Goal: Task Accomplishment & Management: Manage account settings

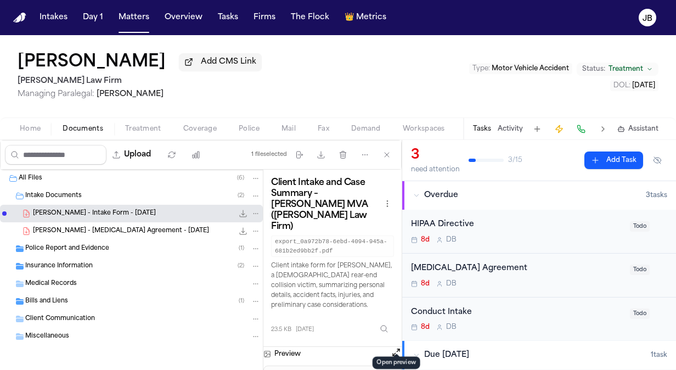
click at [133, 14] on button "Matters" at bounding box center [133, 18] width 39 height 20
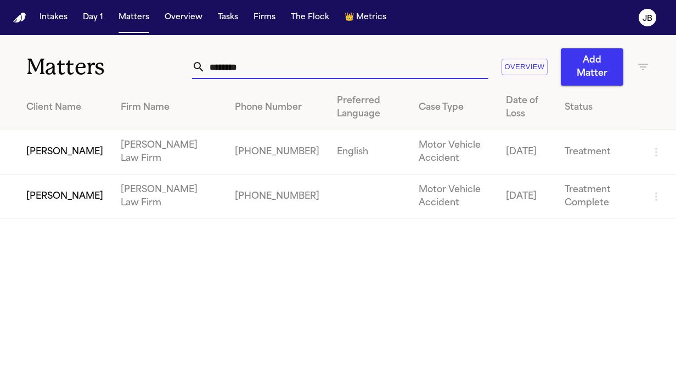
drag, startPoint x: 284, startPoint y: 62, endPoint x: 71, endPoint y: 68, distance: 212.3
click at [71, 68] on div "Matters ******* Overview Add Matter" at bounding box center [338, 60] width 676 height 50
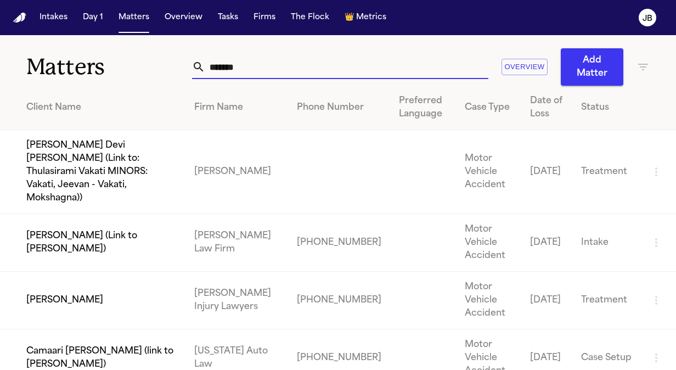
type input "*******"
click at [99, 271] on td "[PERSON_NAME]" at bounding box center [92, 300] width 185 height 58
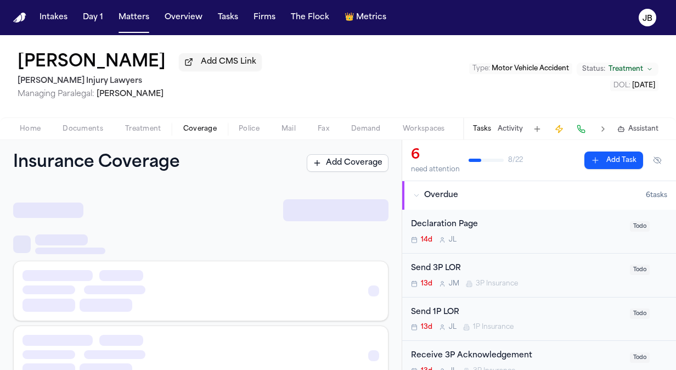
click at [197, 133] on button "Coverage" at bounding box center [199, 128] width 55 height 13
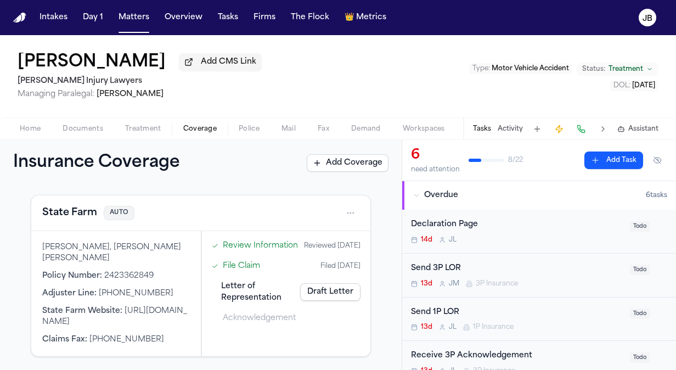
scroll to position [502, 0]
click at [344, 212] on html "Intakes Day 1 Matters Overview Tasks Firms The Flock 👑 Metrics JB Adriana Edwar…" at bounding box center [338, 185] width 676 height 370
click at [308, 238] on div "View coverage details" at bounding box center [307, 241] width 82 height 29
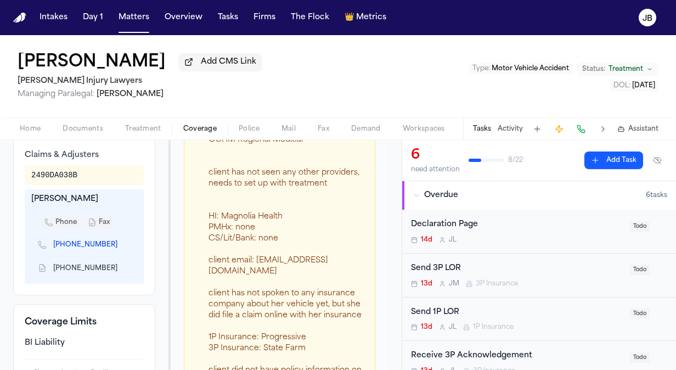
scroll to position [426, 0]
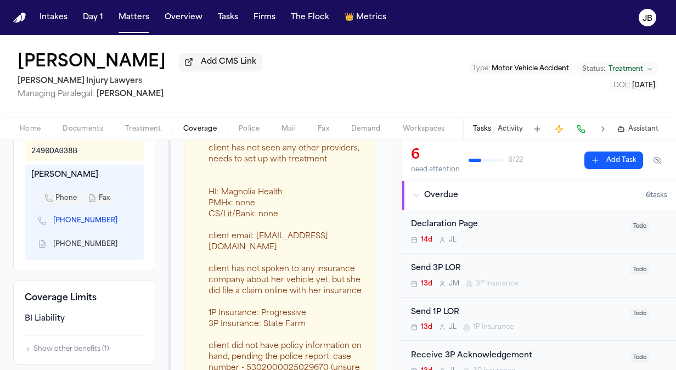
click at [120, 232] on div "+1 (844) 292-8615" at bounding box center [84, 220] width 106 height 23
click at [120, 224] on icon "Copy to clipboard" at bounding box center [123, 220] width 7 height 7
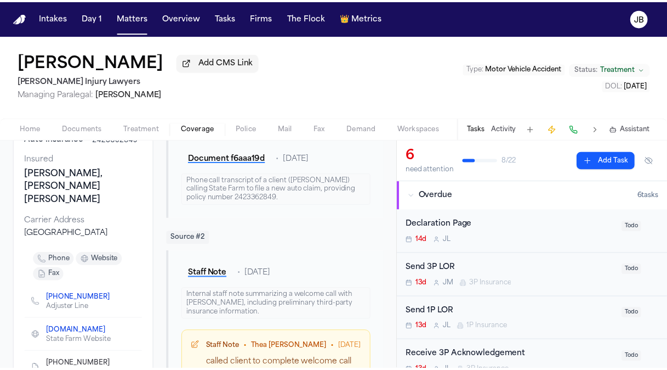
scroll to position [0, 0]
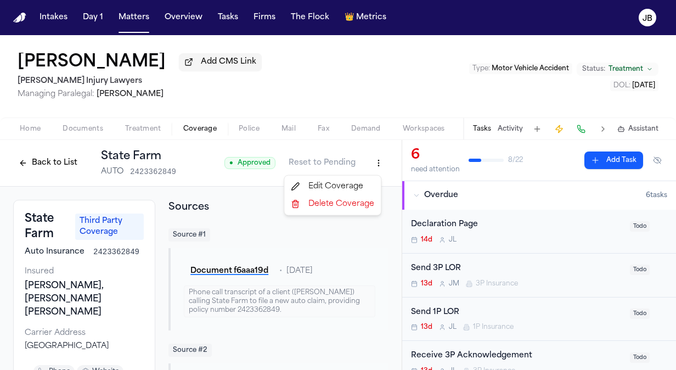
click at [373, 156] on html "Intakes Day 1 Matters Overview Tasks Firms The Flock 👑 Metrics JB Adriana Edwar…" at bounding box center [338, 185] width 676 height 370
click at [328, 189] on div "Edit Coverage" at bounding box center [332, 187] width 92 height 18
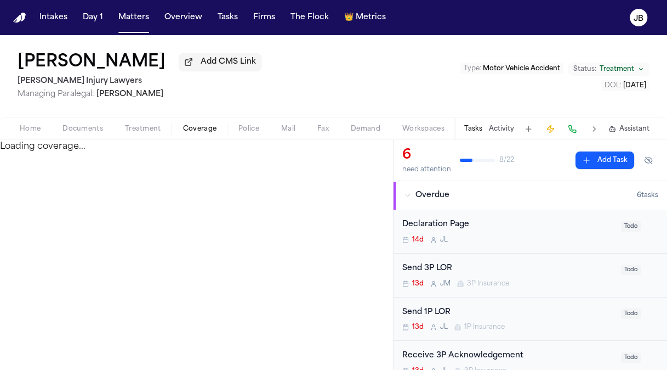
select select "**********"
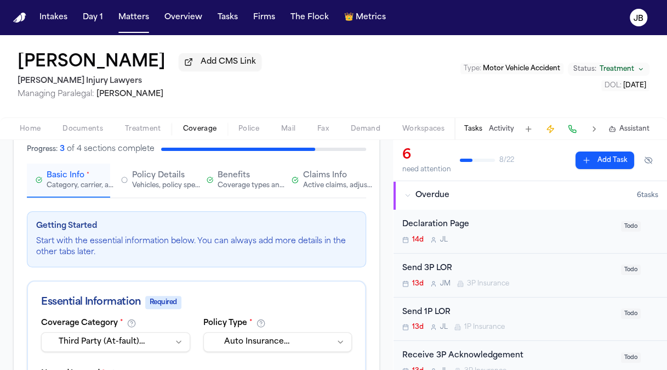
scroll to position [109, 0]
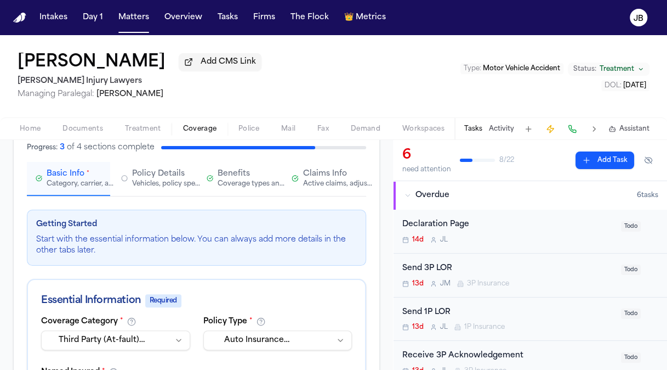
click at [327, 172] on span "Claims Info" at bounding box center [325, 173] width 44 height 11
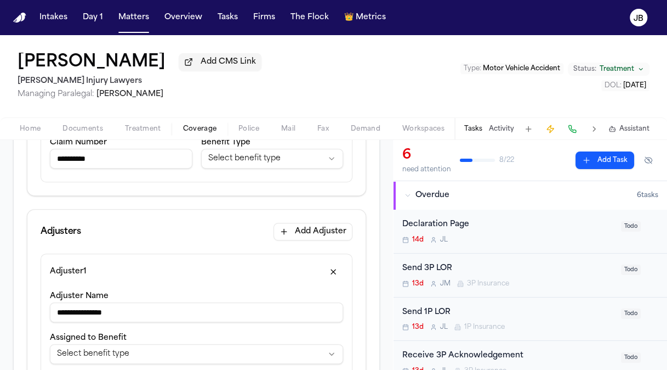
scroll to position [235, 0]
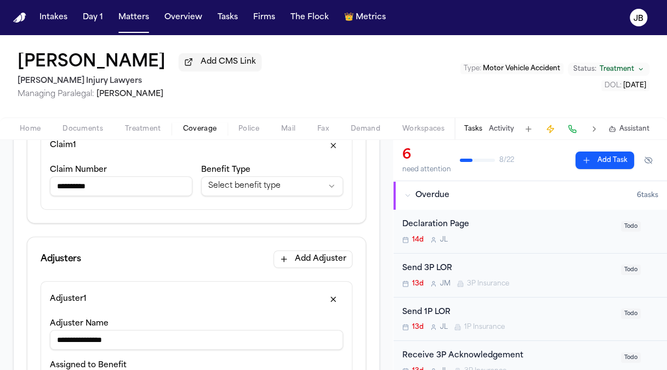
click at [86, 183] on input "**********" at bounding box center [121, 186] width 143 height 20
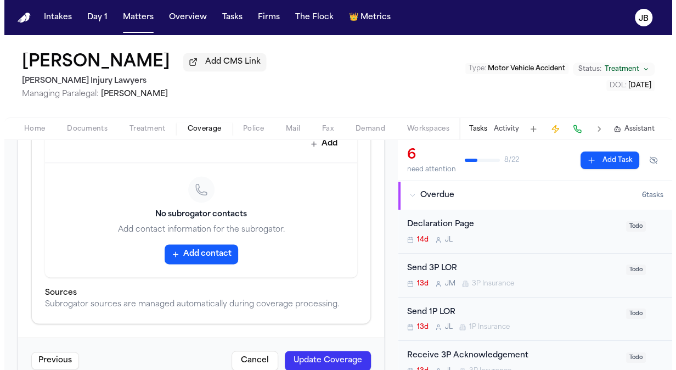
scroll to position [795, 0]
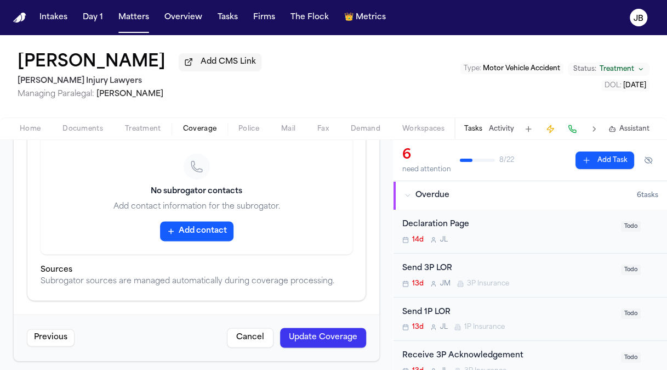
type input "*********"
click at [328, 335] on button "Update Coverage" at bounding box center [323, 337] width 86 height 20
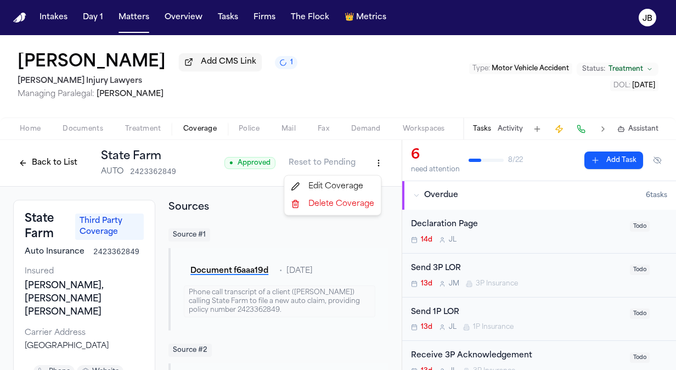
click at [369, 162] on html "Intakes Day 1 Matters Overview Tasks Firms The Flock 👑 Metrics JB Adriana Edwar…" at bounding box center [338, 185] width 676 height 370
click at [339, 183] on div "Edit Coverage" at bounding box center [332, 187] width 92 height 18
select select "**********"
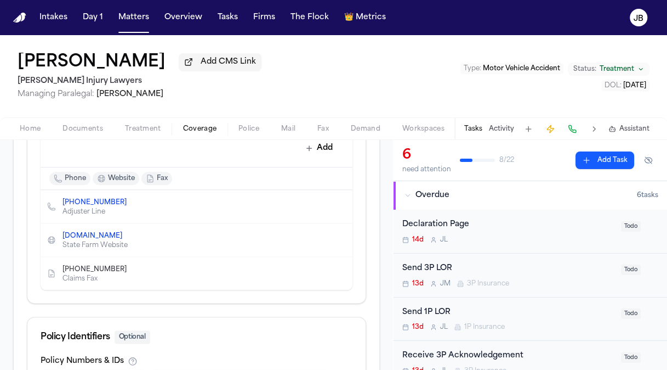
scroll to position [596, 0]
click at [319, 202] on icon "Edit contact" at bounding box center [321, 204] width 5 height 5
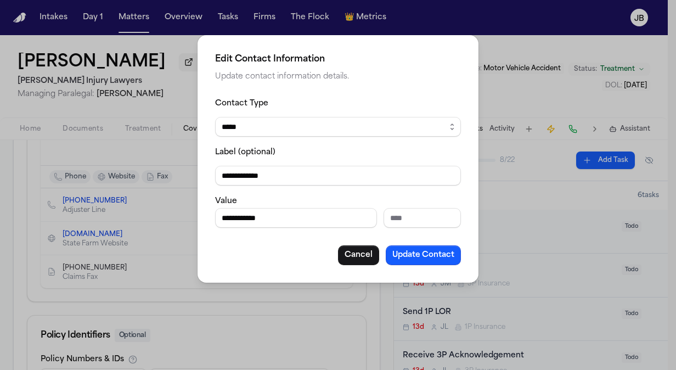
drag, startPoint x: 285, startPoint y: 214, endPoint x: 108, endPoint y: 218, distance: 176.6
click at [108, 218] on div "**********" at bounding box center [338, 185] width 676 height 370
type input "**********"
click at [233, 178] on input "**********" at bounding box center [338, 176] width 246 height 20
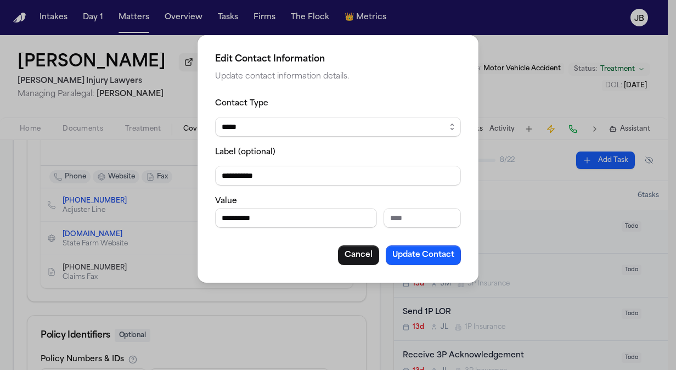
type input "**********"
click at [441, 259] on button "Update Contact" at bounding box center [423, 255] width 75 height 20
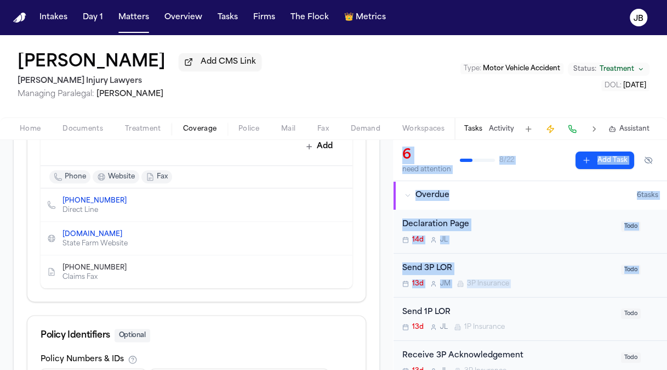
drag, startPoint x: 393, startPoint y: 301, endPoint x: 390, endPoint y: 360, distance: 59.3
click at [390, 360] on div "**********" at bounding box center [333, 255] width 667 height 230
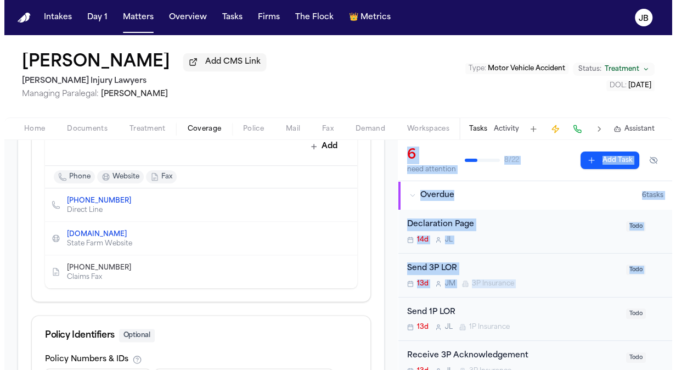
scroll to position [722, 0]
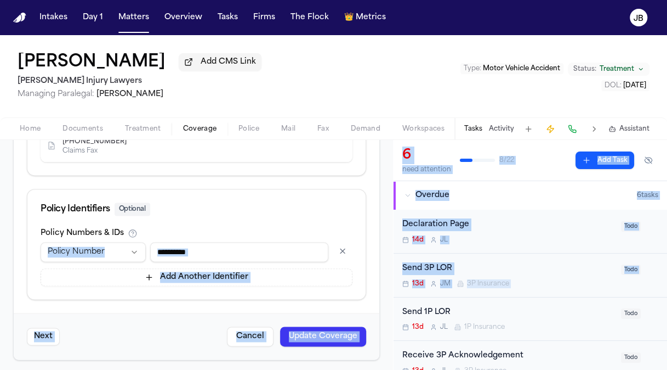
click at [280, 327] on button "Update Coverage" at bounding box center [323, 336] width 86 height 20
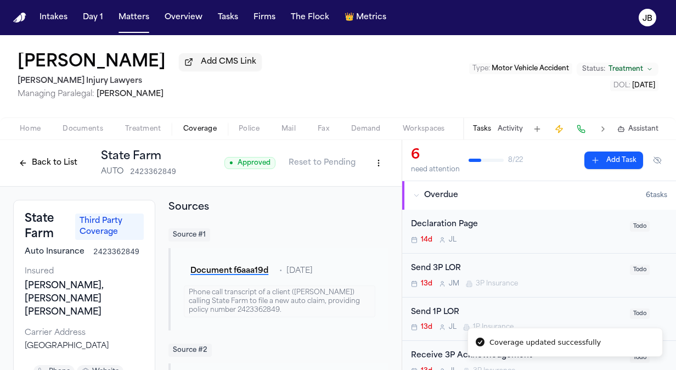
click at [272, 96] on div "Adriana Edwards Add CMS Link George Sink Injury Lawyers Managing Paralegal: Jes…" at bounding box center [338, 76] width 676 height 82
click at [370, 163] on html "Intakes Day 1 Matters Overview Tasks Firms The Flock 👑 Metrics JB Adriana Edwar…" at bounding box center [338, 185] width 676 height 370
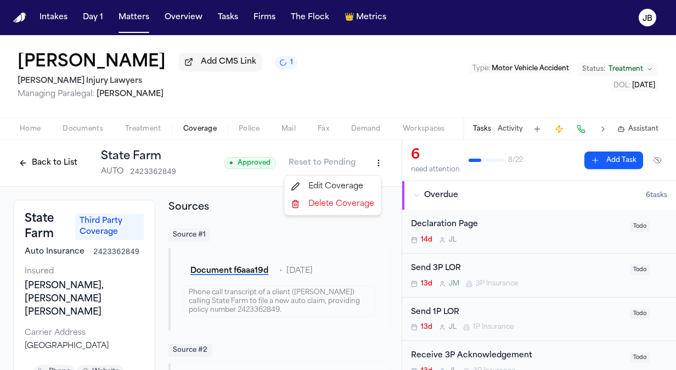
click at [323, 189] on div "Edit Coverage" at bounding box center [332, 187] width 92 height 18
select select "**********"
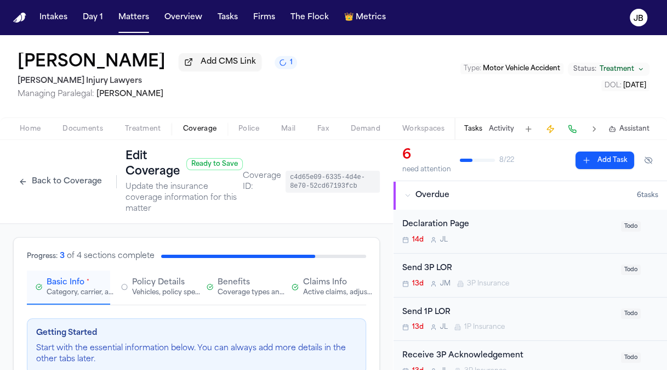
click at [326, 274] on button "Claims Info Active claims, adjusters, and subrogation details" at bounding box center [324, 287] width 83 height 34
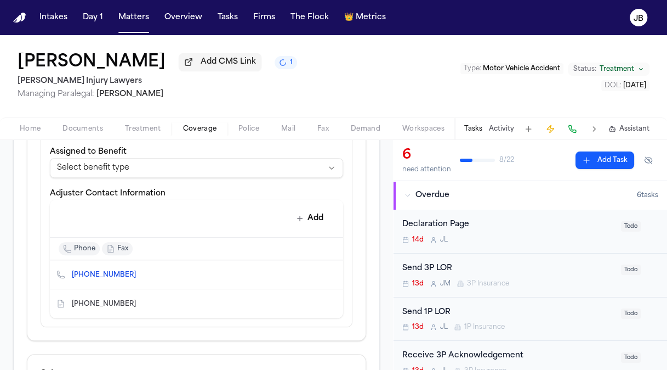
scroll to position [506, 0]
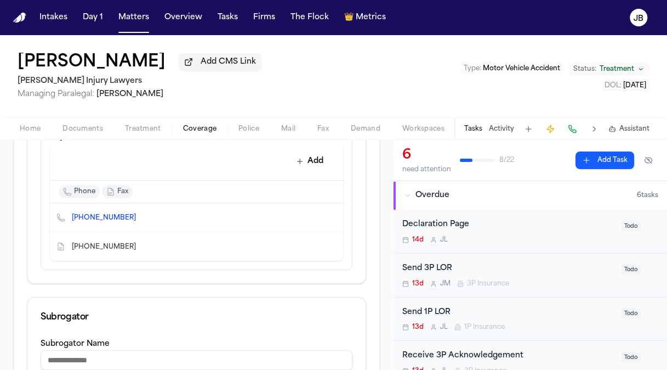
click at [326, 217] on icon "Delete contact" at bounding box center [329, 217] width 6 height 7
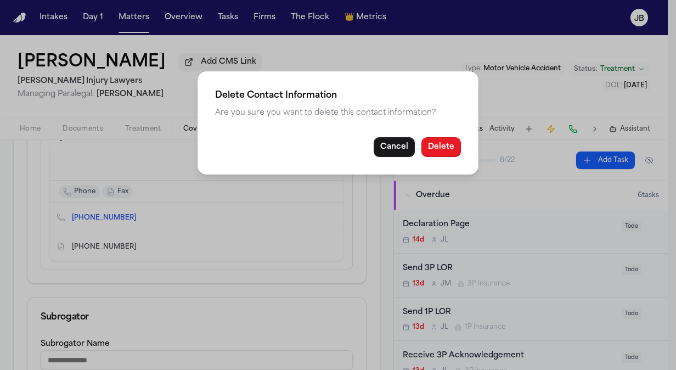
click at [452, 147] on button "Delete" at bounding box center [440, 147] width 39 height 20
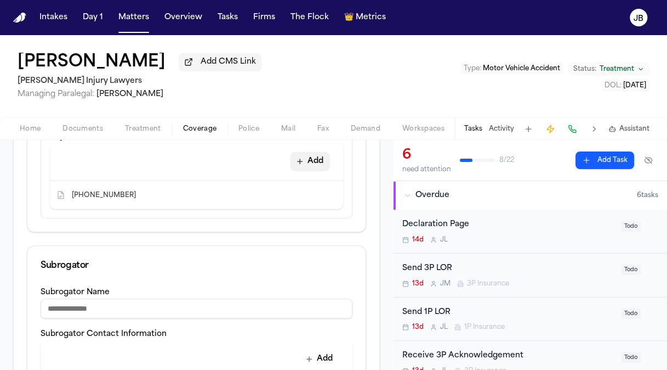
click at [307, 155] on button "Add" at bounding box center [310, 161] width 40 height 20
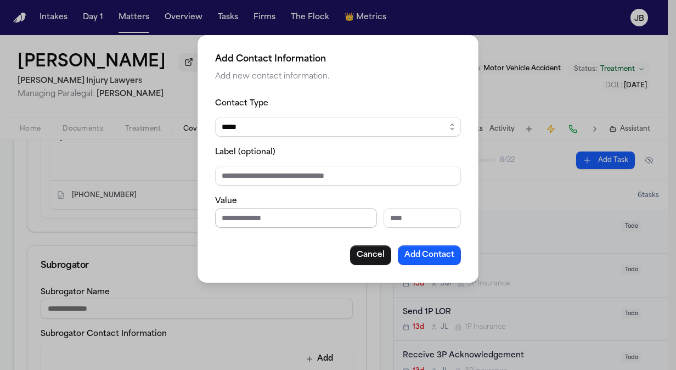
click at [240, 212] on input "Phone number" at bounding box center [296, 218] width 162 height 20
paste input "**********"
type input "**********"
click at [259, 169] on input "Label (optional)" at bounding box center [338, 176] width 246 height 20
type input "**********"
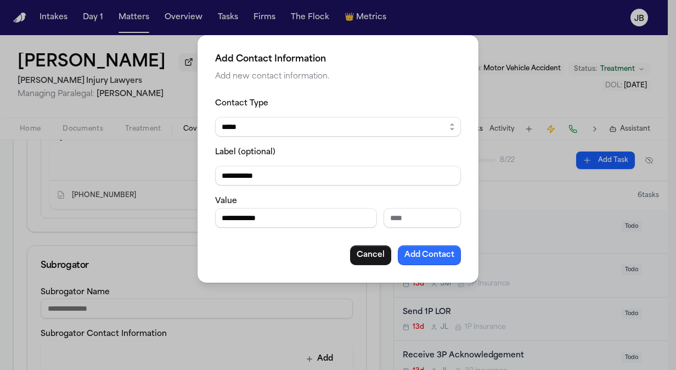
click at [445, 251] on button "Add Contact" at bounding box center [429, 255] width 63 height 20
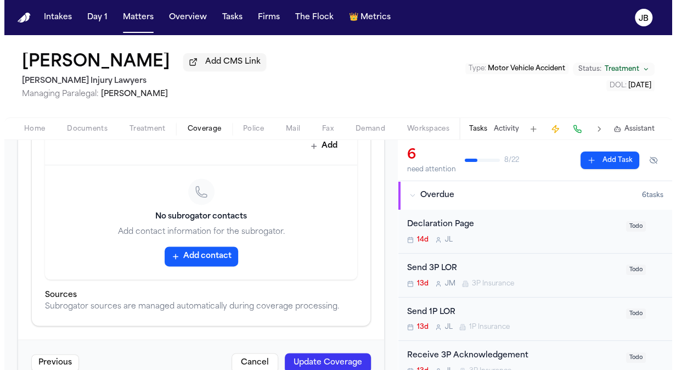
scroll to position [800, 0]
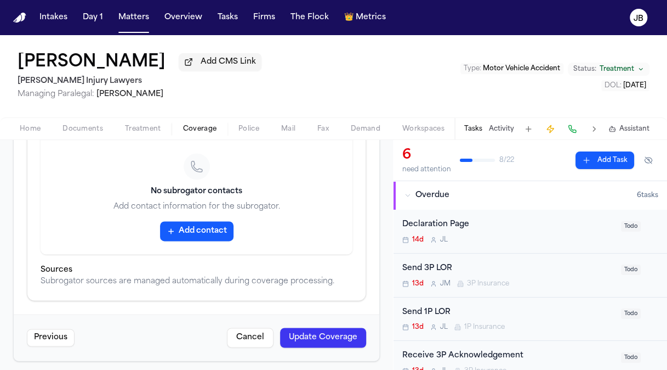
click at [315, 332] on button "Update Coverage" at bounding box center [323, 337] width 86 height 20
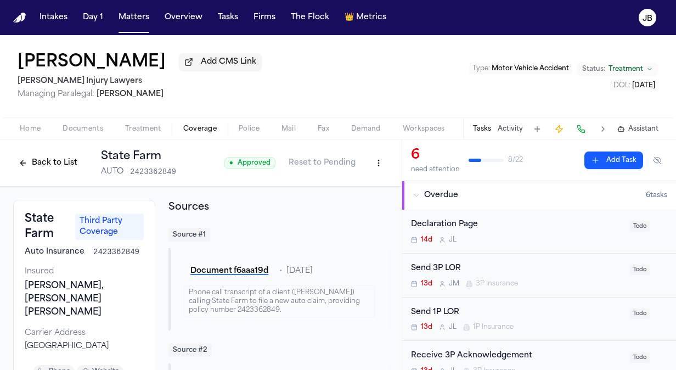
click at [515, 123] on div "Tasks Activity Assistant" at bounding box center [565, 128] width 204 height 21
click at [509, 130] on button "Activity" at bounding box center [509, 129] width 25 height 9
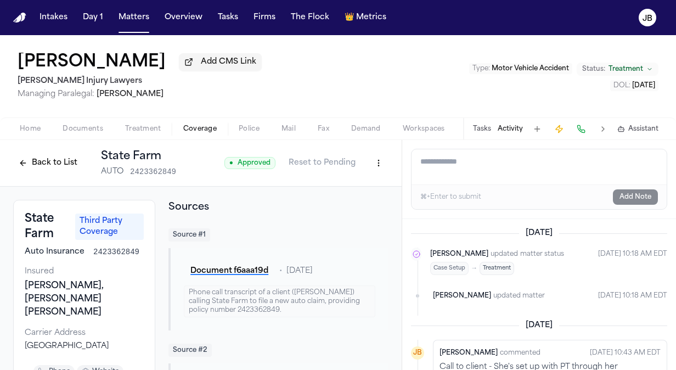
click at [471, 163] on textarea "Add a note to this matter" at bounding box center [538, 166] width 255 height 35
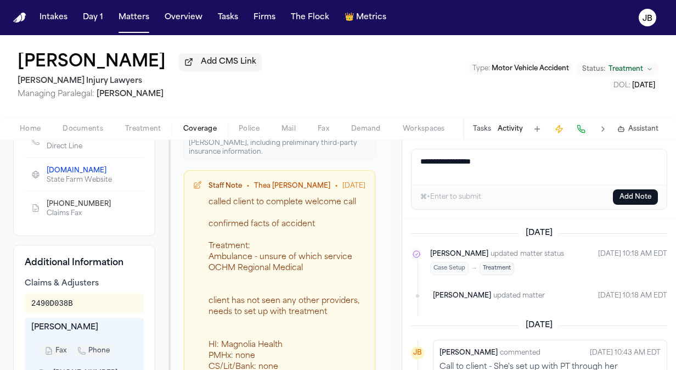
scroll to position [349, 0]
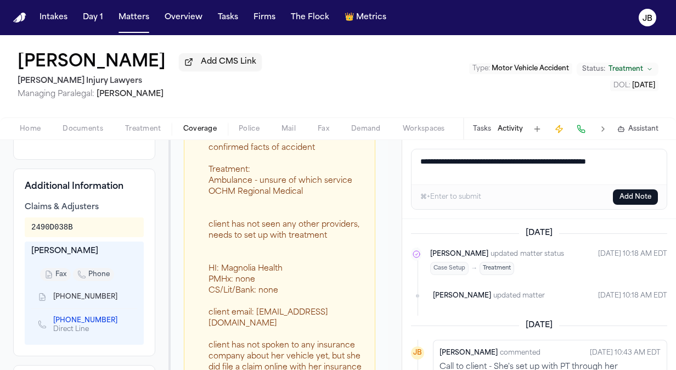
click at [642, 159] on textarea "**********" at bounding box center [539, 166] width 256 height 35
type textarea "**********"
click at [641, 197] on button "Add Note" at bounding box center [635, 196] width 45 height 15
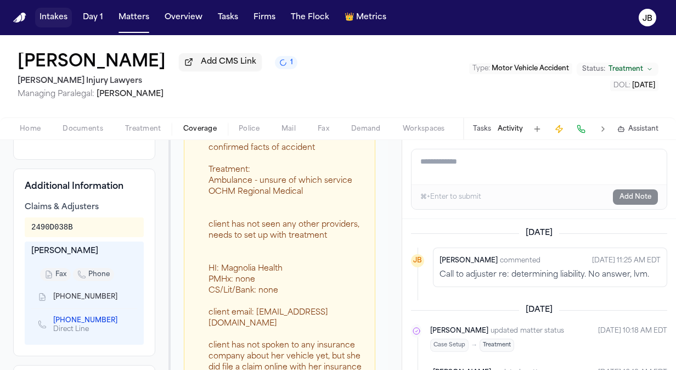
click at [52, 18] on button "Intakes" at bounding box center [53, 18] width 37 height 20
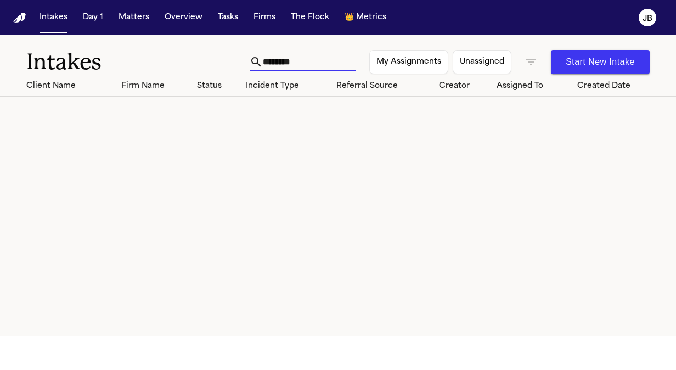
drag, startPoint x: 295, startPoint y: 60, endPoint x: 212, endPoint y: 56, distance: 82.4
click at [212, 56] on div "Intakes ******** My Assignments Unassigned Start New Intake" at bounding box center [338, 55] width 676 height 41
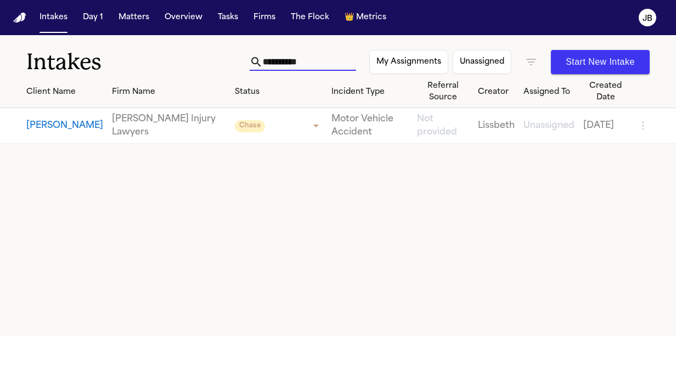
type input "**********"
click at [55, 125] on button "[PERSON_NAME]" at bounding box center [64, 125] width 77 height 13
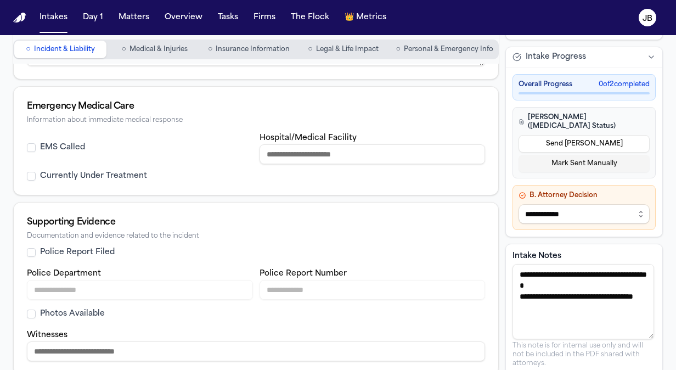
scroll to position [418, 0]
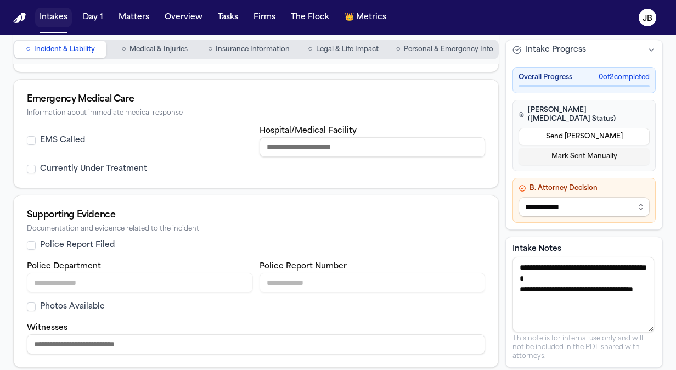
click at [52, 15] on button "Intakes" at bounding box center [53, 18] width 37 height 20
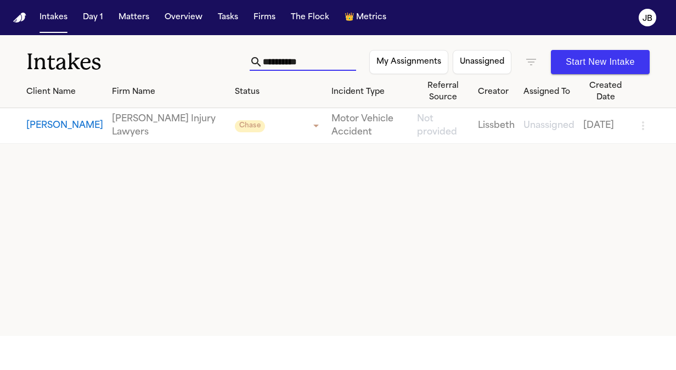
drag, startPoint x: 301, startPoint y: 63, endPoint x: 178, endPoint y: 48, distance: 124.3
click at [178, 48] on div "**********" at bounding box center [338, 55] width 676 height 41
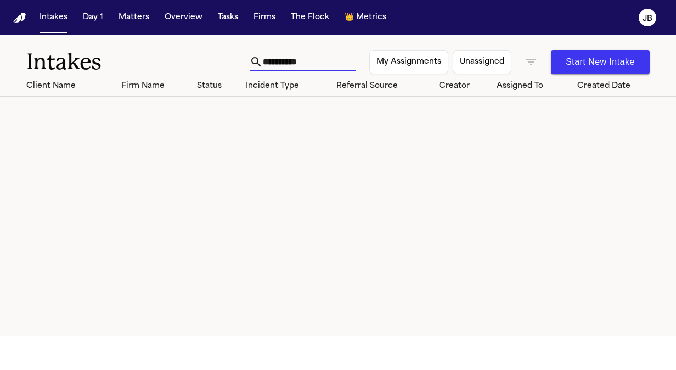
drag, startPoint x: 311, startPoint y: 58, endPoint x: 147, endPoint y: 49, distance: 164.3
click at [147, 49] on div "**********" at bounding box center [338, 55] width 676 height 41
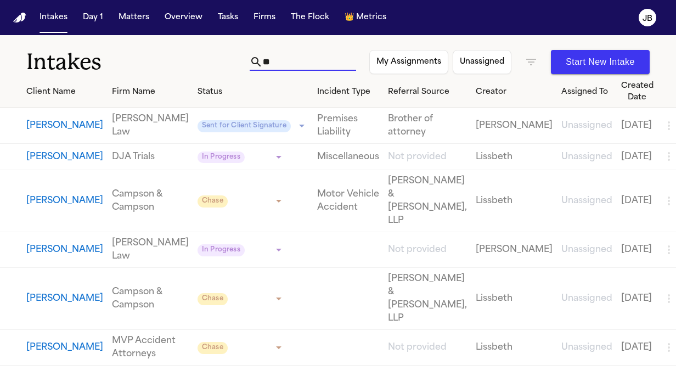
type input "*"
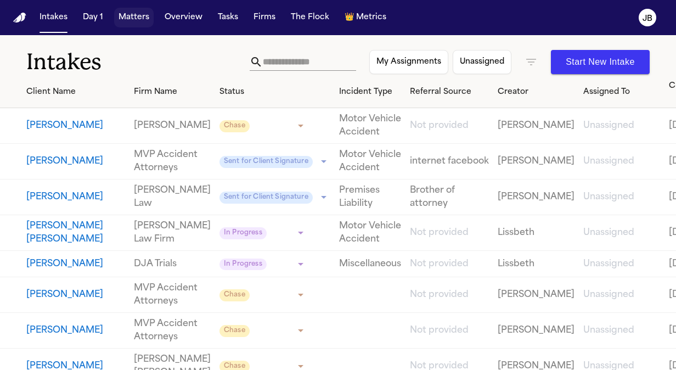
click at [134, 21] on button "Matters" at bounding box center [133, 18] width 39 height 20
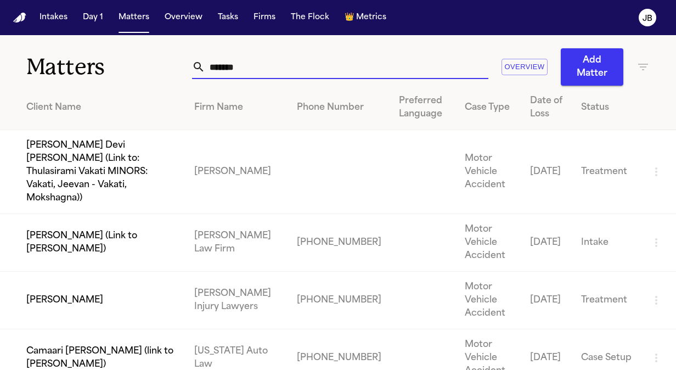
drag, startPoint x: 263, startPoint y: 71, endPoint x: 120, endPoint y: 49, distance: 145.3
click at [120, 49] on div "Matters ******* Overview Add Matter" at bounding box center [338, 60] width 676 height 50
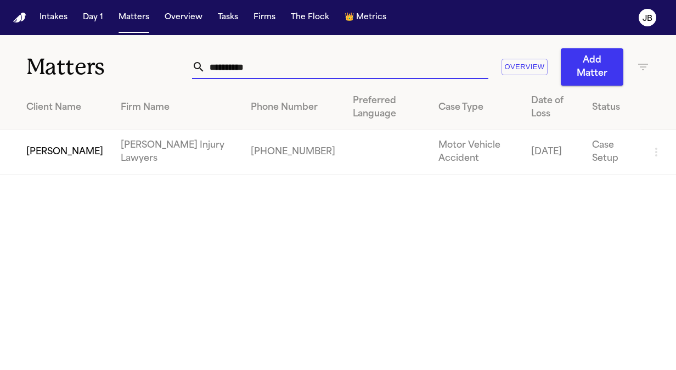
type input "**********"
click at [71, 161] on td "[PERSON_NAME]" at bounding box center [56, 152] width 112 height 44
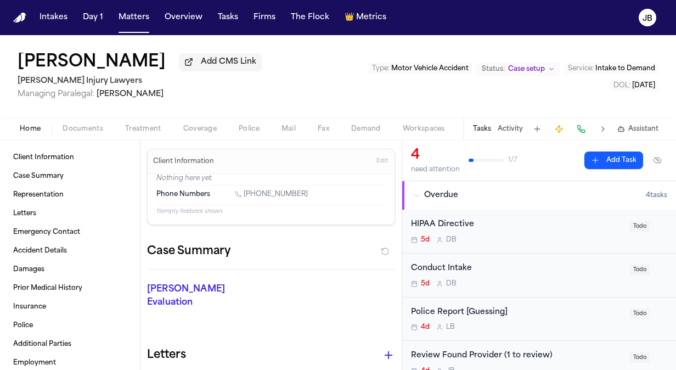
click at [83, 131] on span "Documents" at bounding box center [83, 129] width 41 height 9
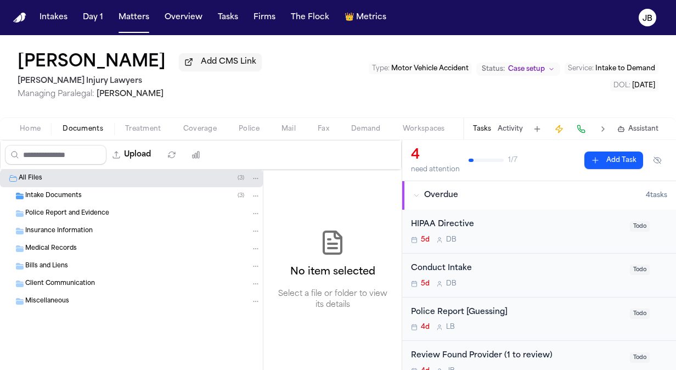
click at [70, 196] on span "Intake Documents" at bounding box center [53, 195] width 56 height 9
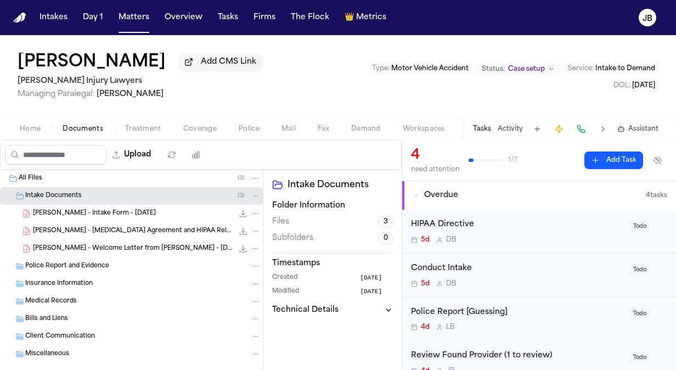
click at [142, 212] on div "C. Adams - Intake Form - 9.19.25 23.5 KB • PDF" at bounding box center [147, 213] width 228 height 11
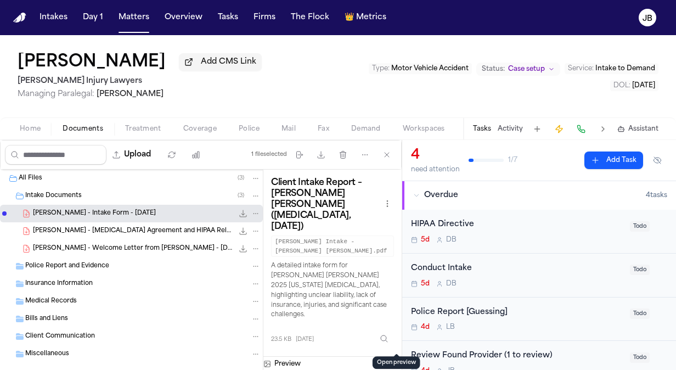
click at [394, 357] on button "Open preview" at bounding box center [396, 362] width 11 height 11
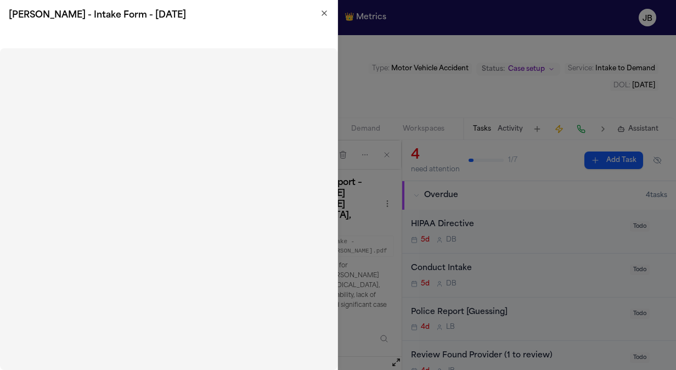
click at [328, 18] on h2 "C. Adams - Intake Form - 9.19.25" at bounding box center [169, 15] width 320 height 13
click at [325, 12] on icon "button" at bounding box center [324, 13] width 9 height 9
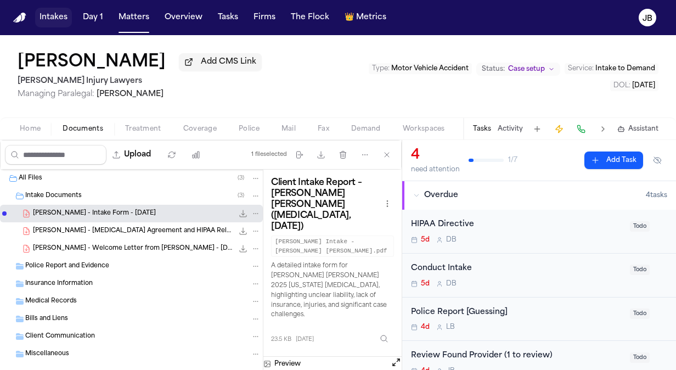
click at [45, 14] on button "Intakes" at bounding box center [53, 18] width 37 height 20
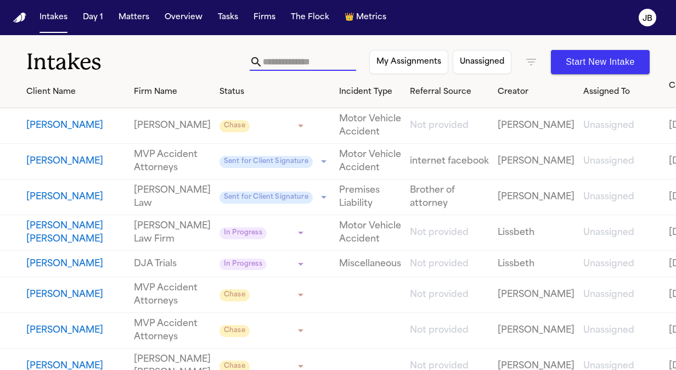
click at [280, 59] on input "text" at bounding box center [309, 62] width 93 height 18
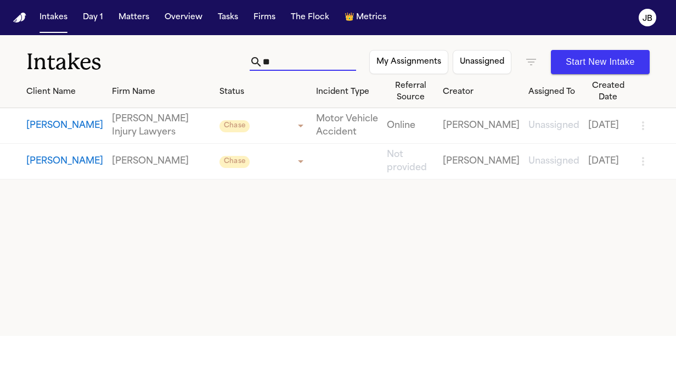
type input "*"
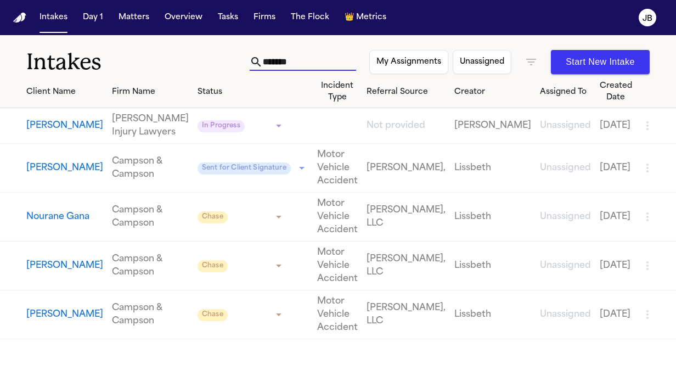
type input "*******"
click at [58, 132] on button "[PERSON_NAME]" at bounding box center [64, 125] width 77 height 13
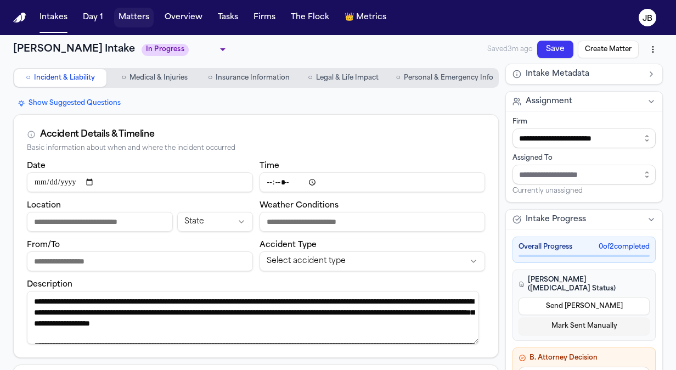
click at [139, 13] on button "Matters" at bounding box center [133, 18] width 39 height 20
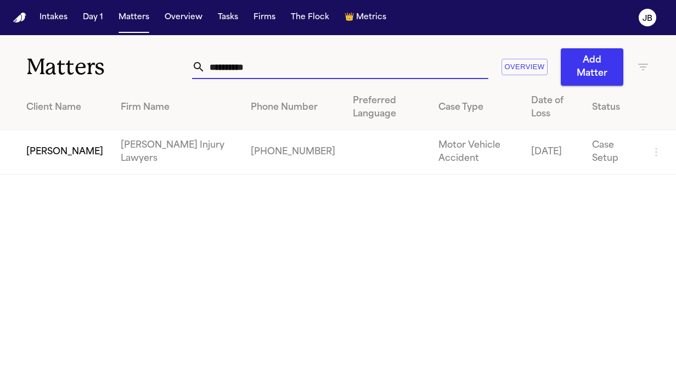
drag, startPoint x: 237, startPoint y: 75, endPoint x: 129, endPoint y: 73, distance: 108.1
click at [129, 73] on div "**********" at bounding box center [338, 60] width 676 height 50
paste input "******"
type input "**********"
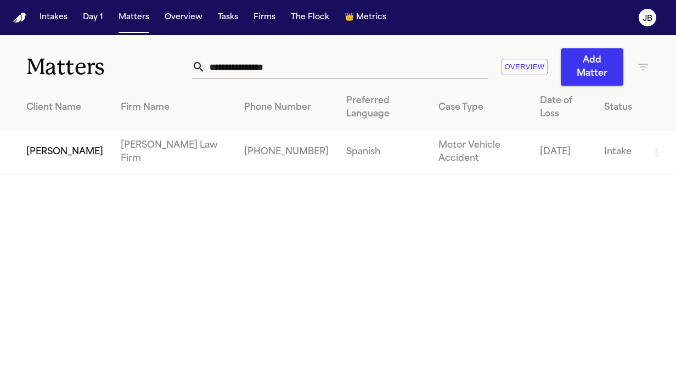
click at [68, 135] on td "[PERSON_NAME]" at bounding box center [56, 152] width 112 height 44
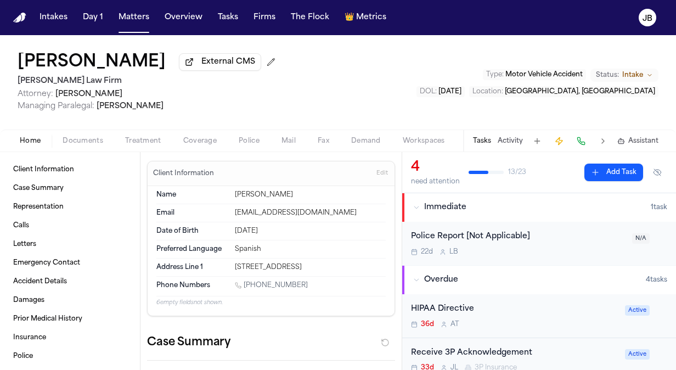
click at [633, 73] on span "Intake" at bounding box center [632, 75] width 21 height 9
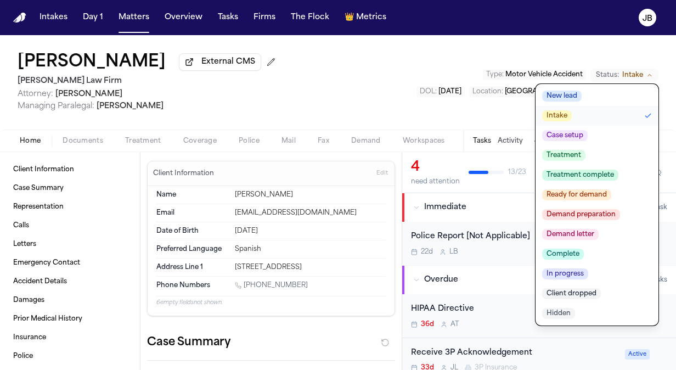
click at [576, 159] on span "Treatment" at bounding box center [563, 155] width 43 height 11
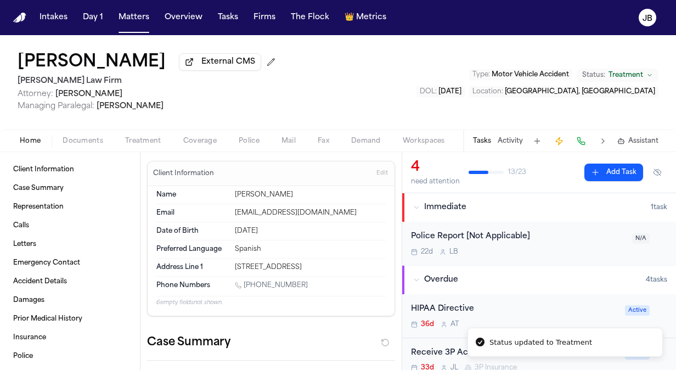
click at [419, 93] on div "Alejandra Flores External CMS Hecht Law Firm Attorney: Ryan Hecht Managing Para…" at bounding box center [338, 82] width 676 height 94
click at [511, 138] on button "Activity" at bounding box center [509, 141] width 25 height 9
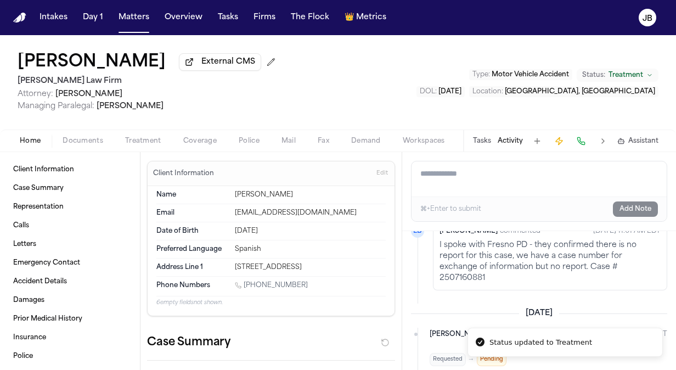
scroll to position [700, 0]
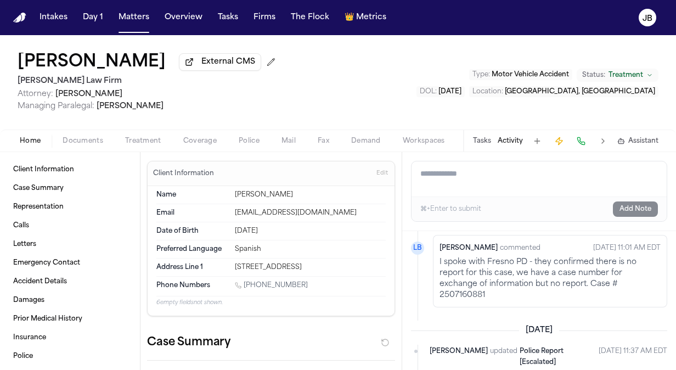
click at [193, 135] on button "Coverage" at bounding box center [199, 140] width 55 height 13
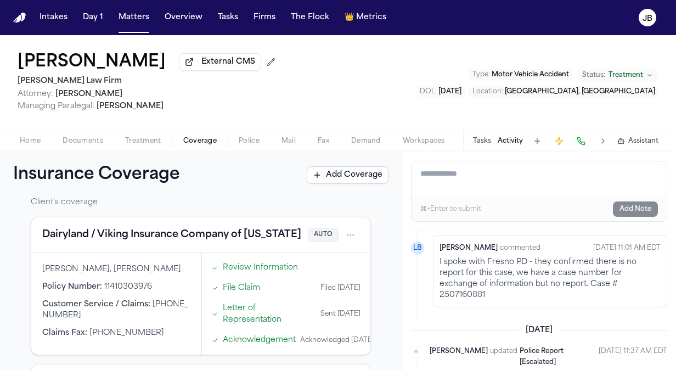
scroll to position [31, 0]
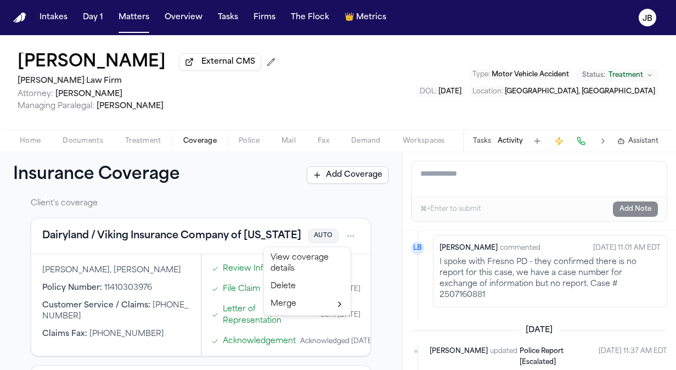
click at [342, 234] on html "Intakes Day 1 Matters Overview Tasks Firms The Flock 👑 Metrics JB Alejandra Flo…" at bounding box center [338, 185] width 676 height 370
click at [304, 257] on div "View coverage details" at bounding box center [307, 263] width 82 height 29
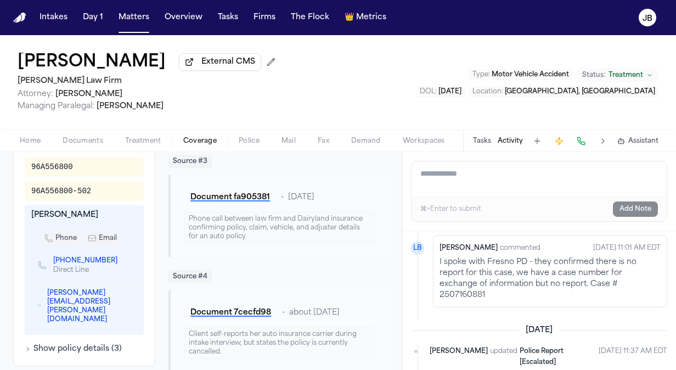
scroll to position [555, 0]
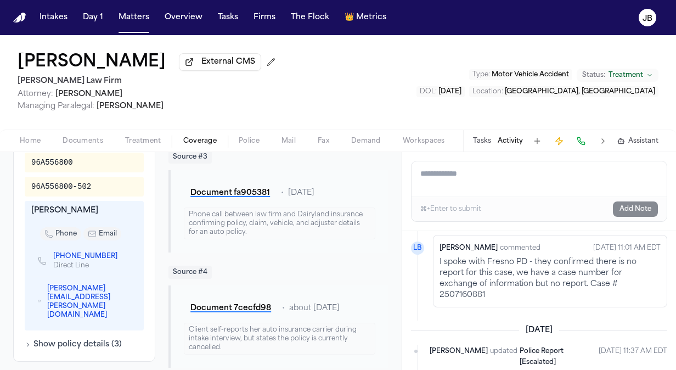
click at [121, 256] on icon "Copy to clipboard" at bounding box center [123, 258] width 4 height 4
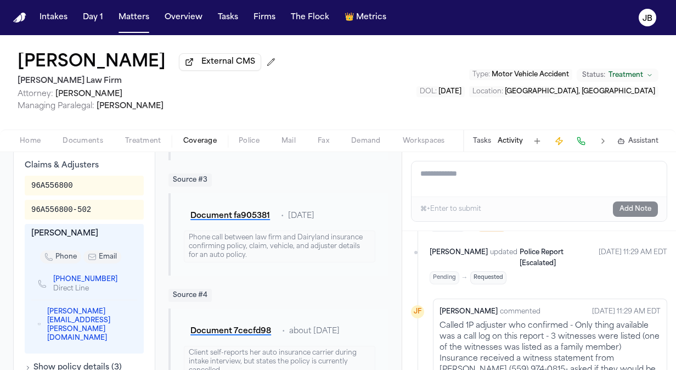
scroll to position [1159, 0]
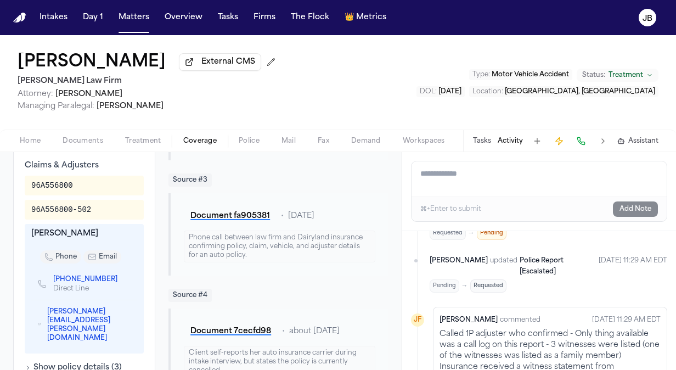
click at [71, 132] on div "Home Documents Treatment Coverage Police Mail Fax Demand Workspaces Artifacts T…" at bounding box center [338, 140] width 676 height 22
click at [73, 137] on span "Documents" at bounding box center [83, 141] width 41 height 9
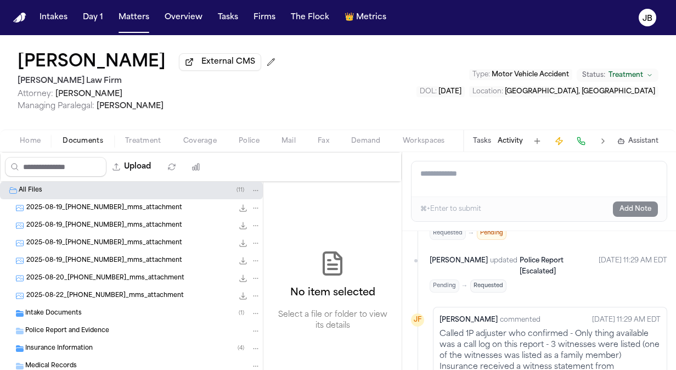
click at [95, 315] on div "Intake Documents ( 1 )" at bounding box center [142, 313] width 235 height 10
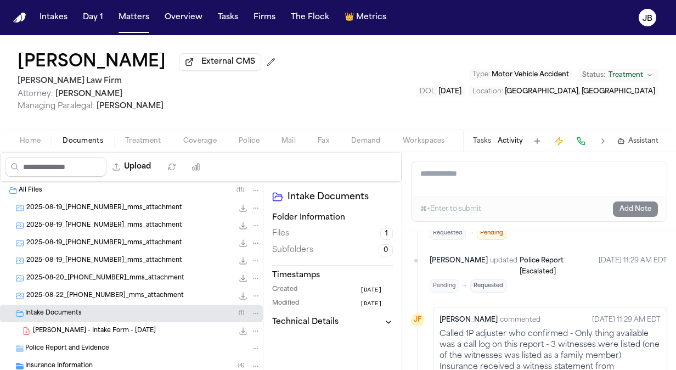
click at [146, 322] on div "A. Flores - Intake Form - 8.19.25 22.3 KB • PDF" at bounding box center [131, 331] width 263 height 18
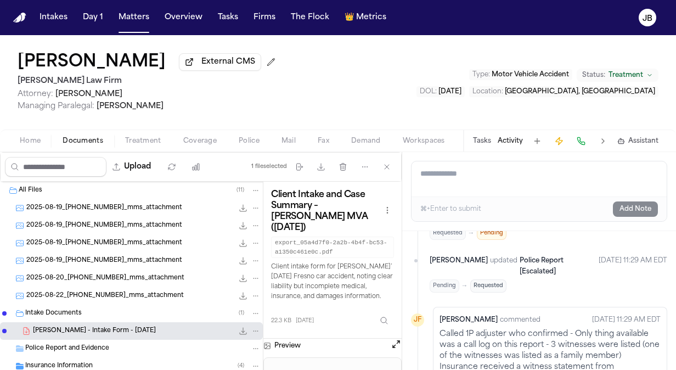
click at [401, 338] on button "Open preview" at bounding box center [396, 343] width 11 height 11
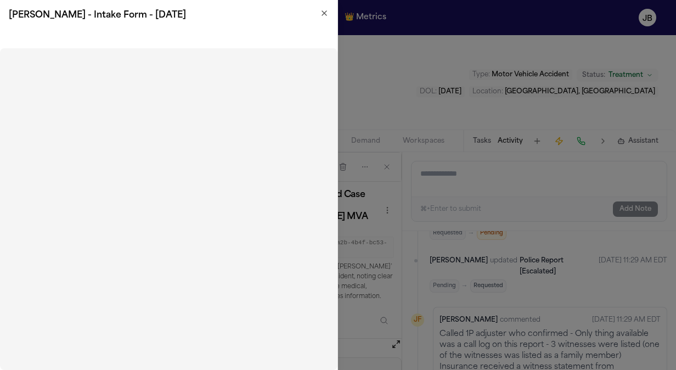
click at [324, 9] on icon "button" at bounding box center [324, 13] width 9 height 9
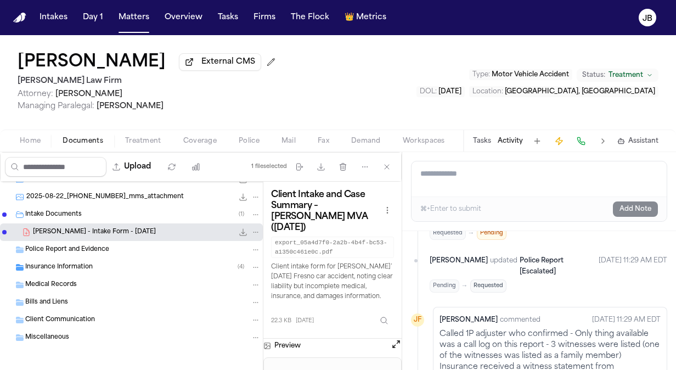
scroll to position [100, 0]
click at [48, 265] on span "Insurance Information" at bounding box center [58, 266] width 67 height 9
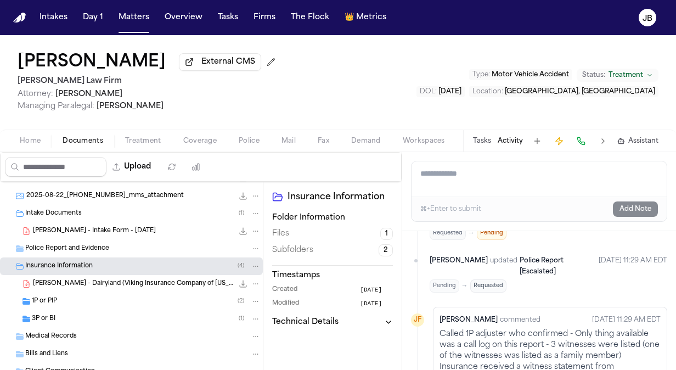
scroll to position [152, 0]
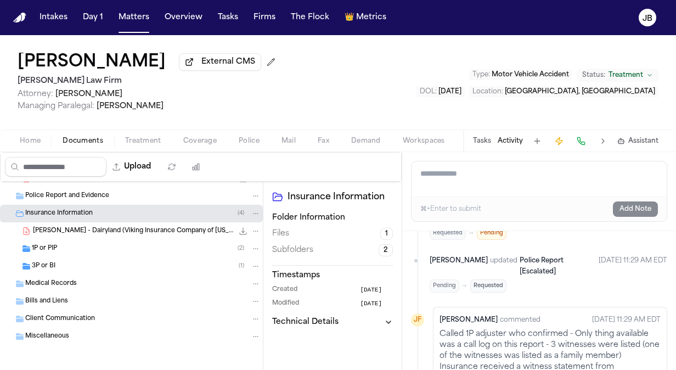
click at [195, 149] on div "Home Documents Treatment Coverage Police Mail Fax Demand Workspaces Artifacts T…" at bounding box center [338, 140] width 676 height 22
click at [205, 143] on span "Coverage" at bounding box center [199, 141] width 33 height 9
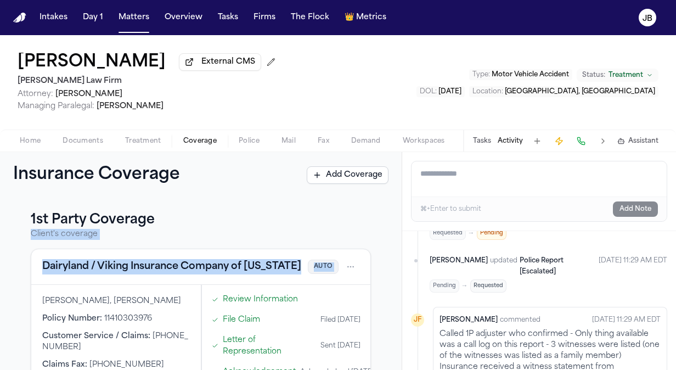
drag, startPoint x: 392, startPoint y: 224, endPoint x: 393, endPoint y: 260, distance: 36.2
click at [393, 260] on div "1st Party Coverage Client's coverage Dairyland / Viking Insurance Company of Wi…" at bounding box center [200, 284] width 401 height 172
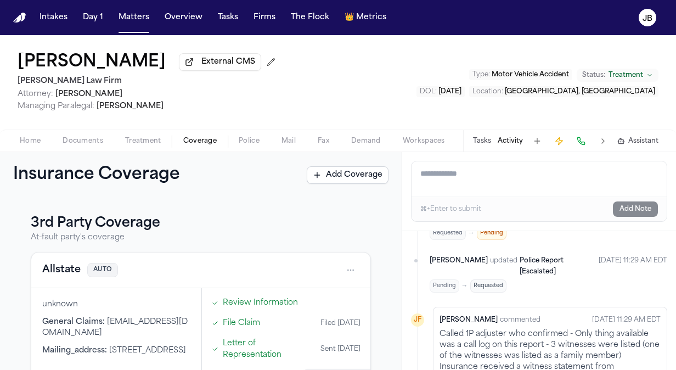
scroll to position [260, 0]
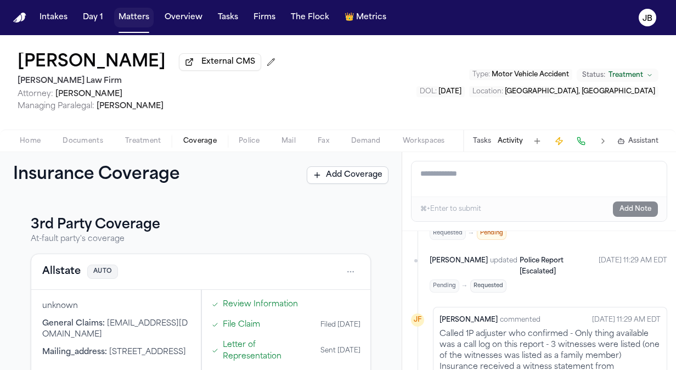
click at [126, 20] on button "Matters" at bounding box center [133, 18] width 39 height 20
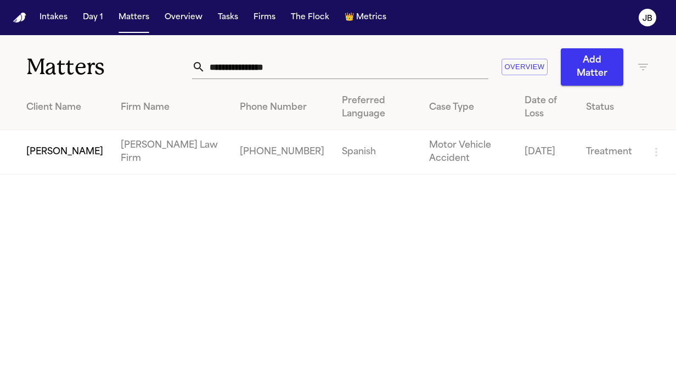
click at [80, 133] on td "[PERSON_NAME]" at bounding box center [56, 152] width 112 height 44
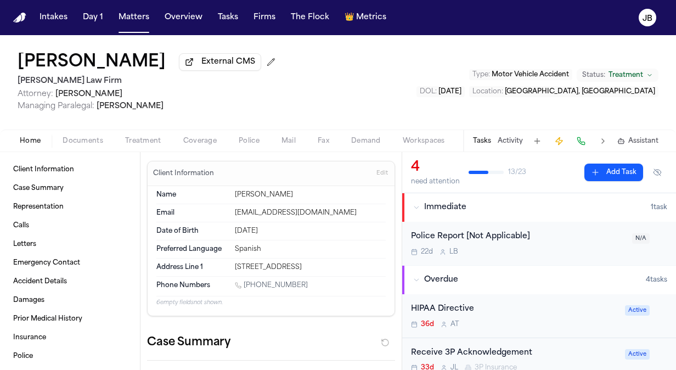
click at [513, 139] on button "Activity" at bounding box center [509, 141] width 25 height 9
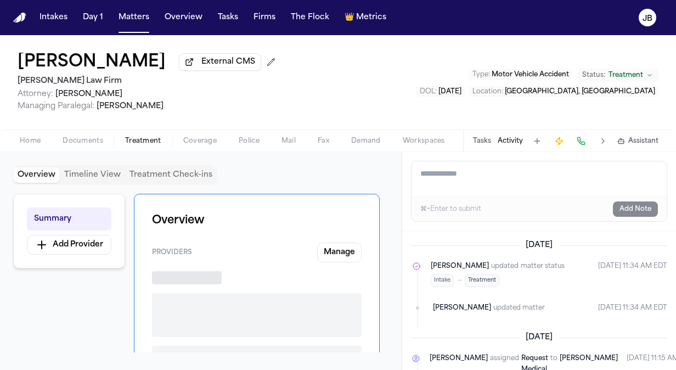
click at [153, 138] on span "Treatment" at bounding box center [143, 141] width 36 height 9
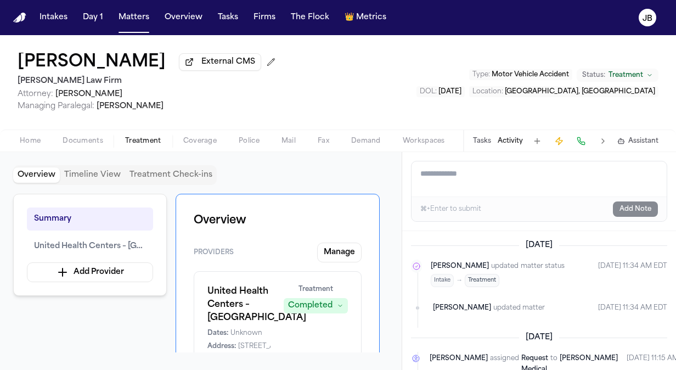
click at [149, 313] on div "Summary United Health Centers – Fresno Ashlan Health Center Add Provider Overvi…" at bounding box center [200, 273] width 375 height 159
click at [96, 133] on div "Home Documents Treatment Coverage Police Mail Fax Demand Workspaces Artifacts T…" at bounding box center [338, 140] width 676 height 22
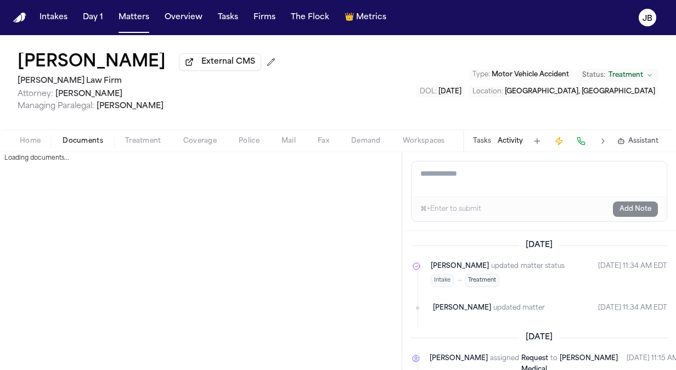
click at [92, 138] on span "Documents" at bounding box center [83, 141] width 41 height 9
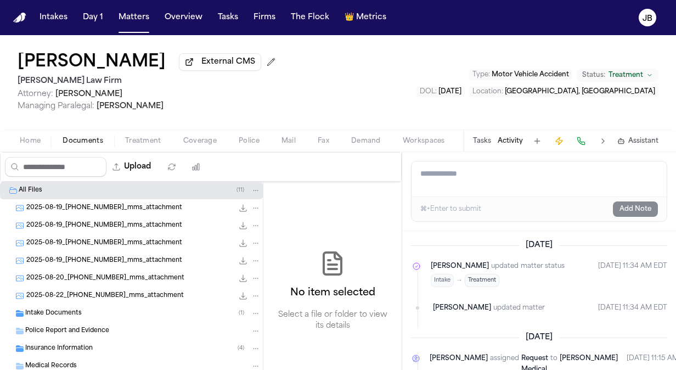
click at [77, 312] on span "Intake Documents" at bounding box center [53, 313] width 56 height 9
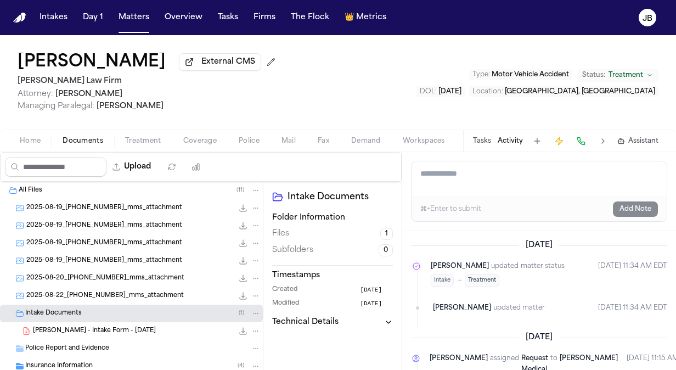
click at [109, 326] on span "A. Flores - Intake Form - 8.19.25" at bounding box center [94, 330] width 123 height 9
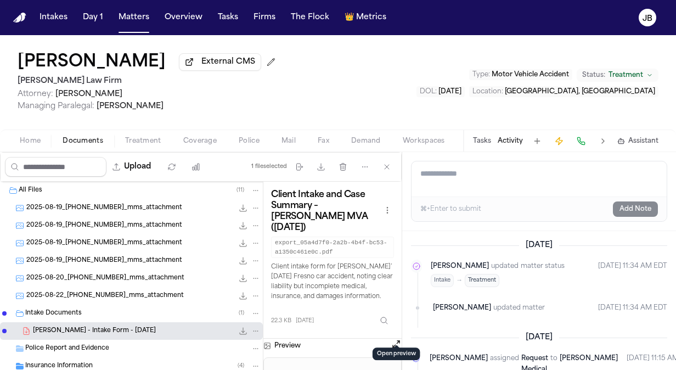
click at [392, 338] on button "Open preview" at bounding box center [396, 343] width 11 height 11
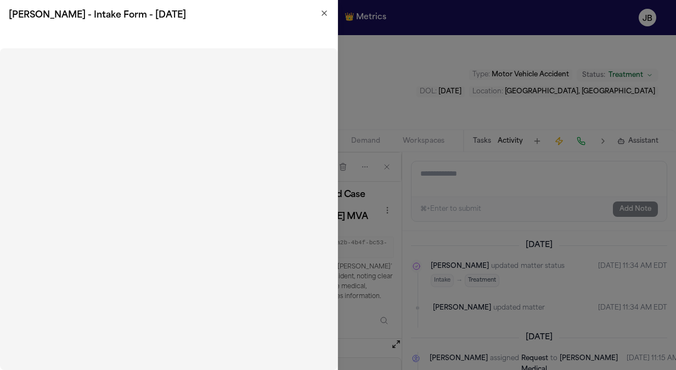
click at [327, 14] on icon "button" at bounding box center [324, 13] width 9 height 9
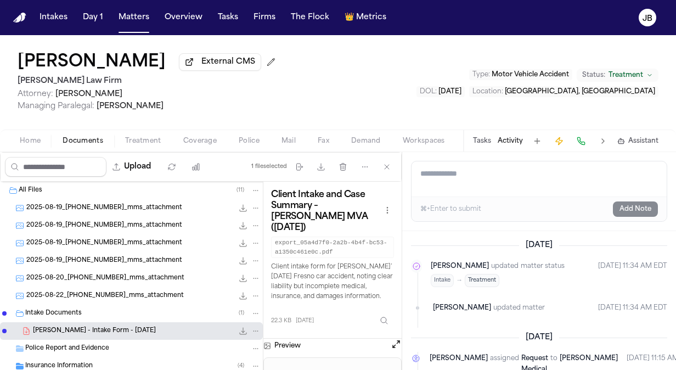
click at [638, 76] on span "Treatment" at bounding box center [625, 75] width 35 height 9
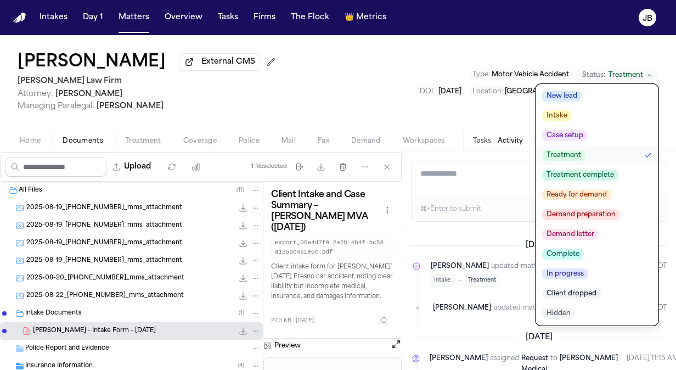
click at [572, 137] on span "Case setup" at bounding box center [565, 135] width 46 height 11
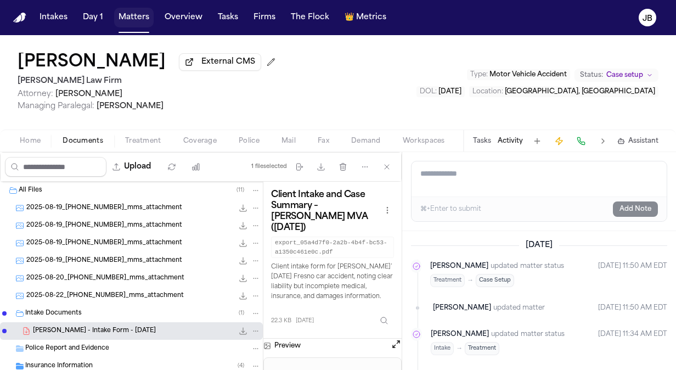
click at [137, 18] on button "Matters" at bounding box center [133, 18] width 39 height 20
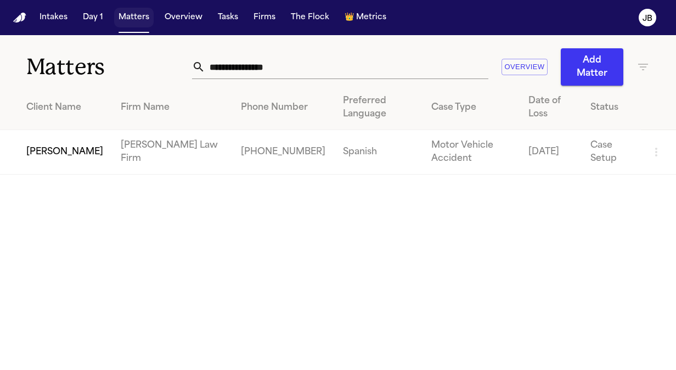
click at [138, 9] on button "Matters" at bounding box center [133, 18] width 39 height 20
click at [225, 22] on button "Tasks" at bounding box center [227, 18] width 29 height 20
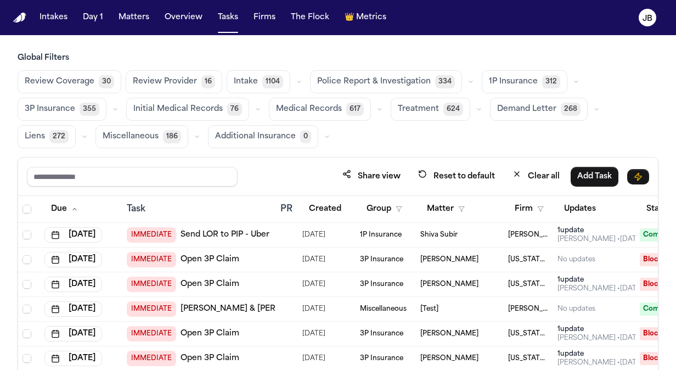
click at [673, 134] on div "Global Filters Review Coverage 30 Review Provider 16 Intake 1104 Police Report …" at bounding box center [338, 249] width 676 height 393
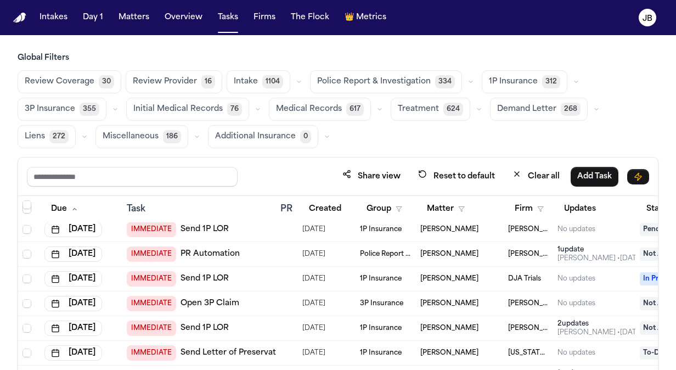
scroll to position [176, 0]
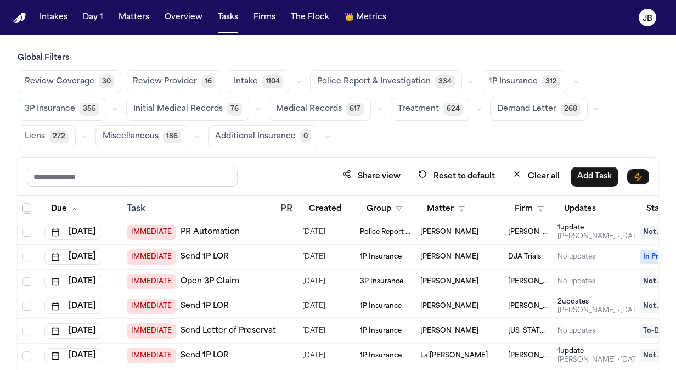
click at [151, 278] on span "IMMEDIATE" at bounding box center [151, 281] width 49 height 15
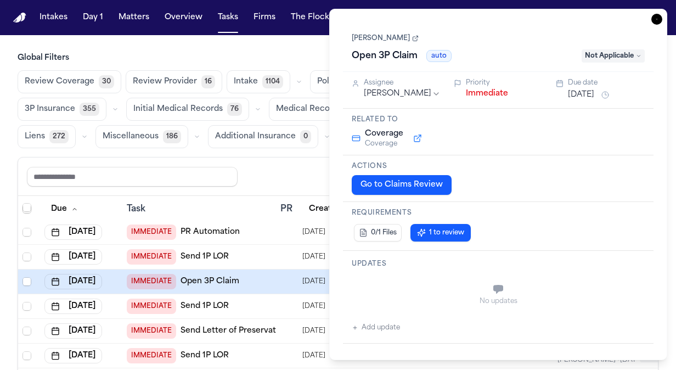
click at [494, 89] on button "Immediate" at bounding box center [487, 93] width 42 height 11
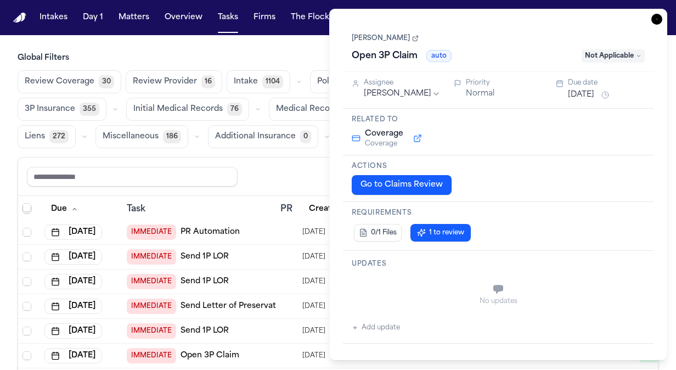
click at [366, 38] on link "[PERSON_NAME]" at bounding box center [385, 38] width 67 height 9
click at [657, 15] on icon "button" at bounding box center [656, 19] width 11 height 11
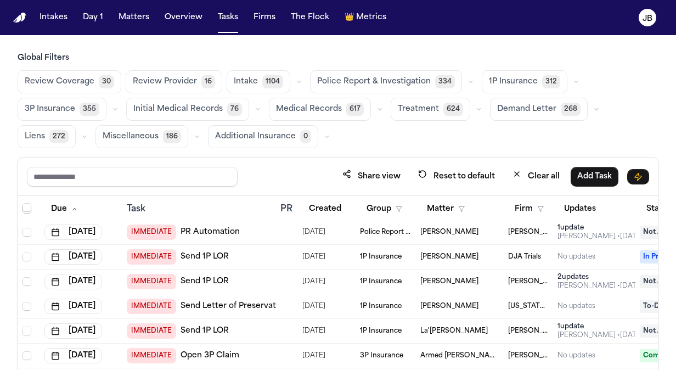
click at [479, 282] on div "[PERSON_NAME]" at bounding box center [459, 281] width 79 height 9
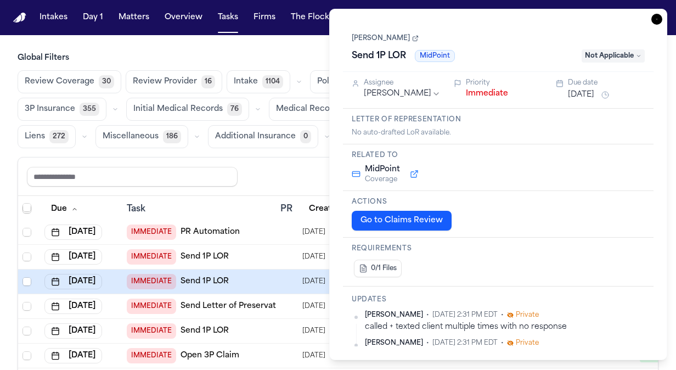
click at [653, 19] on icon "button" at bounding box center [656, 19] width 11 height 11
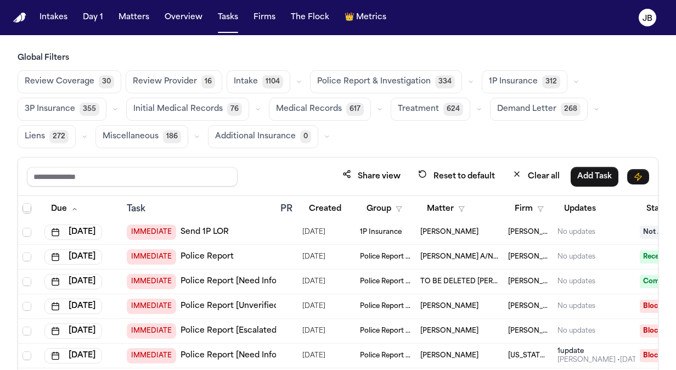
scroll to position [2896, 0]
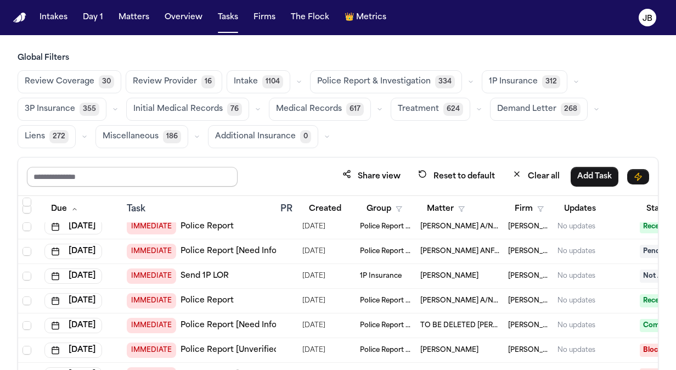
click at [73, 177] on input "text" at bounding box center [132, 177] width 211 height 20
type input "*********"
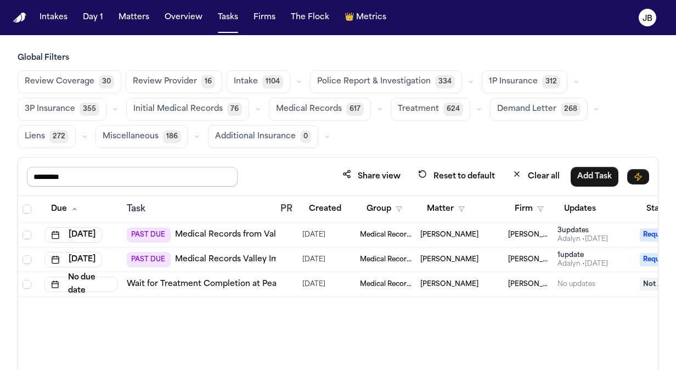
drag, startPoint x: 82, startPoint y: 177, endPoint x: 0, endPoint y: 161, distance: 83.3
click at [0, 161] on html "Intakes Day 1 Matters Overview Tasks Firms The Flock 👑 Metrics JB Global Filter…" at bounding box center [338, 185] width 676 height 370
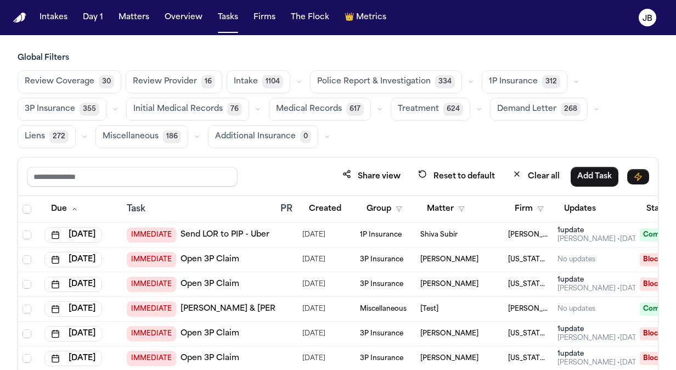
click at [75, 83] on span "Review Coverage" at bounding box center [60, 81] width 70 height 11
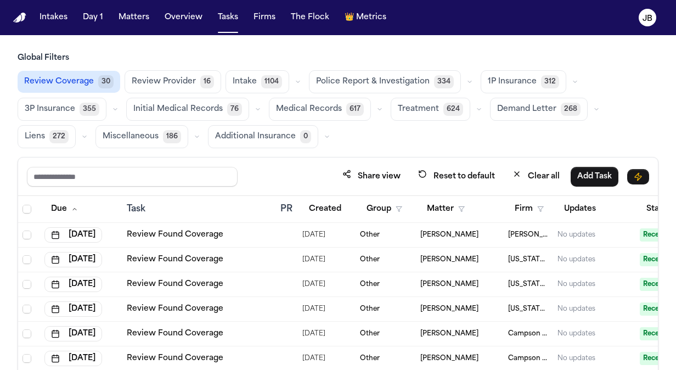
click at [183, 83] on span "Review Provider" at bounding box center [164, 81] width 64 height 11
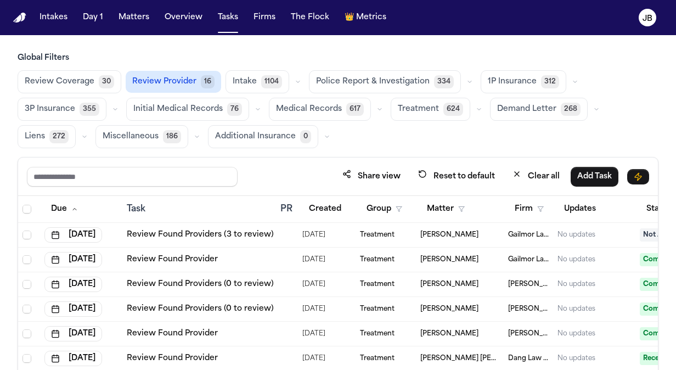
click at [142, 78] on span "Review Provider" at bounding box center [164, 81] width 64 height 11
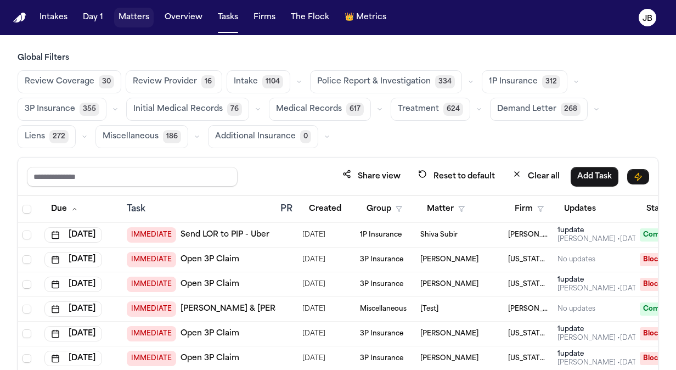
click at [137, 16] on button "Matters" at bounding box center [133, 18] width 39 height 20
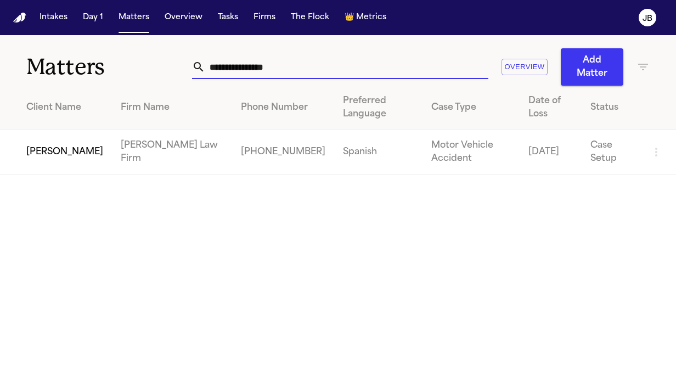
drag, startPoint x: 308, startPoint y: 77, endPoint x: 117, endPoint y: 45, distance: 194.0
click at [112, 65] on div "**********" at bounding box center [338, 60] width 676 height 50
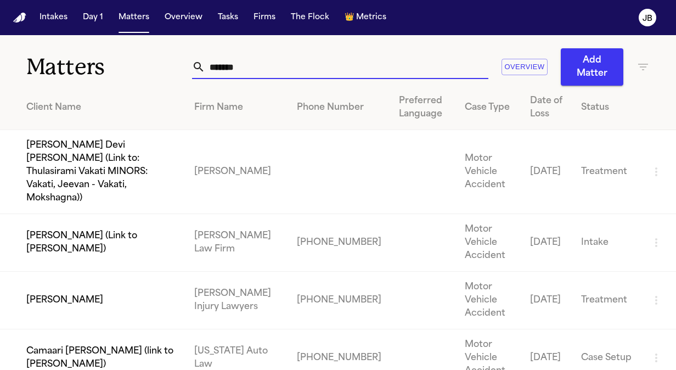
type input "*******"
click at [116, 271] on td "[PERSON_NAME]" at bounding box center [92, 300] width 185 height 58
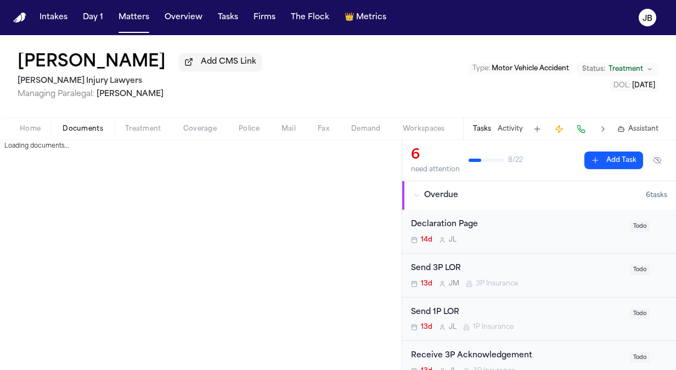
click at [92, 123] on button "Documents" at bounding box center [83, 128] width 63 height 13
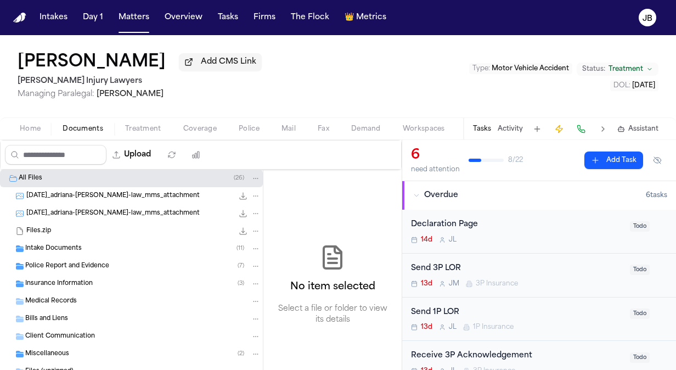
click at [64, 258] on div "Police Report and Evidence ( 7 )" at bounding box center [131, 266] width 263 height 18
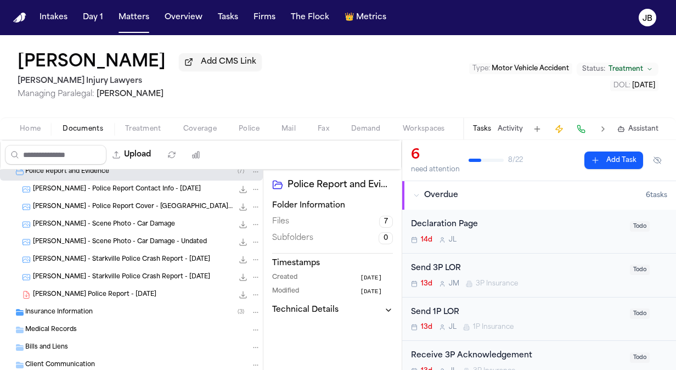
scroll to position [97, 0]
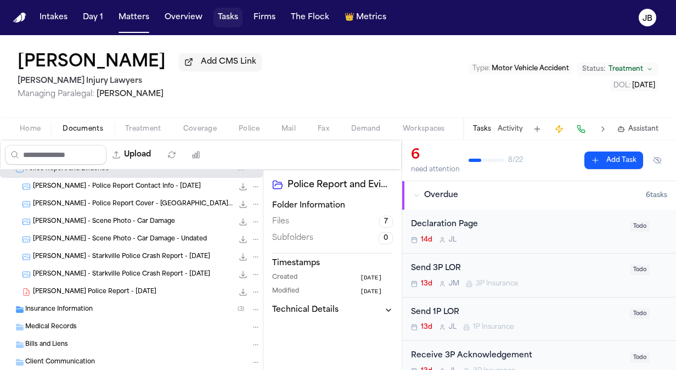
click at [234, 16] on button "Tasks" at bounding box center [227, 18] width 29 height 20
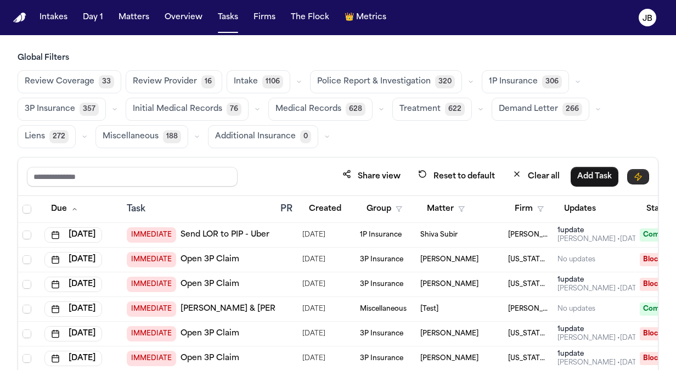
click at [630, 178] on button "button" at bounding box center [638, 176] width 22 height 15
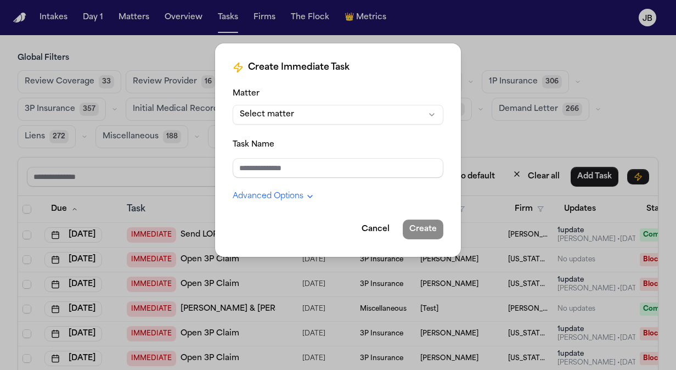
click at [348, 115] on button "Select matter" at bounding box center [338, 115] width 211 height 20
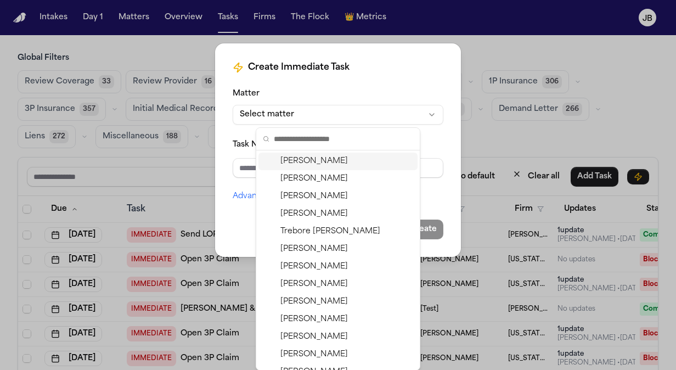
click at [418, 93] on html "Intakes Day 1 Matters Overview Tasks Firms The Flock 👑 Metrics JB Global Filter…" at bounding box center [338, 185] width 676 height 370
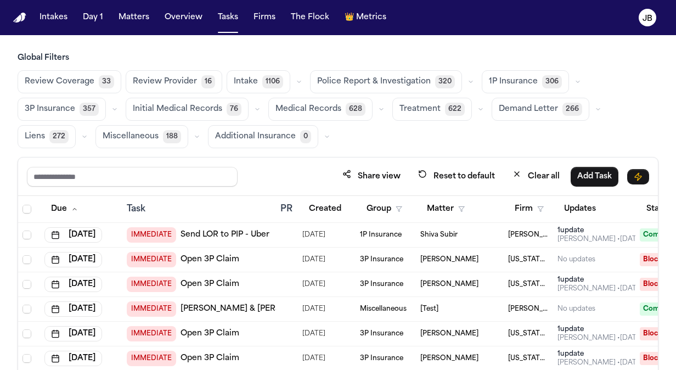
drag, startPoint x: 556, startPoint y: 183, endPoint x: 646, endPoint y: 138, distance: 100.6
click at [675, 169] on html "Intakes Day 1 Matters Overview Tasks Firms The Flock 👑 Metrics JB Global Filter…" at bounding box center [338, 185] width 676 height 370
drag, startPoint x: 599, startPoint y: 131, endPoint x: 699, endPoint y: 137, distance: 100.6
click at [675, 137] on html "Intakes Day 1 Matters Overview Tasks Firms The Flock 👑 Metrics JB Global Filter…" at bounding box center [338, 185] width 676 height 370
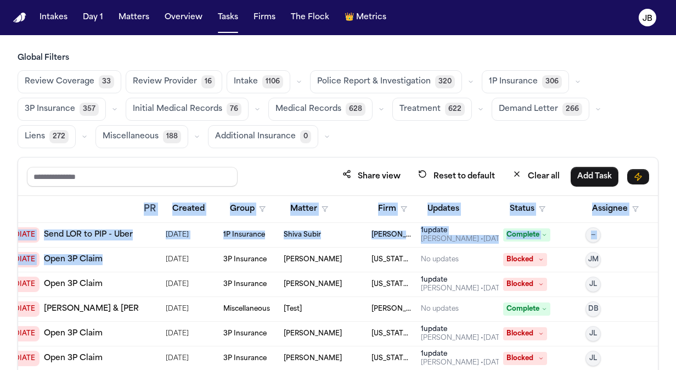
drag, startPoint x: 273, startPoint y: 246, endPoint x: 694, endPoint y: 270, distance: 421.9
click at [675, 270] on html "Intakes Day 1 Matters Overview Tasks Firms The Flock 👑 Metrics JB Global Filter…" at bounding box center [338, 185] width 676 height 370
drag, startPoint x: 694, startPoint y: 270, endPoint x: 626, endPoint y: 208, distance: 91.6
click at [632, 208] on icon "button" at bounding box center [635, 209] width 7 height 7
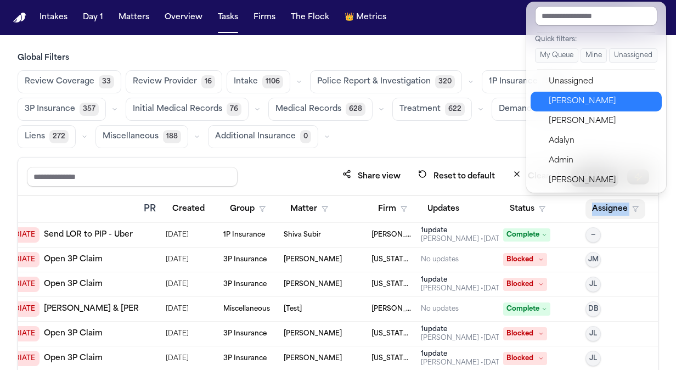
drag, startPoint x: 581, startPoint y: 88, endPoint x: 576, endPoint y: 97, distance: 9.6
click at [576, 97] on div "Unassigned Jessica Barrett Ada Martinez Adalyn Admin Al Kimos Alex Torres Amit …" at bounding box center [595, 140] width 131 height 137
click at [576, 97] on div "[PERSON_NAME]" at bounding box center [601, 101] width 107 height 13
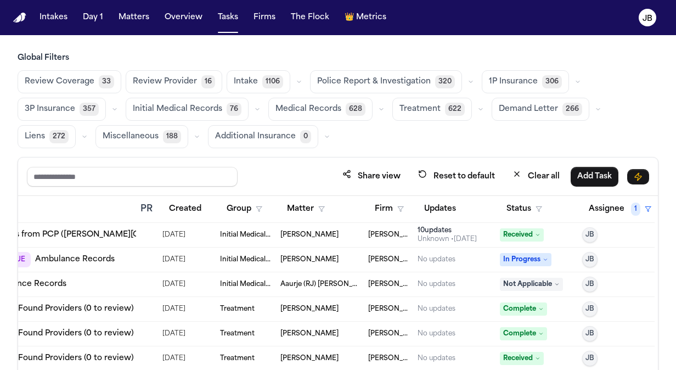
click at [286, 155] on div "Global Filters Review Coverage 33 Review Provider 16 Intake 1106 Police Report …" at bounding box center [338, 249] width 641 height 393
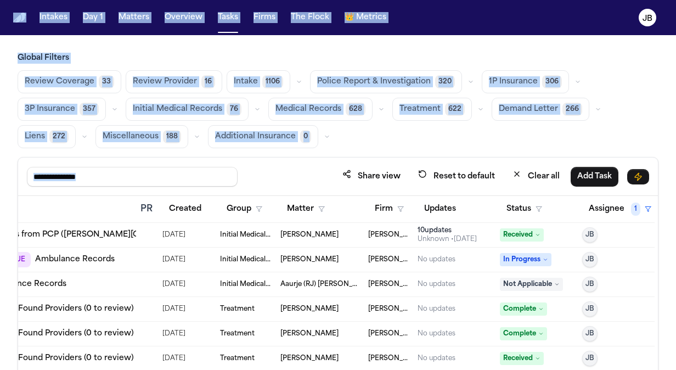
drag, startPoint x: 304, startPoint y: 189, endPoint x: 10, endPoint y: 303, distance: 315.1
click at [10, 303] on div "Global Filters Review Coverage 33 Review Provider 16 Intake 1106 Police Report …" at bounding box center [338, 249] width 676 height 393
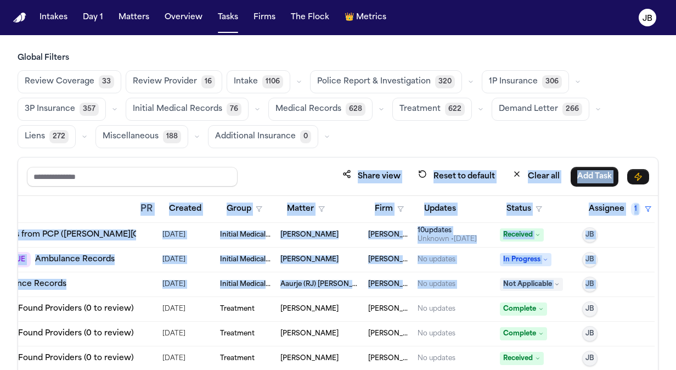
click at [94, 202] on div "Task" at bounding box center [59, 208] width 145 height 13
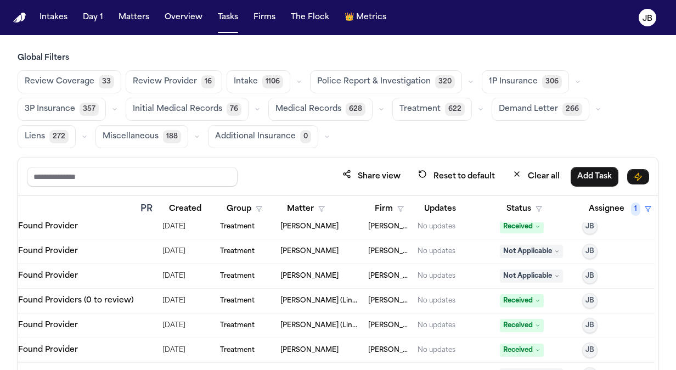
scroll to position [351, 147]
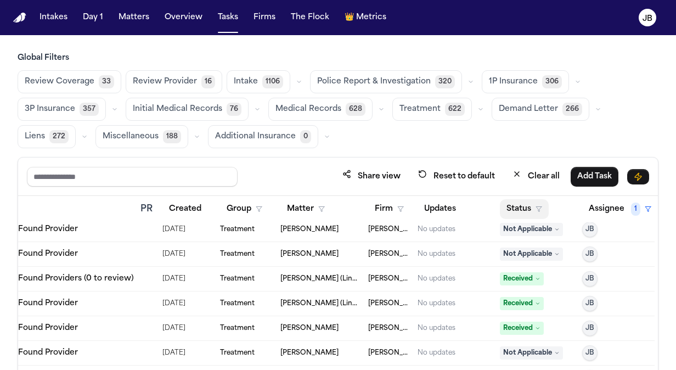
click at [526, 208] on button "Status" at bounding box center [524, 209] width 49 height 20
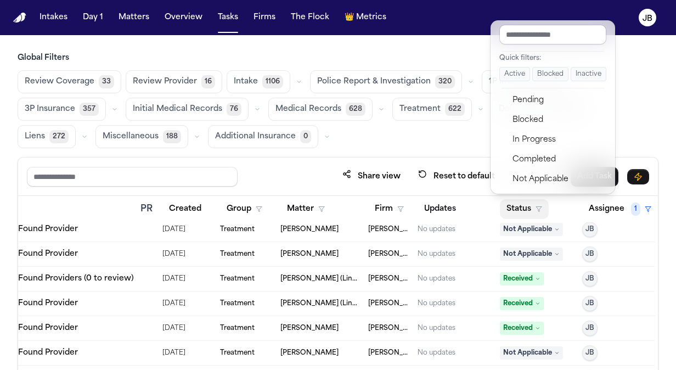
click at [508, 76] on button "Active" at bounding box center [514, 74] width 31 height 14
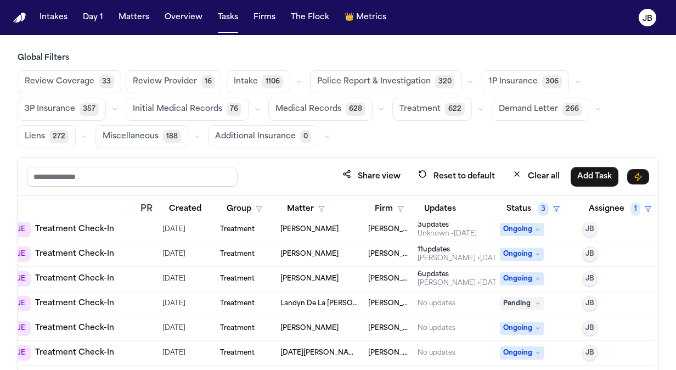
scroll to position [349, 147]
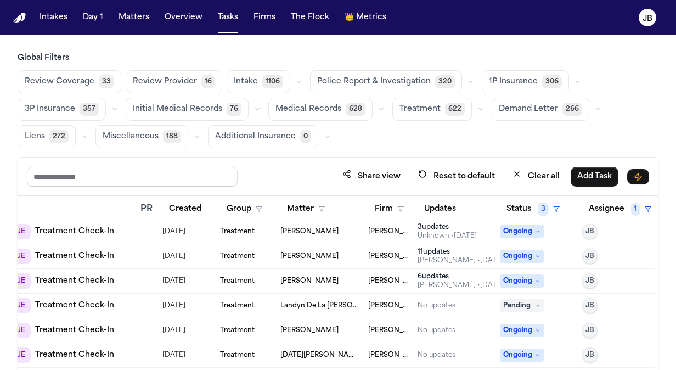
click at [461, 148] on div "Global Filters Review Coverage 33 Review Provider 16 Intake 1106 Police Report …" at bounding box center [338, 249] width 641 height 393
drag, startPoint x: 87, startPoint y: 204, endPoint x: 222, endPoint y: 186, distance: 136.1
click at [80, 196] on th "Task" at bounding box center [59, 209] width 154 height 27
click at [283, 178] on div "Share view Reset to default Clear all Add Task" at bounding box center [338, 176] width 622 height 20
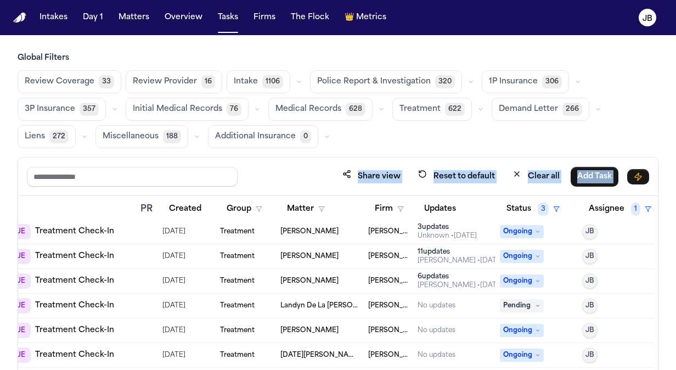
drag, startPoint x: 315, startPoint y: 193, endPoint x: 87, endPoint y: 199, distance: 228.8
click at [87, 199] on div "Share view Reset to default Clear all Add Task Due Task PR Created Group Matter…" at bounding box center [338, 301] width 641 height 288
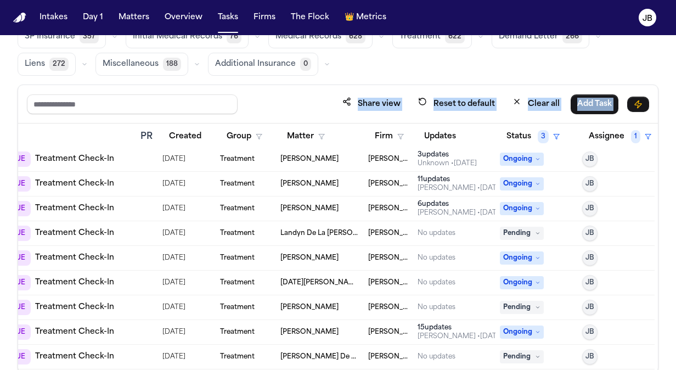
scroll to position [88, 0]
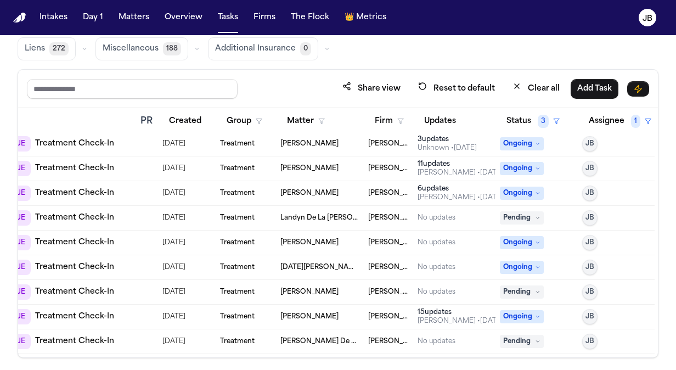
click at [333, 115] on div "Matter" at bounding box center [319, 121] width 79 height 20
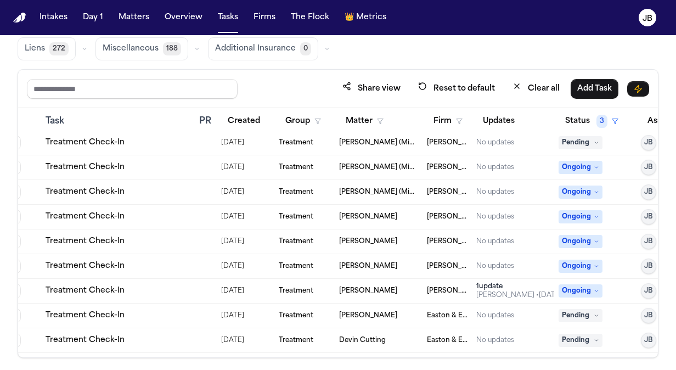
scroll to position [1204, 81]
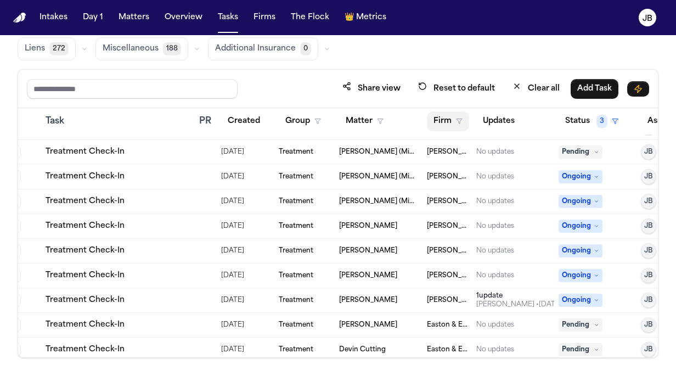
click at [460, 118] on icon "button" at bounding box center [459, 121] width 7 height 7
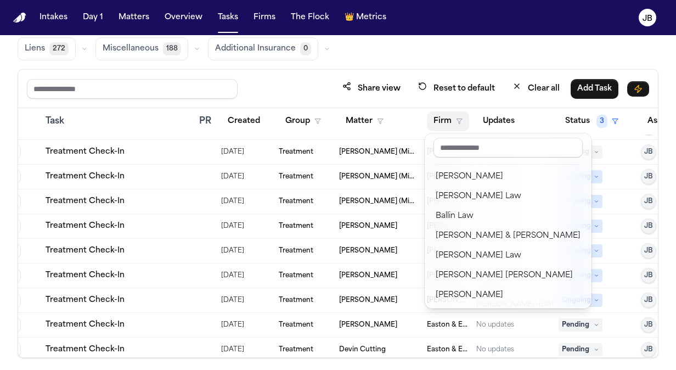
click at [451, 116] on button "Firm" at bounding box center [448, 121] width 42 height 20
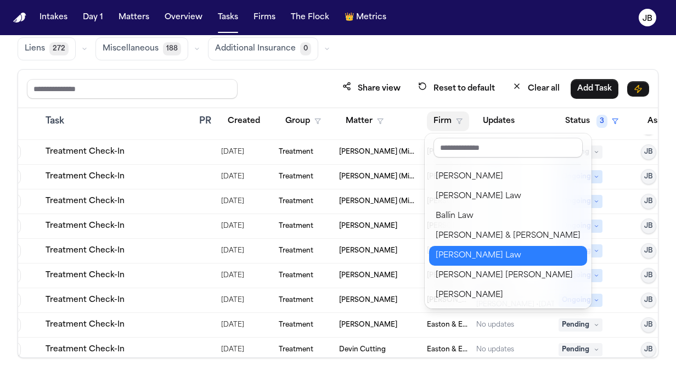
click at [253, 103] on div "Share view Reset to default Clear all Add Task Due Task PR Created Group Matter…" at bounding box center [338, 213] width 641 height 288
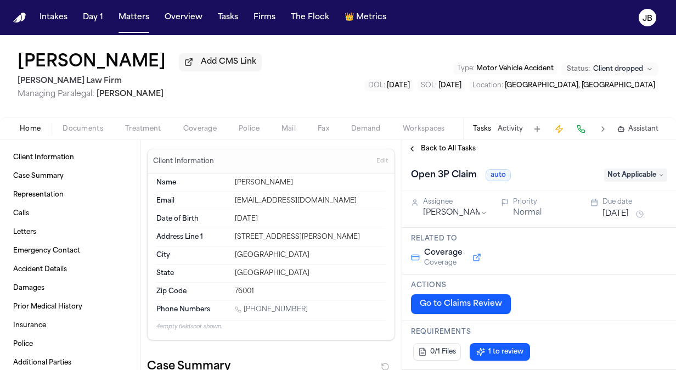
click at [429, 144] on span "Back to All Tasks" at bounding box center [448, 148] width 55 height 9
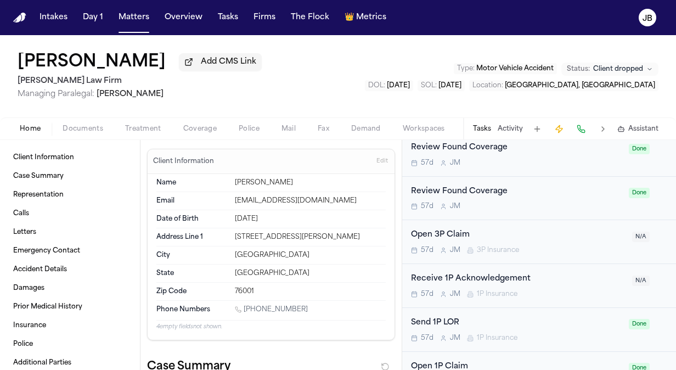
scroll to position [326, 0]
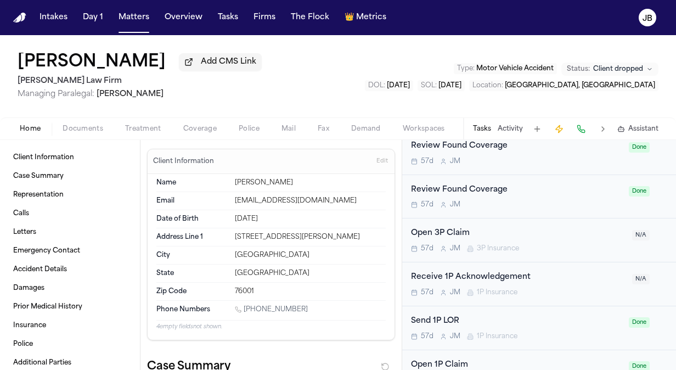
click at [580, 231] on div "Open 3P Claim" at bounding box center [518, 233] width 214 height 13
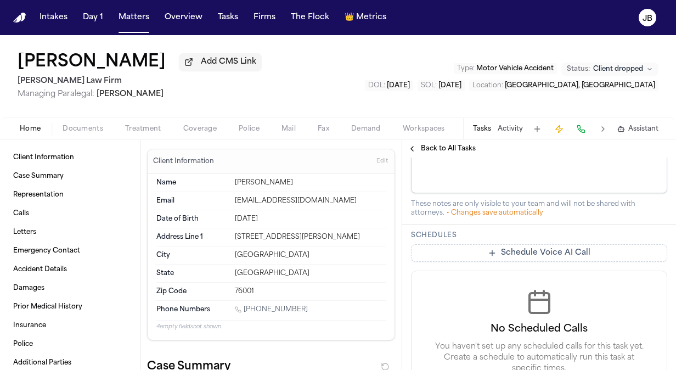
scroll to position [506, 0]
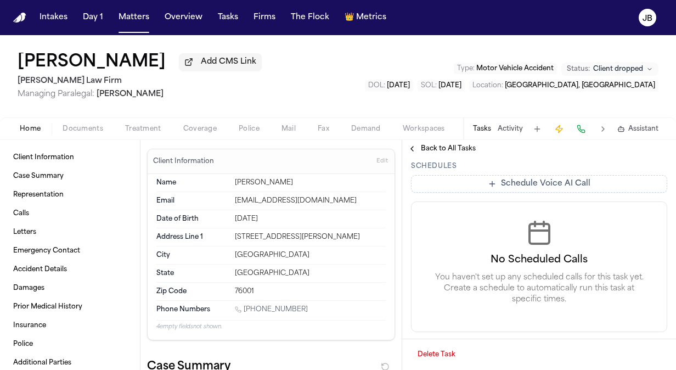
click at [443, 348] on button "Delete Task" at bounding box center [436, 355] width 51 height 18
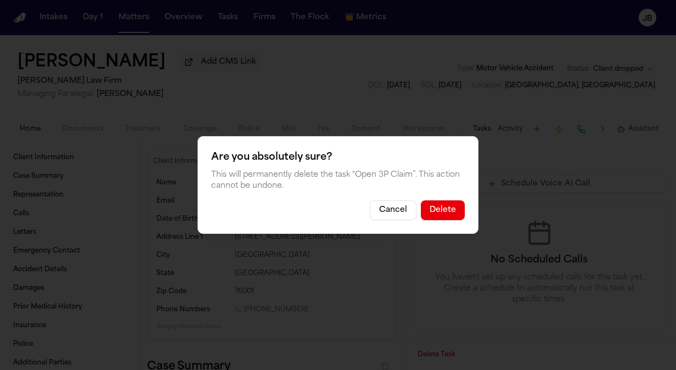
click at [443, 197] on div "Are you absolutely sure? This will permanently delete the task “ Open 3P Claim …" at bounding box center [337, 185] width 281 height 98
click at [444, 211] on button "Delete" at bounding box center [443, 210] width 44 height 20
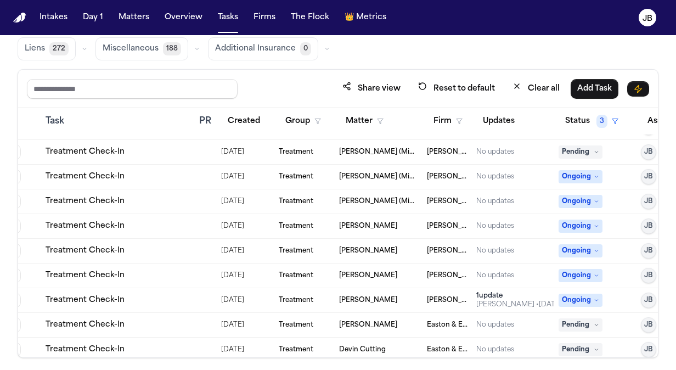
click at [174, 110] on th "Task" at bounding box center [118, 121] width 154 height 27
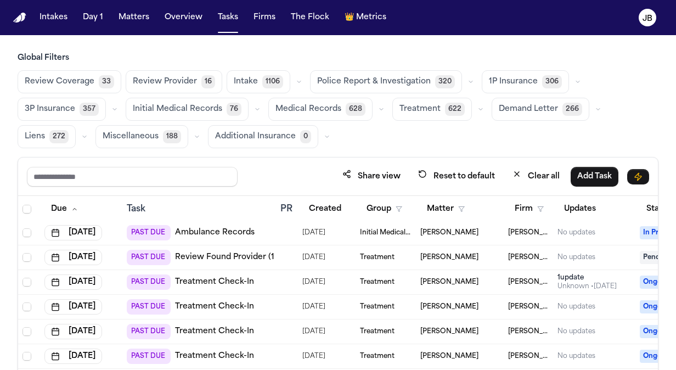
scroll to position [0, 0]
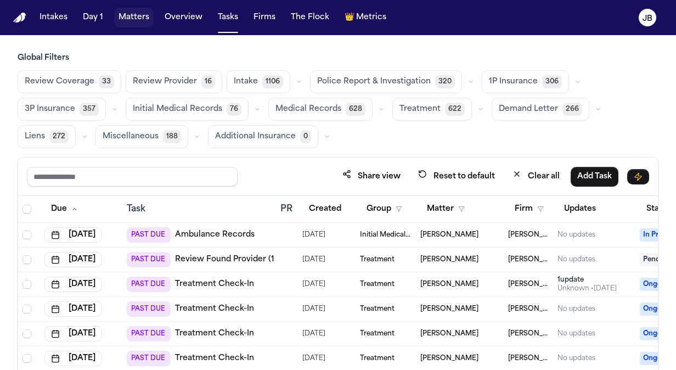
click at [139, 15] on button "Matters" at bounding box center [133, 18] width 39 height 20
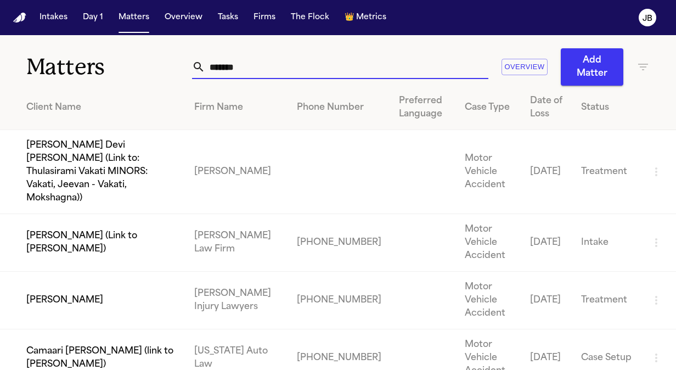
drag, startPoint x: 271, startPoint y: 59, endPoint x: 42, endPoint y: 64, distance: 229.3
click at [42, 64] on div "Matters ******* Overview Add Matter" at bounding box center [338, 60] width 676 height 50
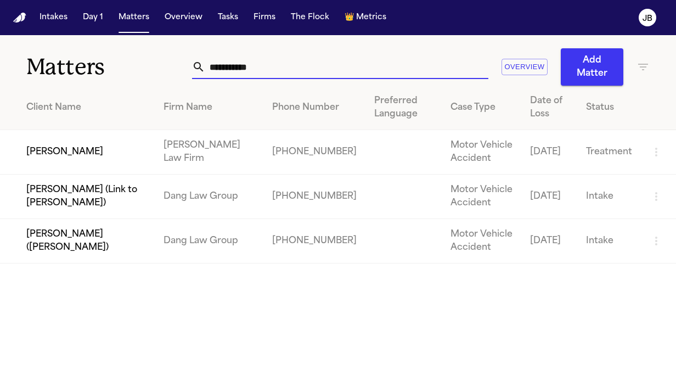
type input "**********"
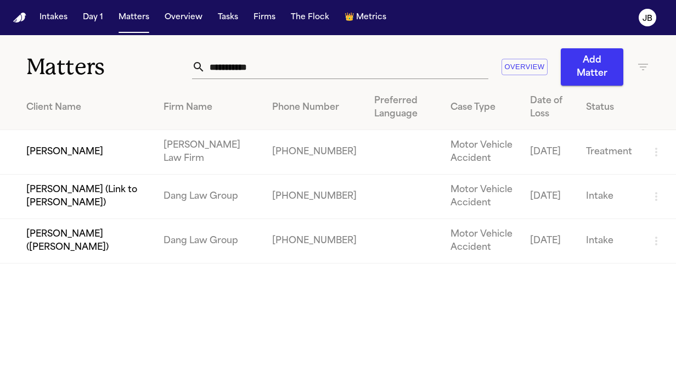
click at [75, 149] on td "[PERSON_NAME]" at bounding box center [77, 152] width 155 height 44
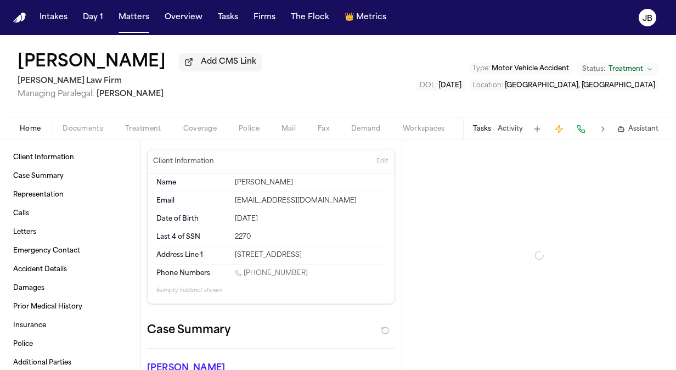
click at [73, 125] on span "Documents" at bounding box center [83, 129] width 41 height 9
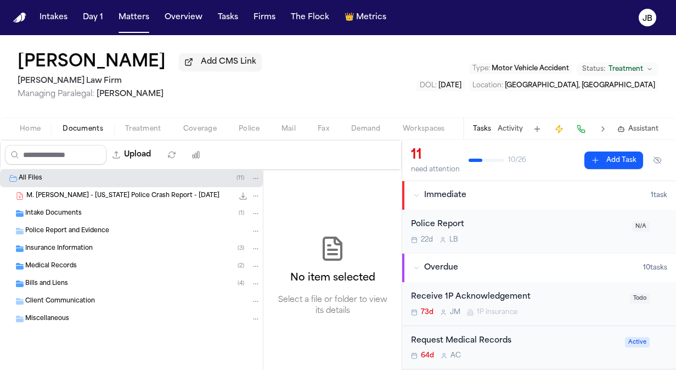
click at [48, 281] on span "Bills and Liens" at bounding box center [46, 283] width 43 height 9
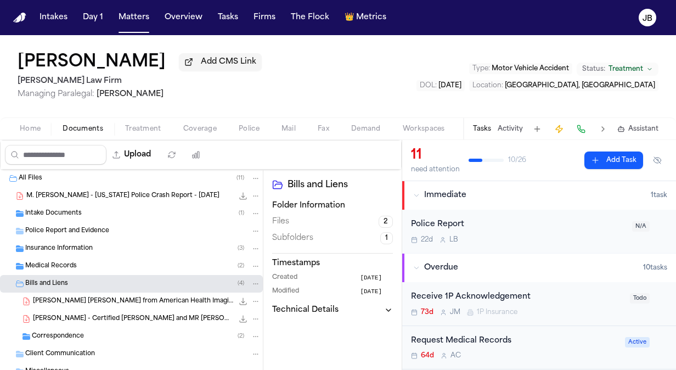
click at [192, 128] on span "Coverage" at bounding box center [199, 129] width 33 height 9
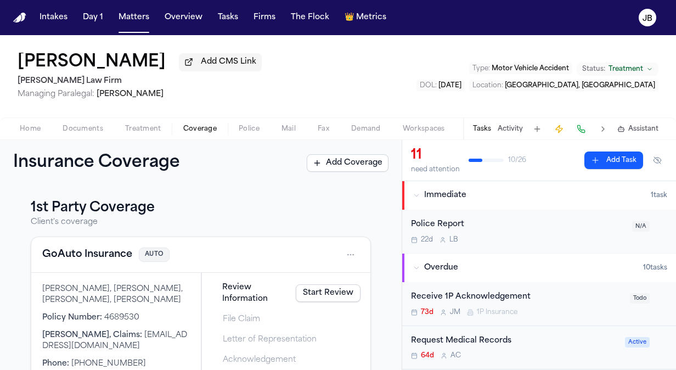
click at [146, 127] on span "Treatment" at bounding box center [143, 129] width 36 height 9
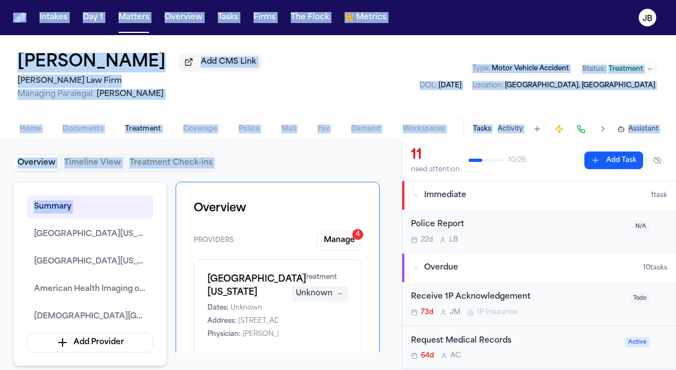
click at [0, 233] on html "Intakes Day 1 Matters Overview Tasks Firms The Flock 👑 Metrics JB [PERSON_NAME]…" at bounding box center [338, 185] width 676 height 370
click at [8, 168] on div "Overview Timeline View Treatment Check-ins Summary Spine Center of [US_STATE][G…" at bounding box center [200, 255] width 401 height 230
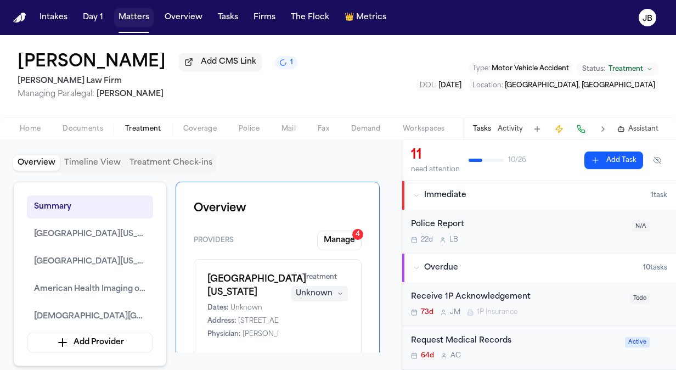
click at [143, 14] on button "Matters" at bounding box center [133, 18] width 39 height 20
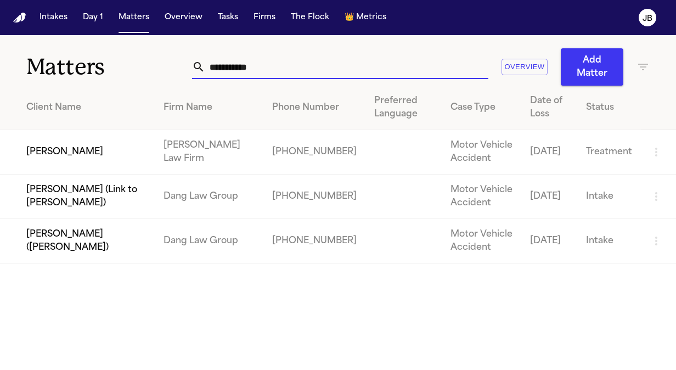
drag, startPoint x: 278, startPoint y: 71, endPoint x: 105, endPoint y: 60, distance: 172.6
click at [105, 60] on div "**********" at bounding box center [338, 60] width 676 height 50
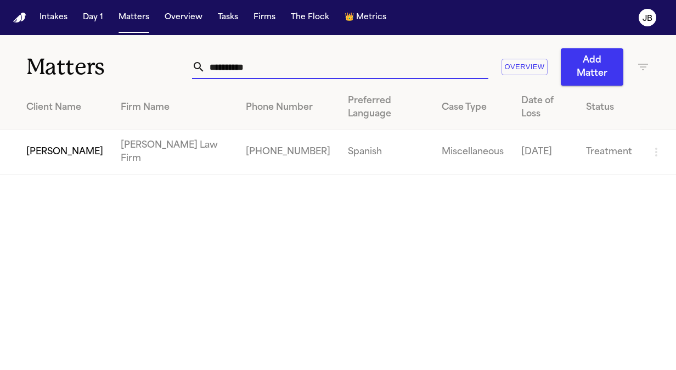
type input "**********"
click at [58, 130] on td "[PERSON_NAME]" at bounding box center [56, 152] width 112 height 44
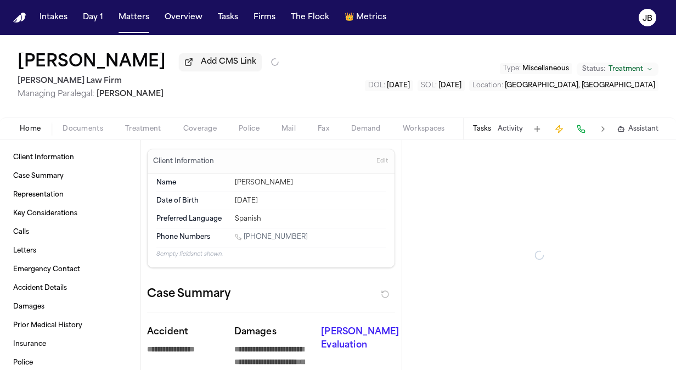
type textarea "*"
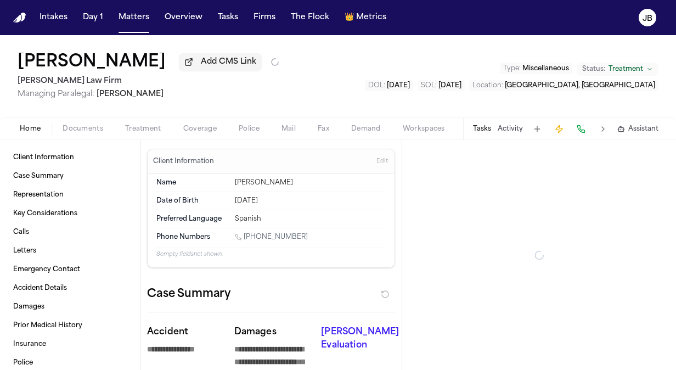
type textarea "*"
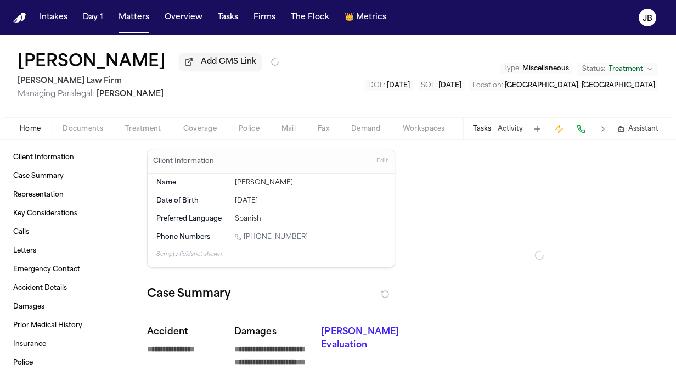
type textarea "*"
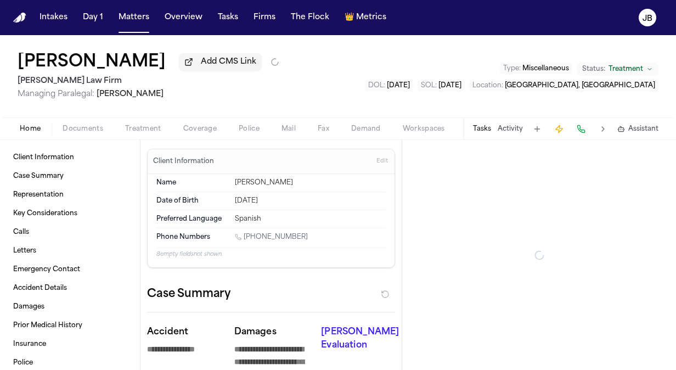
type textarea "*"
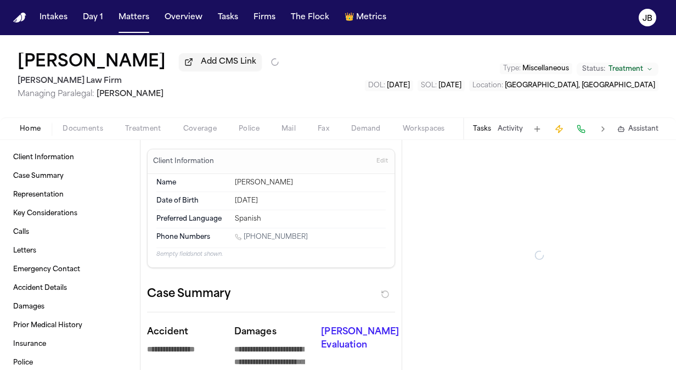
type textarea "*"
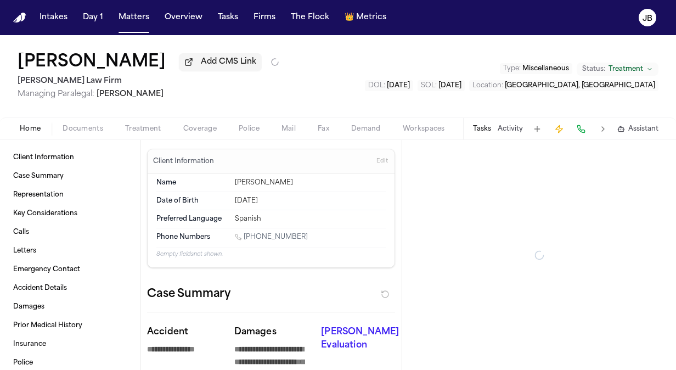
type textarea "*"
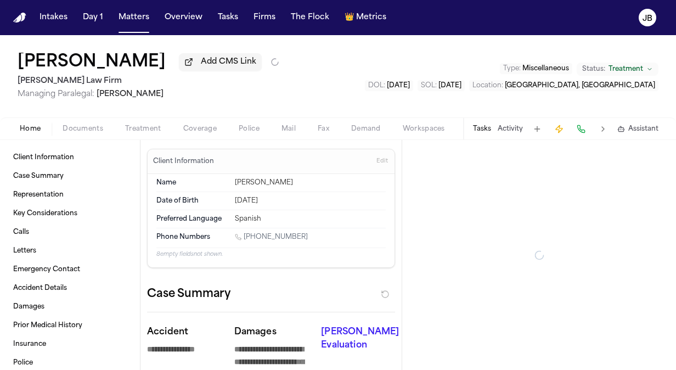
type textarea "*"
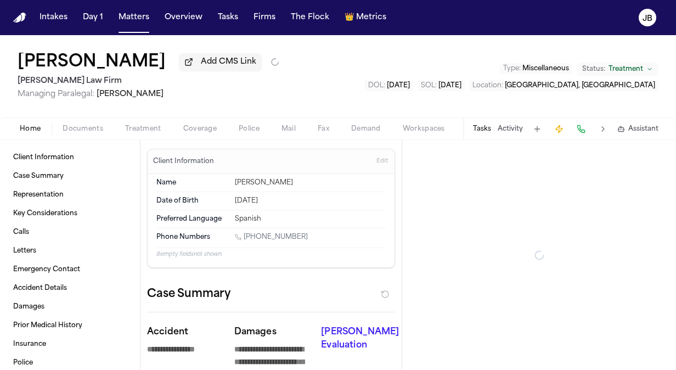
type textarea "*"
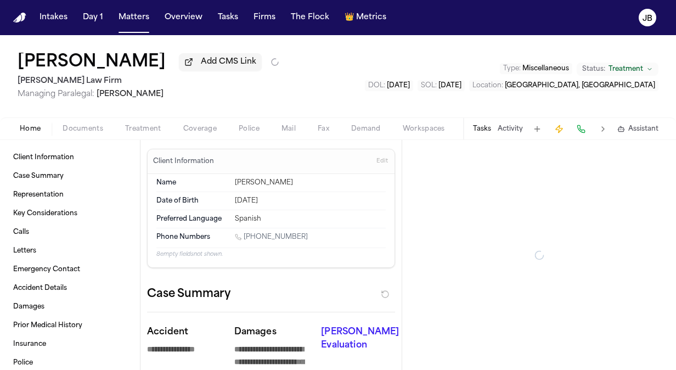
type textarea "*"
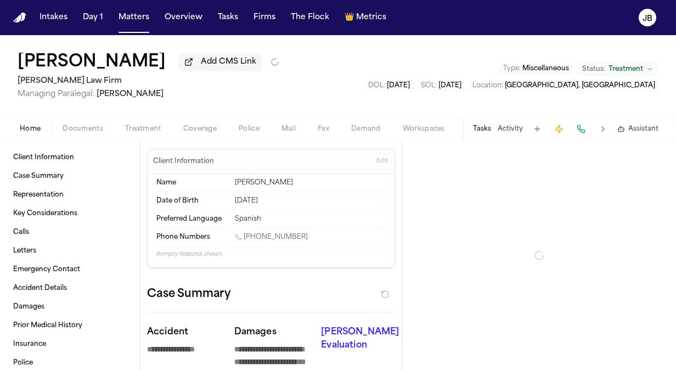
type textarea "*"
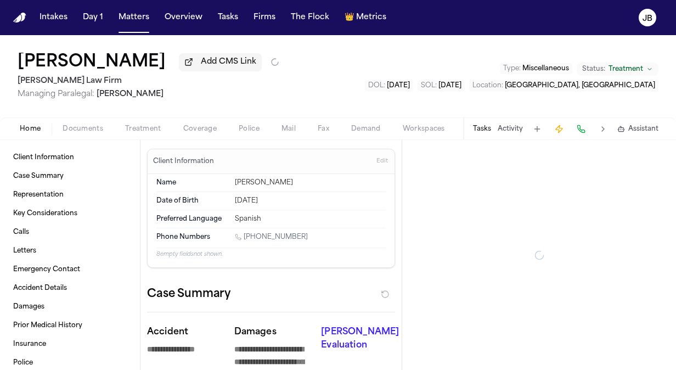
type textarea "*"
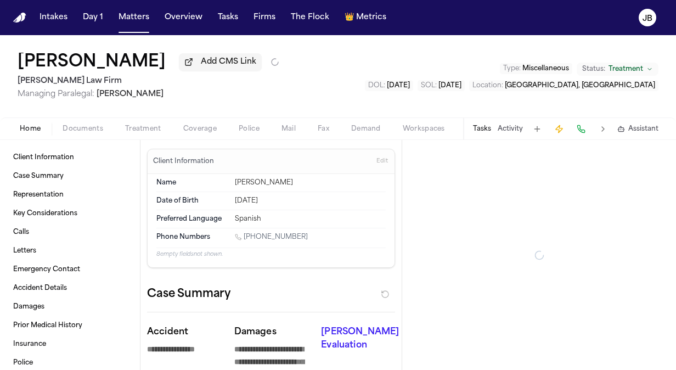
type textarea "*"
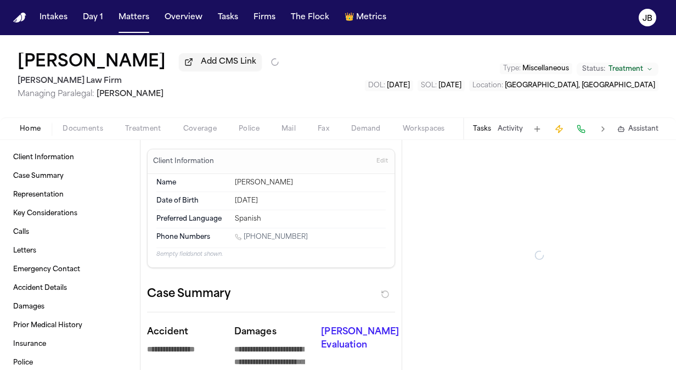
type textarea "*"
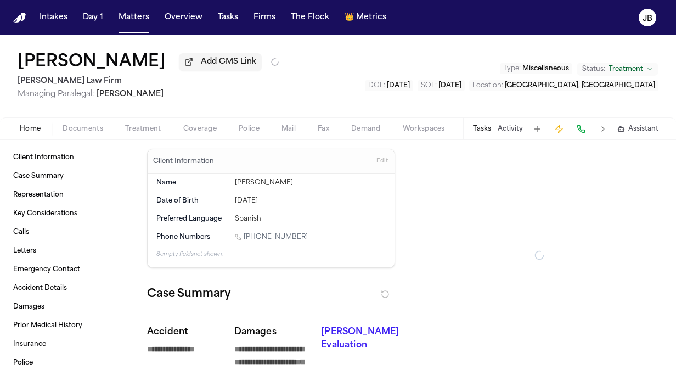
type textarea "*"
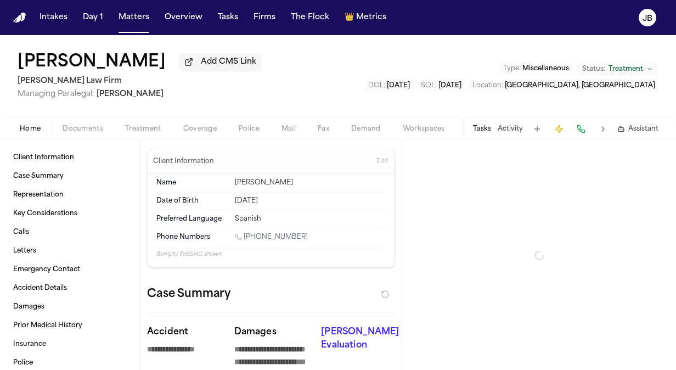
type textarea "*"
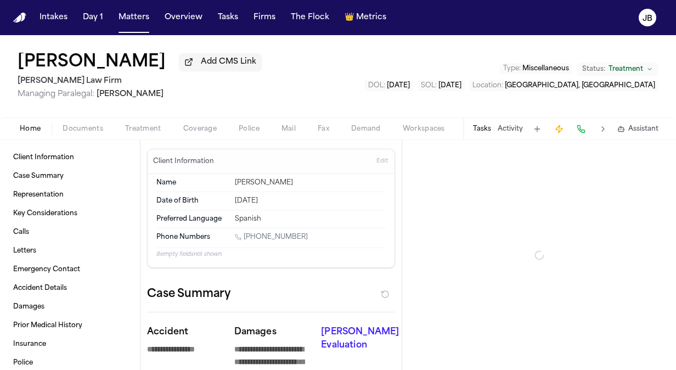
type textarea "*"
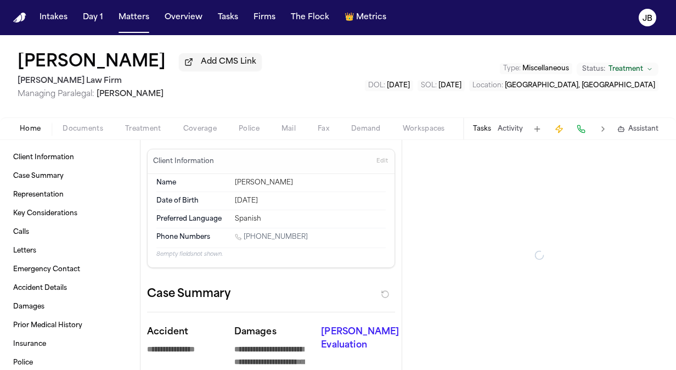
type textarea "*"
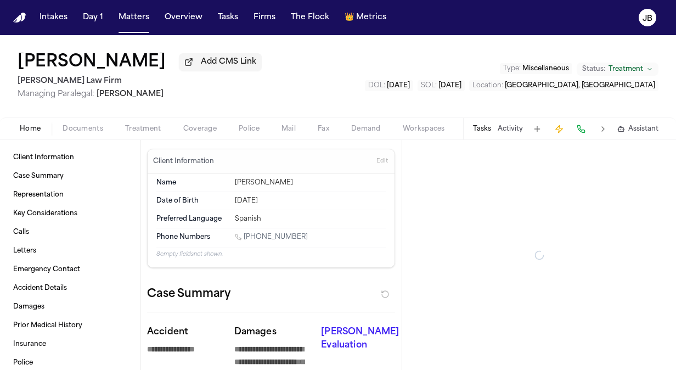
type textarea "*"
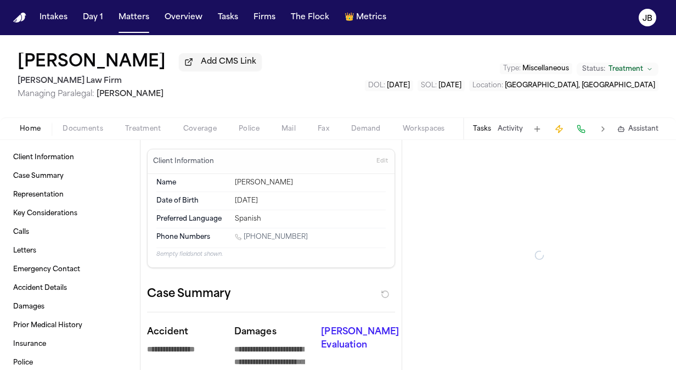
type textarea "*"
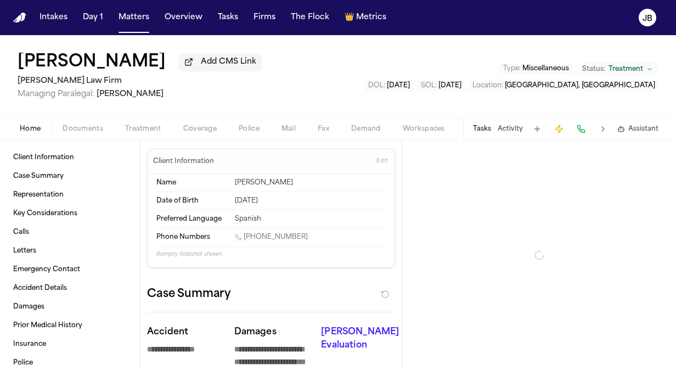
type textarea "*"
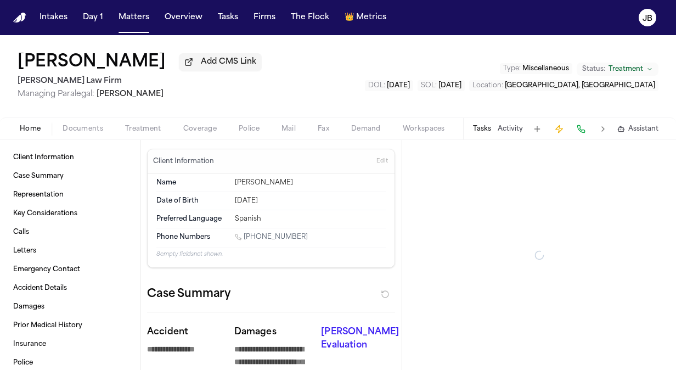
type textarea "*"
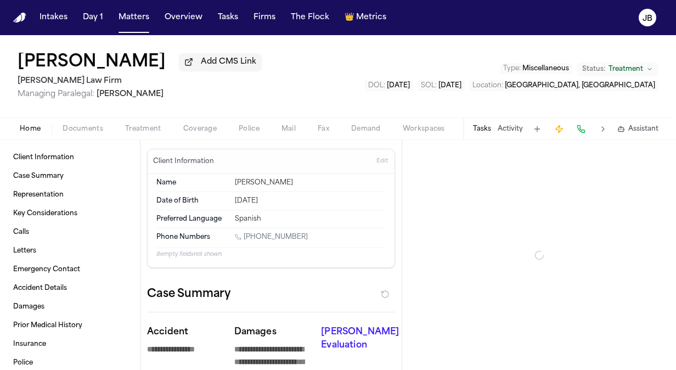
type textarea "*"
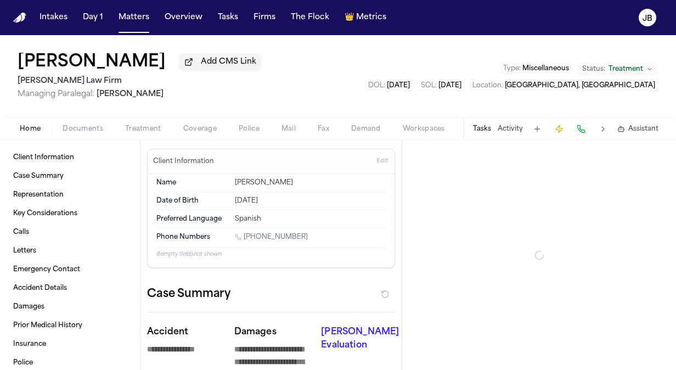
type textarea "*"
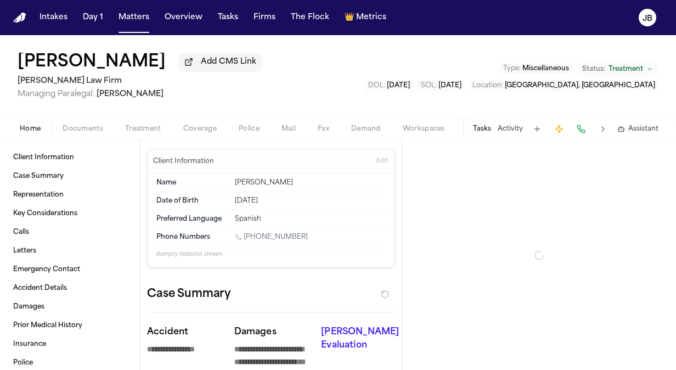
type textarea "*"
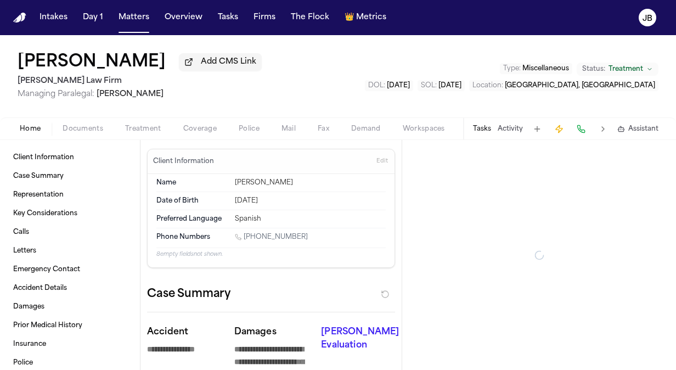
type textarea "*"
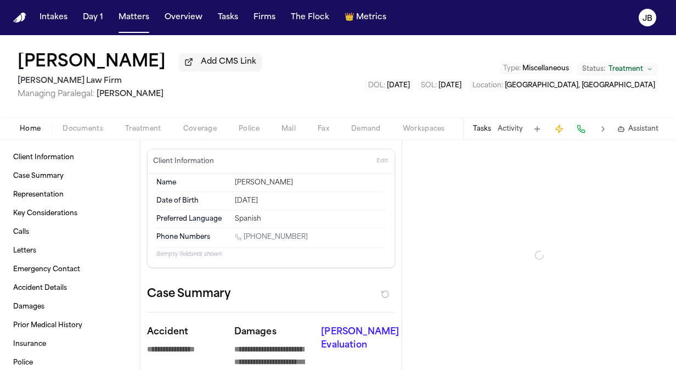
type textarea "*"
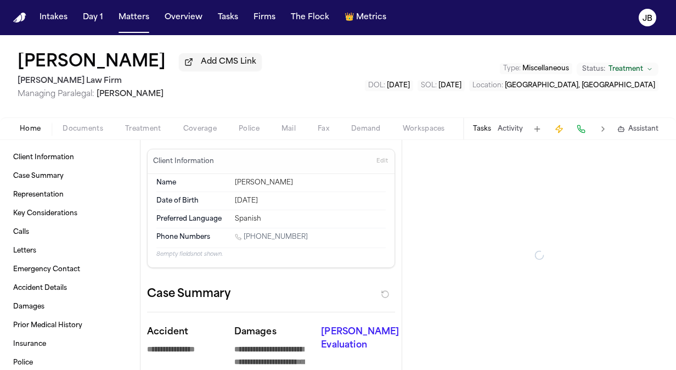
type textarea "*"
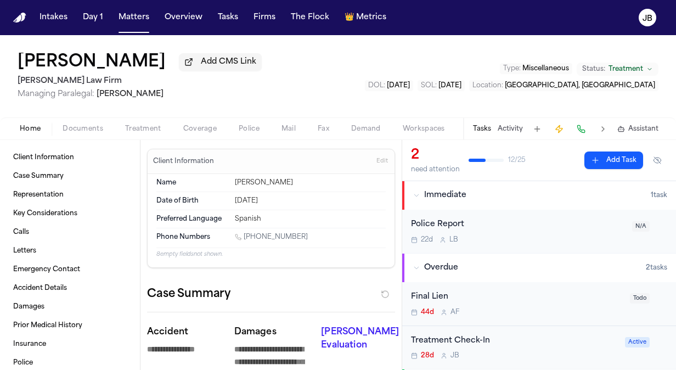
type textarea "*"
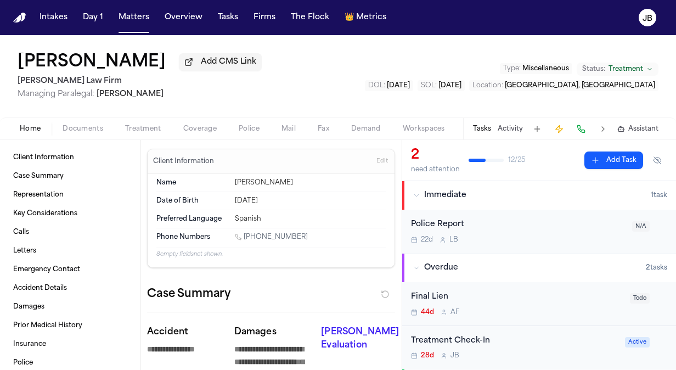
type textarea "*"
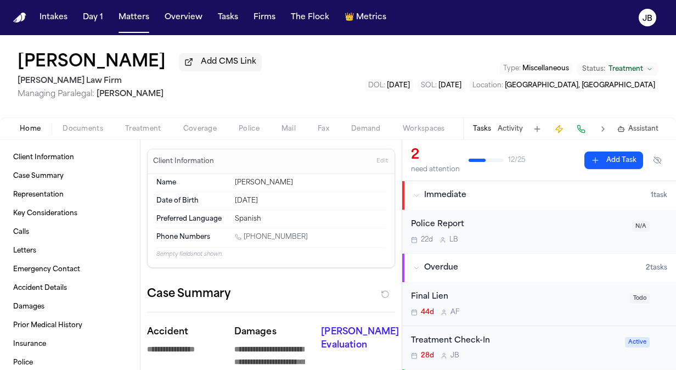
type textarea "*"
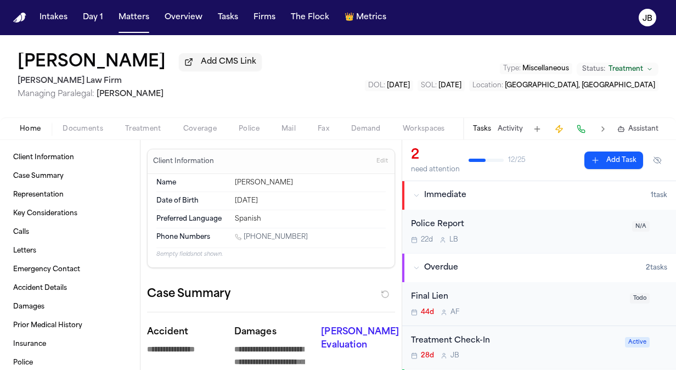
type textarea "*"
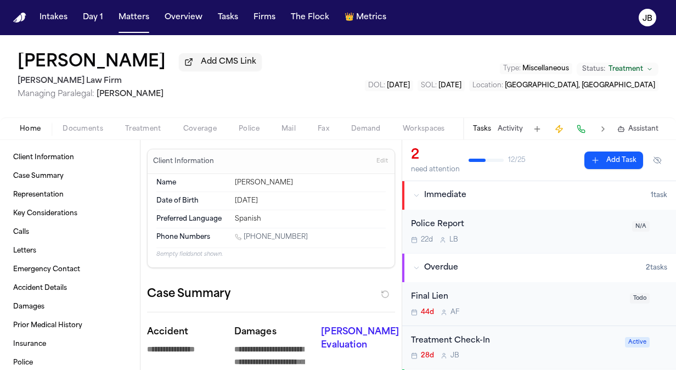
type textarea "*"
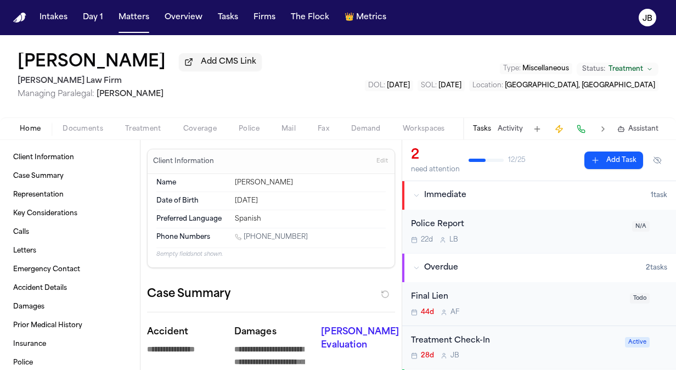
type textarea "*"
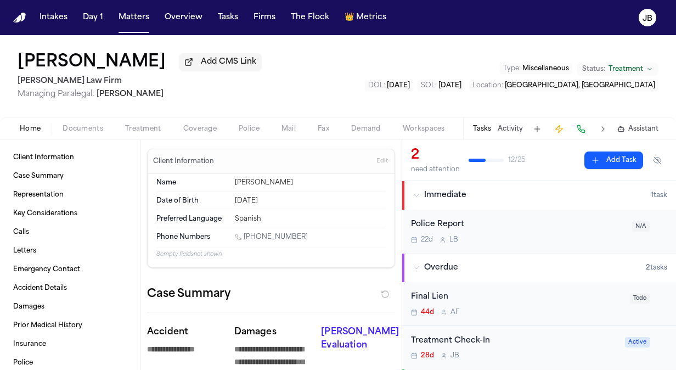
type textarea "*"
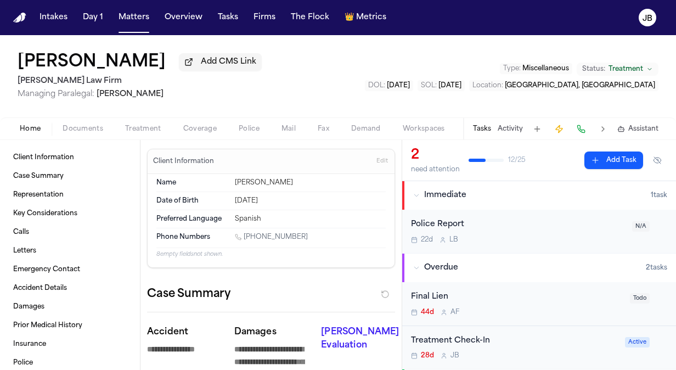
type textarea "*"
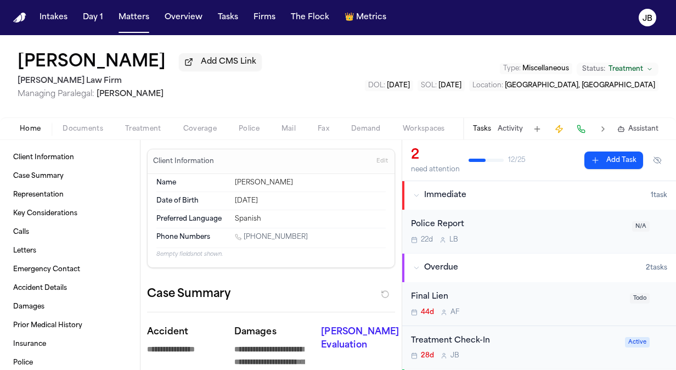
type textarea "*"
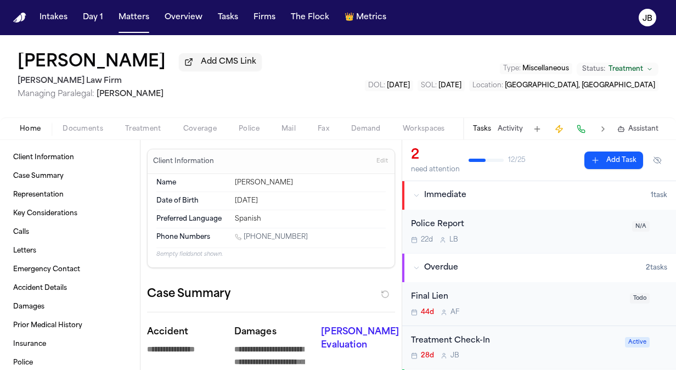
type textarea "*"
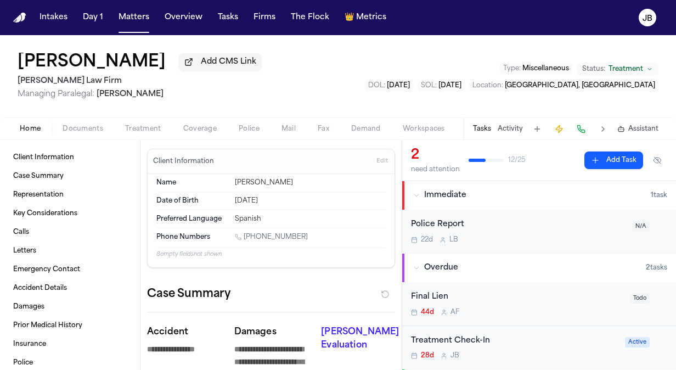
type textarea "*"
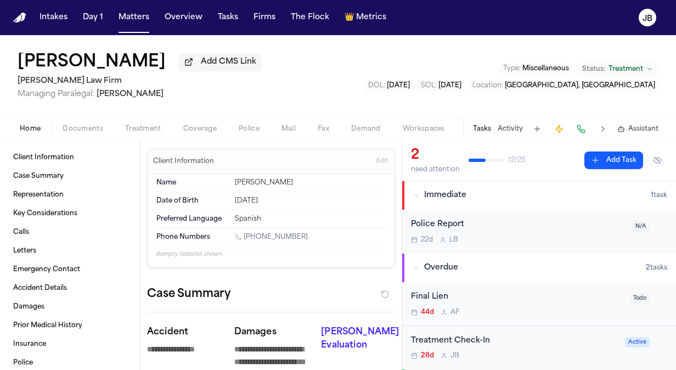
type textarea "*"
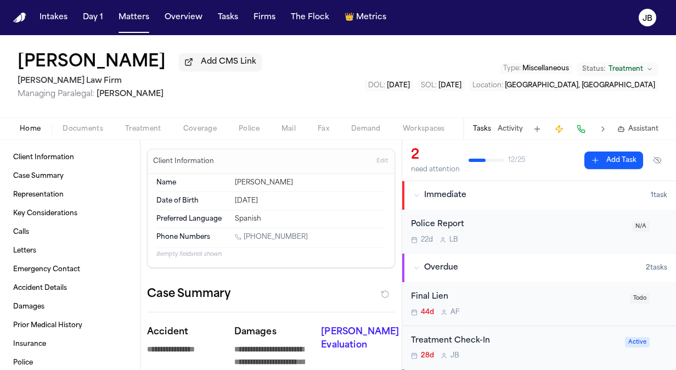
type textarea "*"
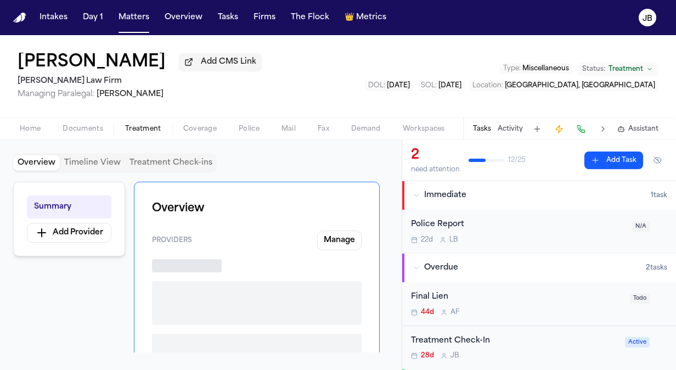
click at [138, 125] on span "Treatment" at bounding box center [143, 129] width 36 height 9
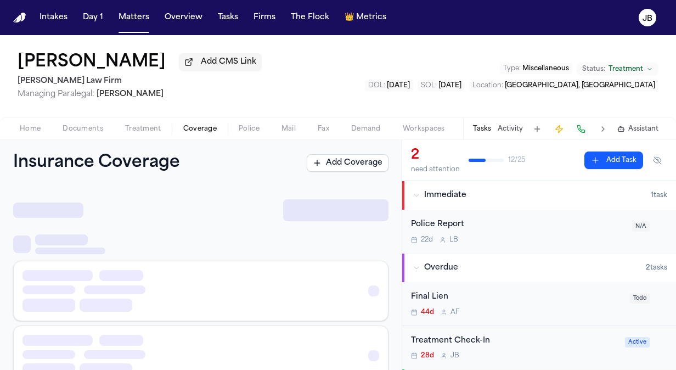
click at [214, 129] on span "Coverage" at bounding box center [199, 129] width 33 height 9
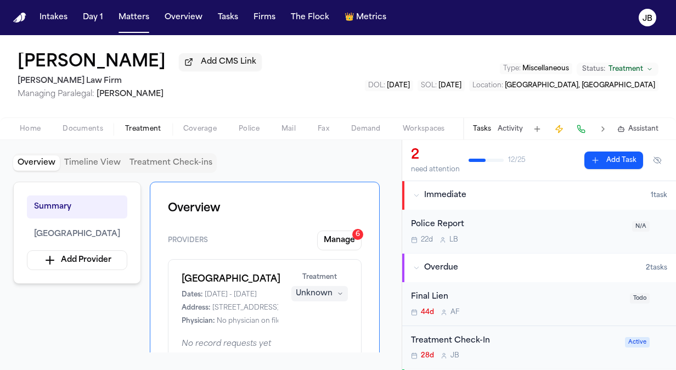
click at [143, 128] on span "Treatment" at bounding box center [143, 129] width 36 height 9
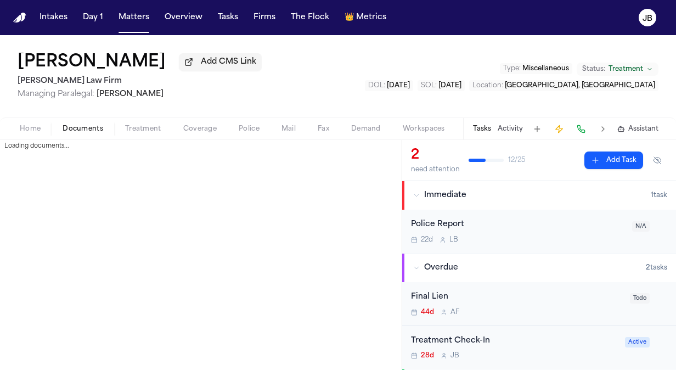
click at [86, 122] on button "Documents" at bounding box center [83, 128] width 63 height 13
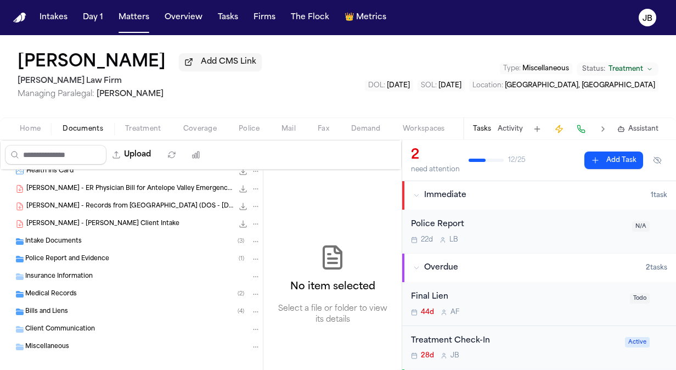
scroll to position [70, 0]
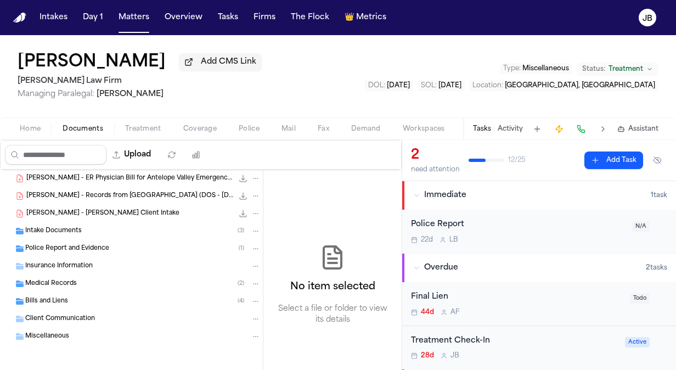
click at [24, 250] on icon "Folder: Police Report and Evidence" at bounding box center [19, 248] width 9 height 9
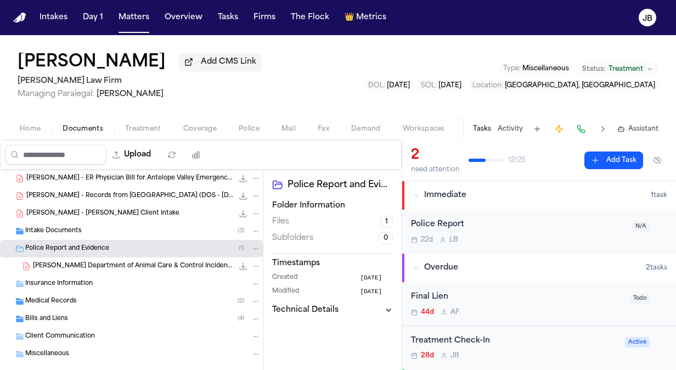
click at [92, 267] on span "[PERSON_NAME] Department of Animal Care & Control Incident Report [DATE].pdf" at bounding box center [133, 266] width 200 height 9
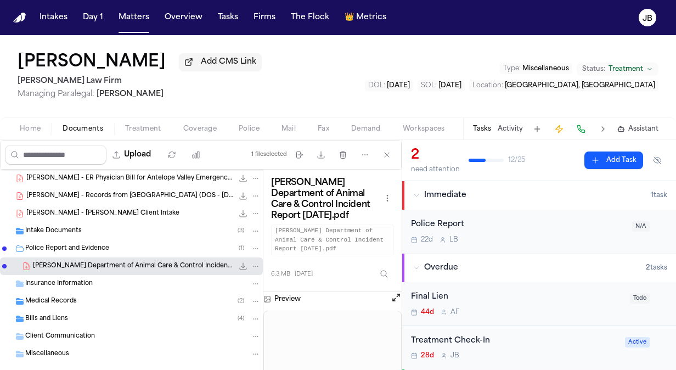
click at [393, 293] on button "Open preview" at bounding box center [396, 297] width 11 height 11
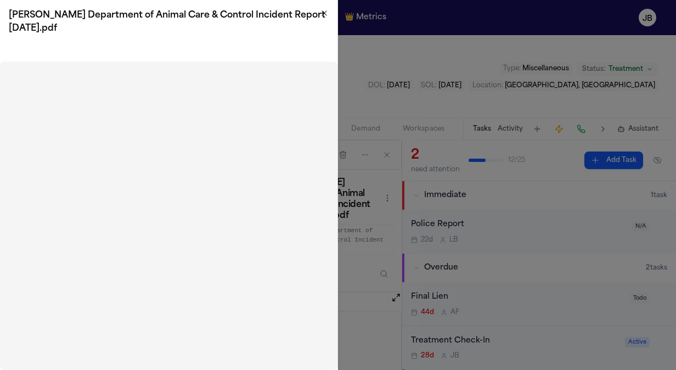
click at [322, 12] on icon "button" at bounding box center [324, 13] width 9 height 9
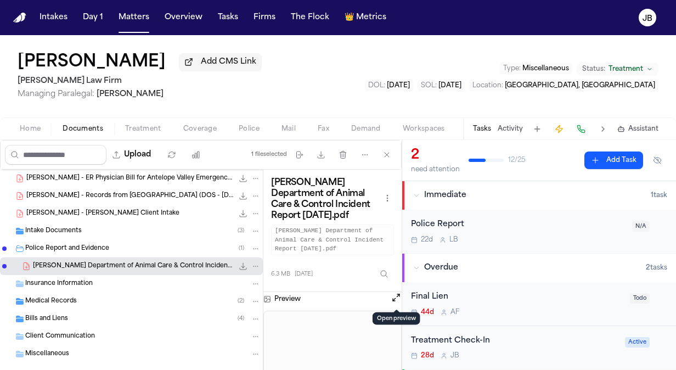
click at [506, 125] on button "Activity" at bounding box center [509, 129] width 25 height 9
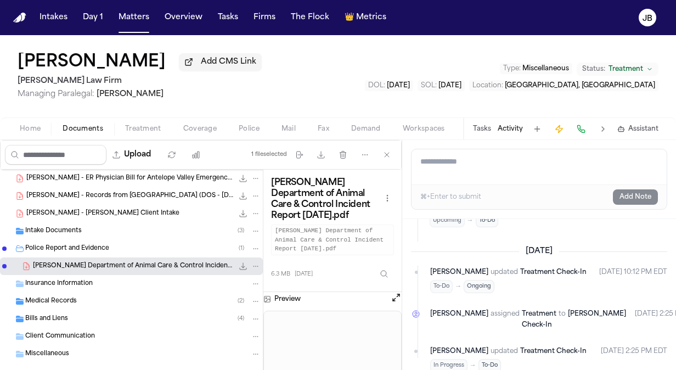
scroll to position [0, 0]
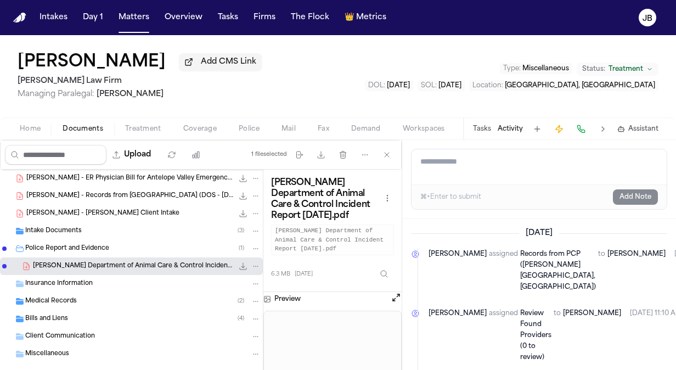
click at [77, 301] on div "Medical Records ( 2 )" at bounding box center [142, 301] width 235 height 10
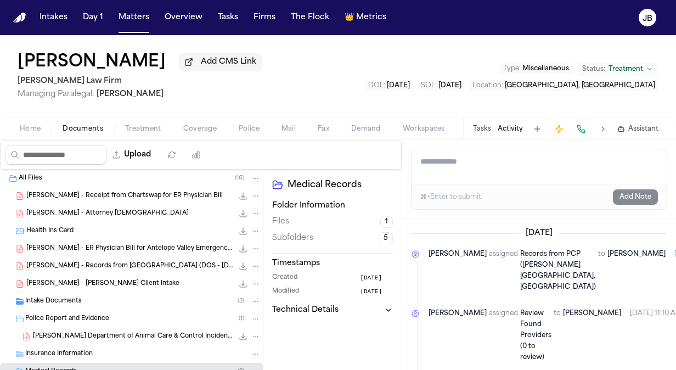
click at [116, 285] on span "[PERSON_NAME] - [PERSON_NAME] Client Intake" at bounding box center [102, 283] width 153 height 9
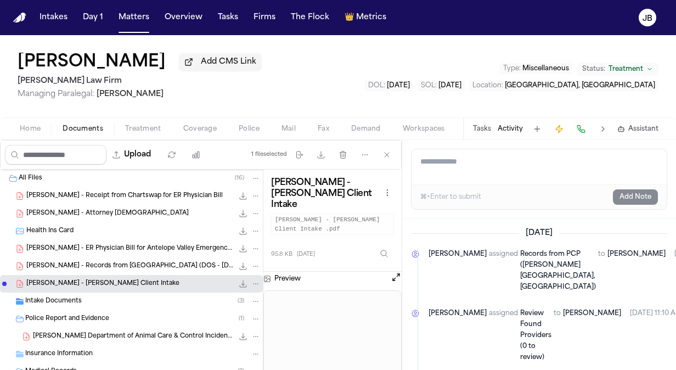
click at [395, 271] on button "Open preview" at bounding box center [396, 276] width 11 height 11
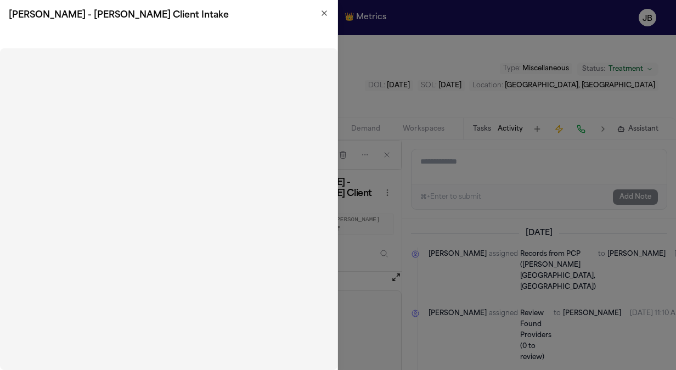
click at [323, 15] on icon "button" at bounding box center [324, 13] width 9 height 9
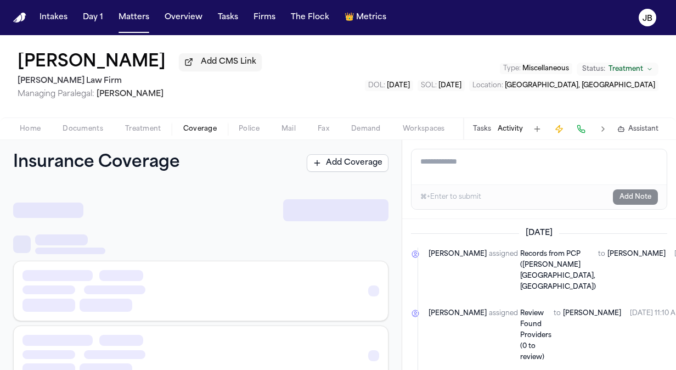
click at [197, 129] on span "Coverage" at bounding box center [199, 129] width 33 height 9
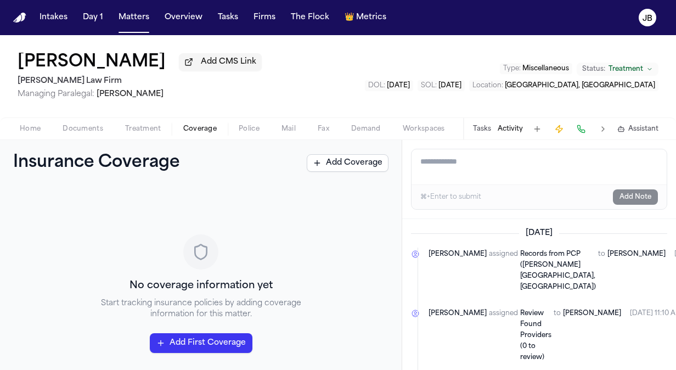
click at [147, 129] on span "Treatment" at bounding box center [143, 129] width 36 height 9
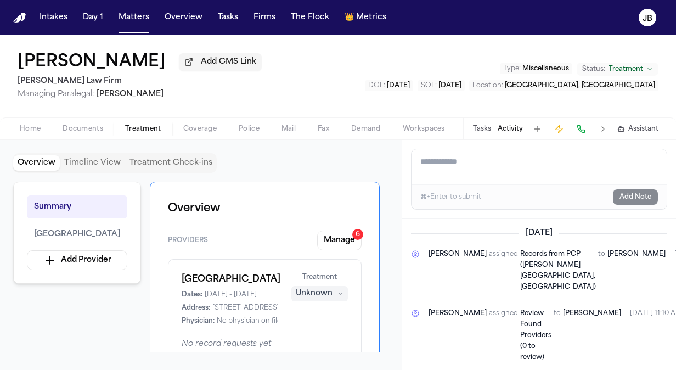
click at [15, 135] on div "Home Documents Treatment Coverage Police Mail Fax Demand Workspaces Artifacts T…" at bounding box center [338, 128] width 676 height 22
click at [24, 135] on div "Home Documents Treatment Coverage Police Mail Fax Demand Workspaces Artifacts T…" at bounding box center [338, 128] width 676 height 22
click at [35, 130] on span "Home" at bounding box center [30, 129] width 21 height 9
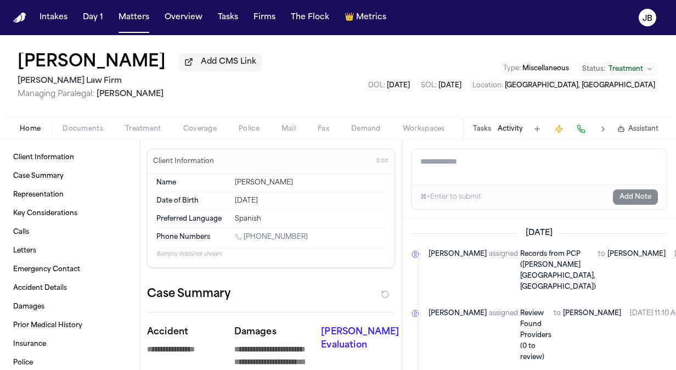
click at [72, 127] on span "Documents" at bounding box center [83, 129] width 41 height 9
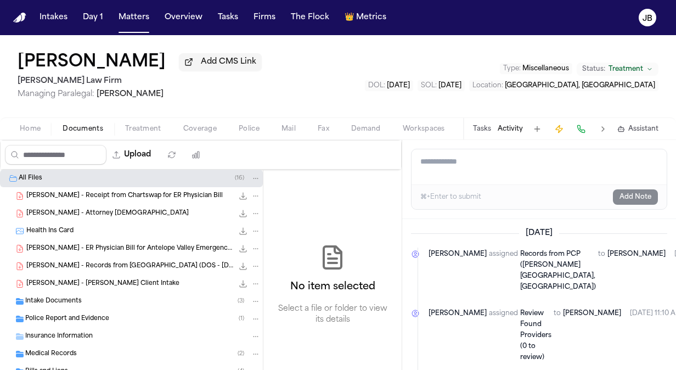
click at [59, 295] on div "Intake Documents ( 3 )" at bounding box center [131, 301] width 263 height 18
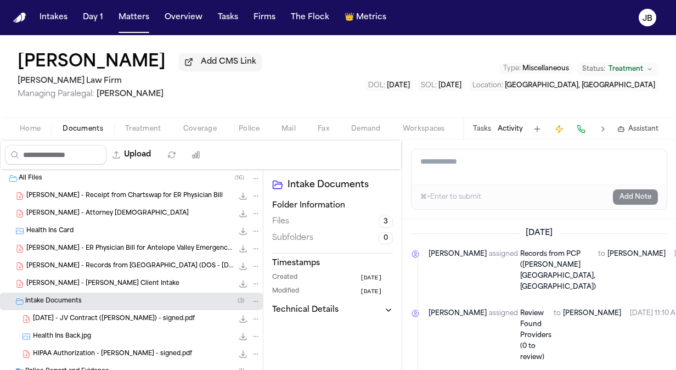
click at [279, 332] on div "Intake Documents Folder Information Files 3 Subfolders 0 Timestamps Created [DA…" at bounding box center [332, 284] width 138 height 230
click at [66, 275] on div "[PERSON_NAME] - [PERSON_NAME] Client Intake 95.8 KB • PDF" at bounding box center [131, 284] width 263 height 18
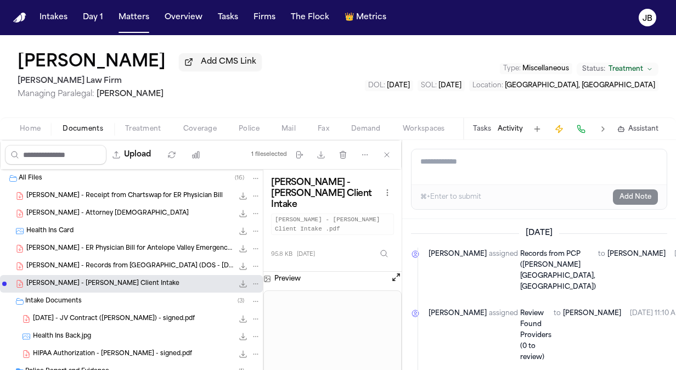
click at [16, 126] on button "Home" at bounding box center [30, 128] width 43 height 13
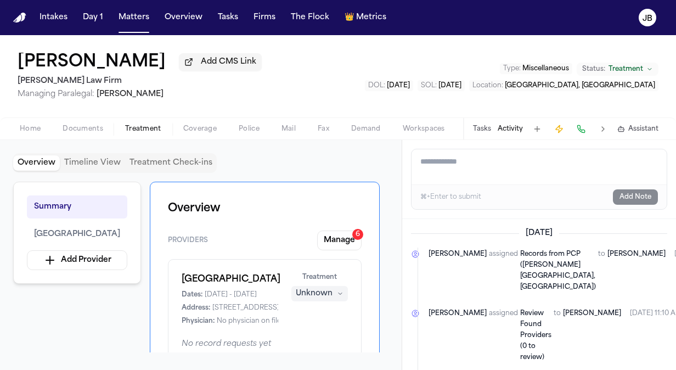
click at [134, 123] on button "Treatment" at bounding box center [143, 128] width 58 height 13
click at [86, 122] on button "Documents" at bounding box center [83, 128] width 63 height 13
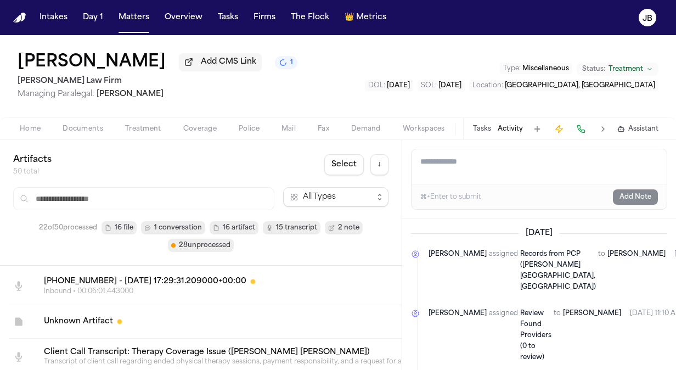
click at [72, 131] on span "Documents" at bounding box center [83, 129] width 41 height 9
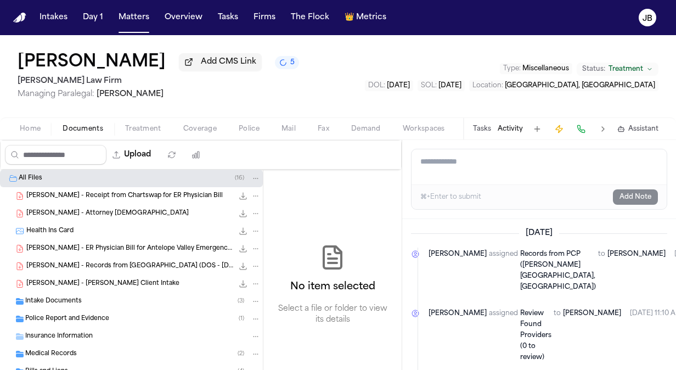
click at [105, 286] on span "[PERSON_NAME] - [PERSON_NAME] Client Intake" at bounding box center [102, 283] width 153 height 9
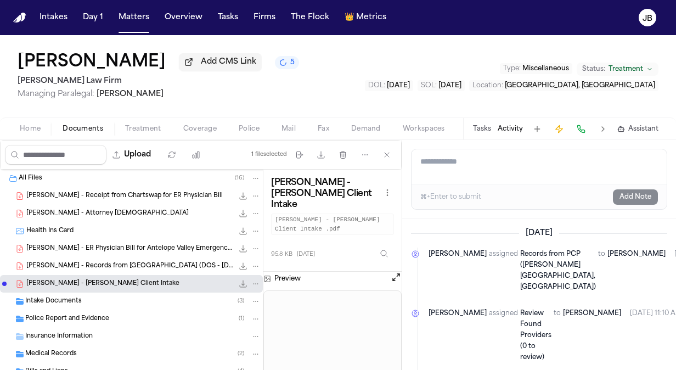
click at [393, 271] on button "Open preview" at bounding box center [396, 276] width 11 height 11
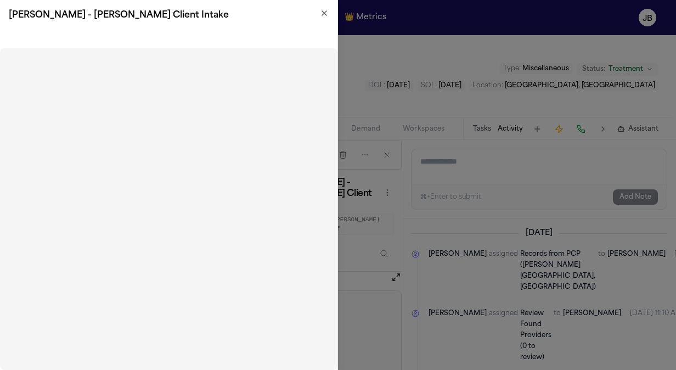
click at [321, 14] on icon "button" at bounding box center [324, 13] width 9 height 9
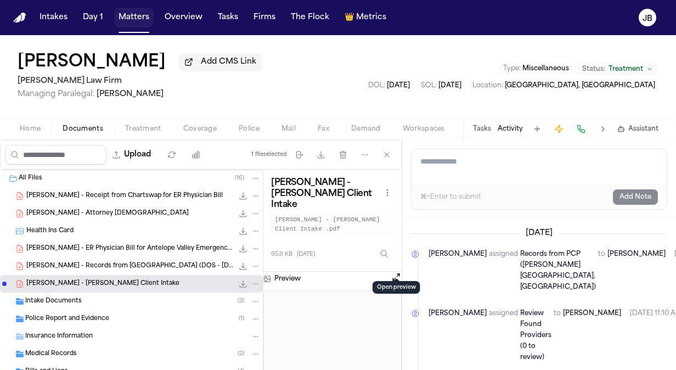
click at [148, 12] on button "Matters" at bounding box center [133, 18] width 39 height 20
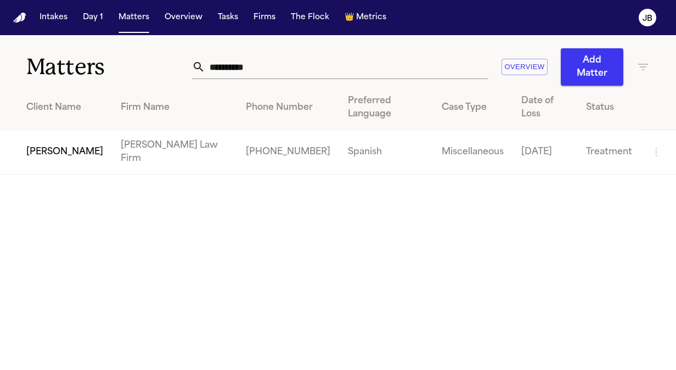
drag, startPoint x: 157, startPoint y: 69, endPoint x: 113, endPoint y: 68, distance: 43.9
click at [113, 68] on div "**********" at bounding box center [338, 60] width 676 height 50
click at [38, 161] on td "[PERSON_NAME]" at bounding box center [56, 152] width 112 height 44
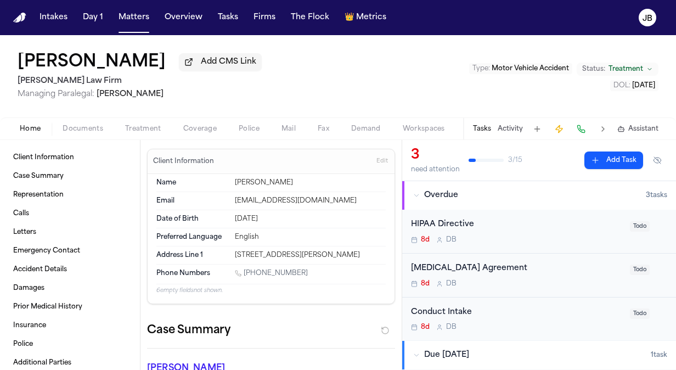
click at [84, 131] on span "Documents" at bounding box center [83, 129] width 41 height 9
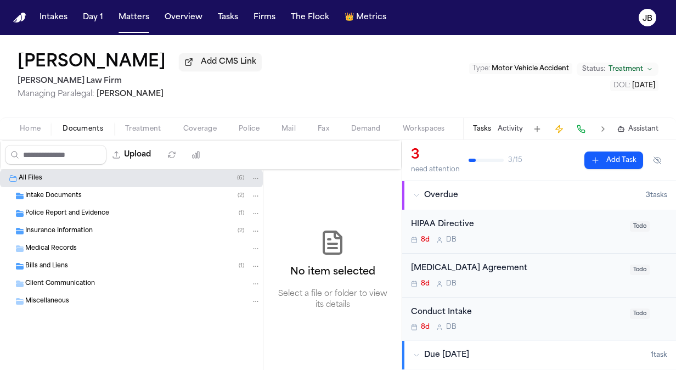
click at [61, 262] on span "Bills and Liens" at bounding box center [46, 266] width 43 height 9
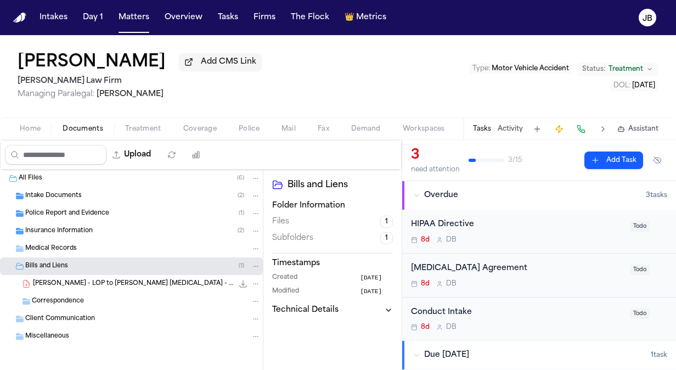
click at [139, 279] on span "[PERSON_NAME] - LOP to [PERSON_NAME] [MEDICAL_DATA] - [DATE]" at bounding box center [133, 283] width 200 height 9
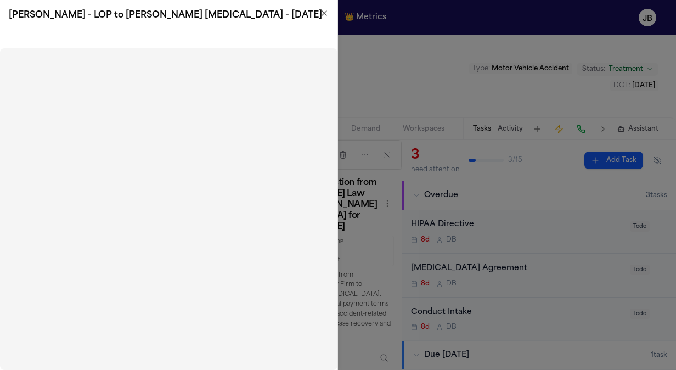
click at [324, 13] on icon "button" at bounding box center [324, 13] width 4 height 4
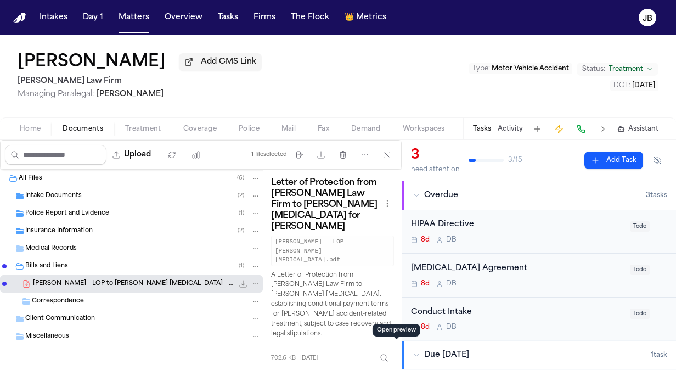
click at [76, 230] on span "Insurance Information" at bounding box center [58, 231] width 67 height 9
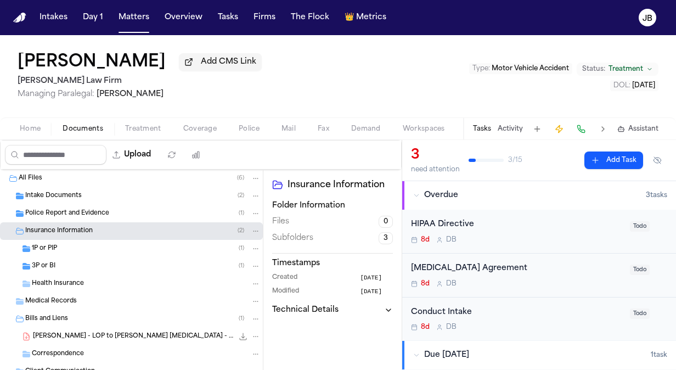
click at [56, 264] on div "3P or BI ( 1 )" at bounding box center [146, 266] width 229 height 10
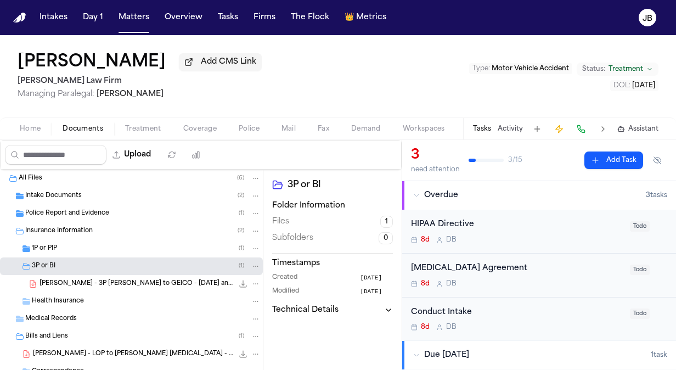
click at [193, 126] on span "Coverage" at bounding box center [199, 129] width 33 height 9
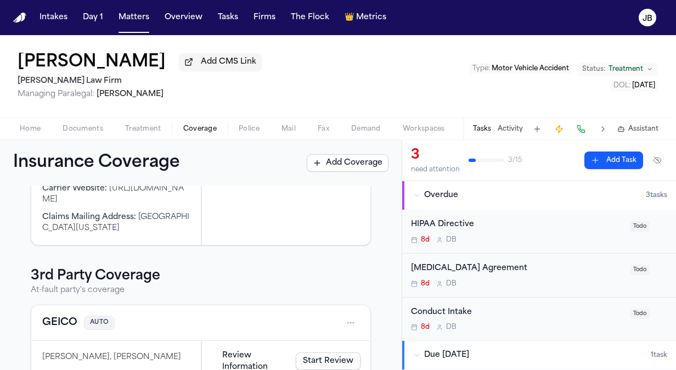
scroll to position [353, 0]
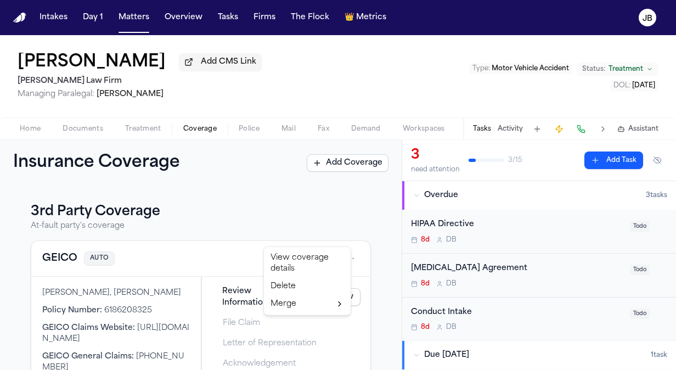
click at [343, 237] on html "Intakes Day 1 Matters Overview Tasks Firms The Flock 👑 Metrics [PERSON_NAME] Ad…" at bounding box center [338, 185] width 676 height 370
click at [321, 257] on div "View coverage details" at bounding box center [307, 263] width 82 height 29
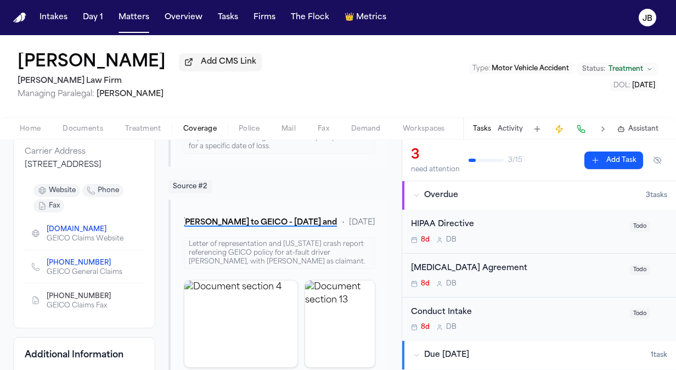
scroll to position [161, 0]
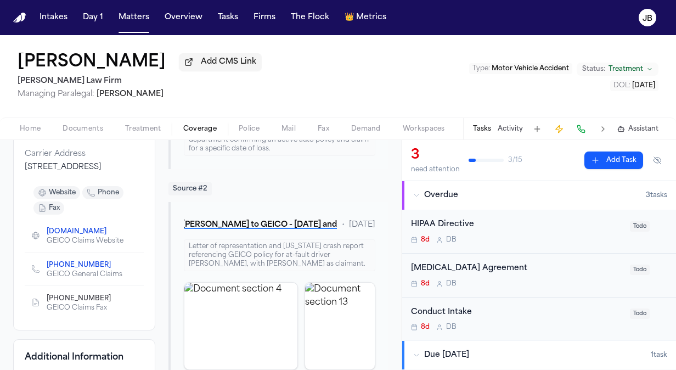
click at [114, 264] on icon "Copy to clipboard" at bounding box center [116, 266] width 4 height 4
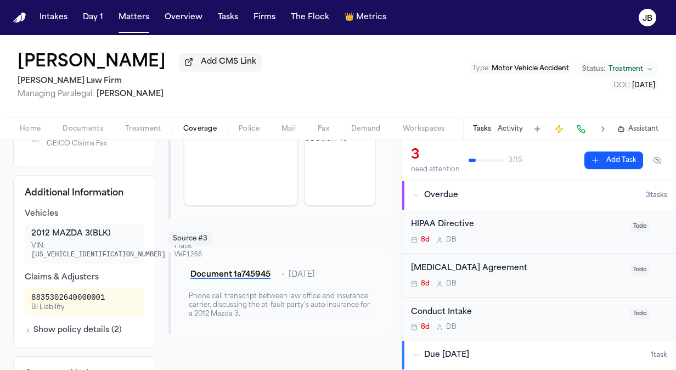
scroll to position [347, 0]
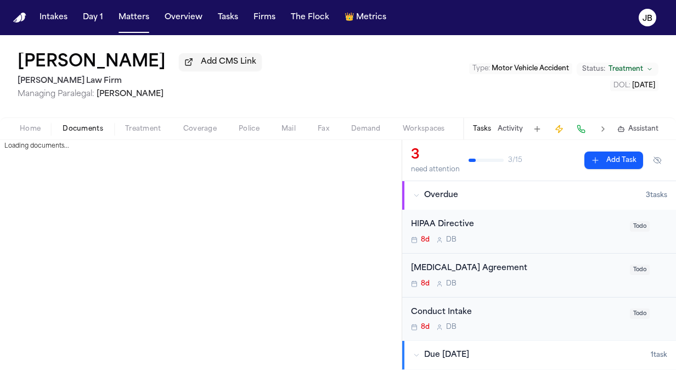
click at [78, 131] on span "Documents" at bounding box center [83, 129] width 41 height 9
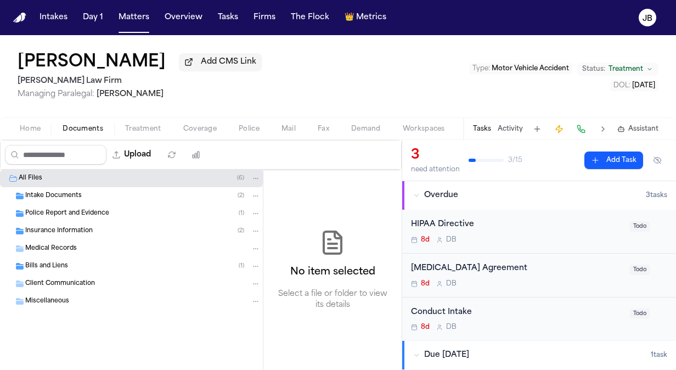
click at [65, 206] on div "Police Report and Evidence ( 1 )" at bounding box center [131, 214] width 263 height 18
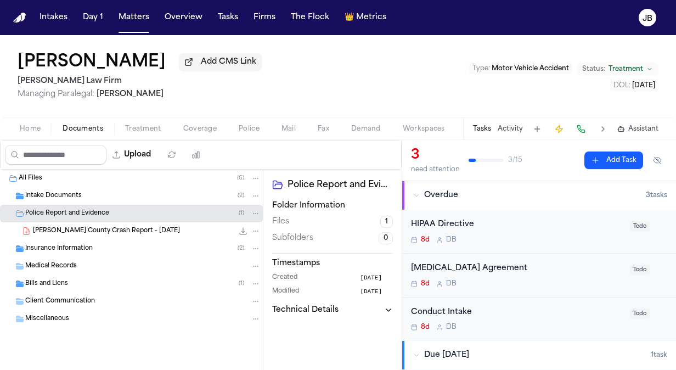
click at [149, 231] on span "[PERSON_NAME] County Crash Report - [DATE]" at bounding box center [106, 231] width 147 height 9
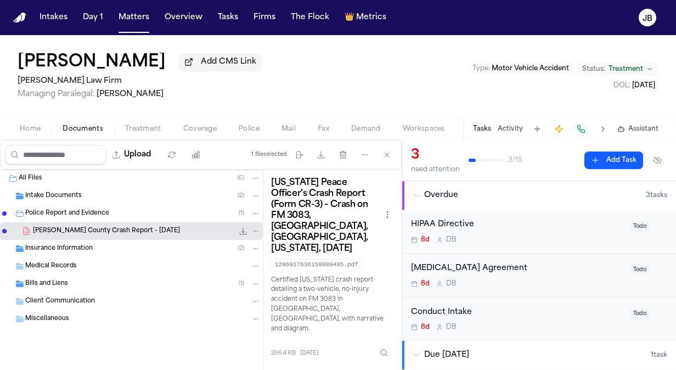
click at [203, 134] on span "button" at bounding box center [200, 134] width 47 height 1
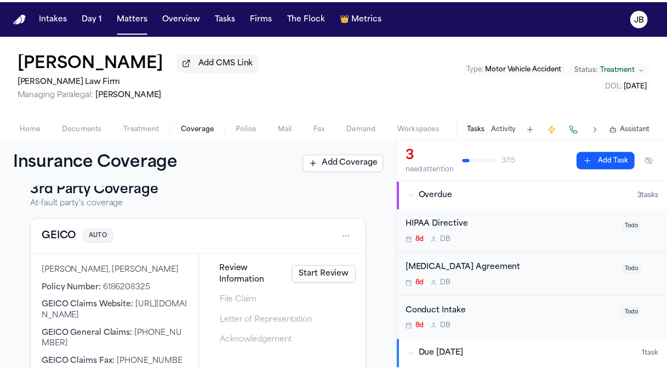
scroll to position [309, 0]
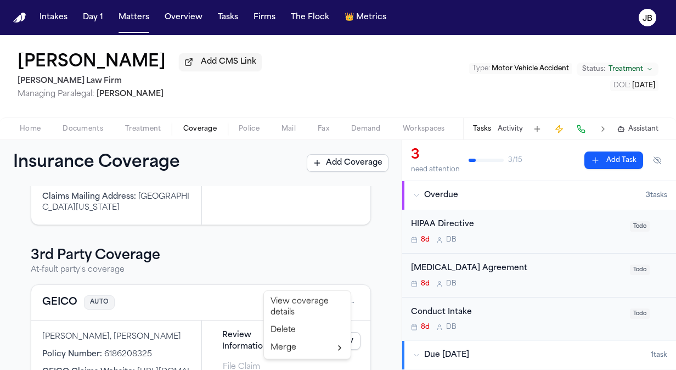
click at [338, 279] on html "Intakes Day 1 Matters Overview Tasks Firms The Flock 👑 Metrics [PERSON_NAME] Ad…" at bounding box center [338, 185] width 676 height 370
click at [303, 308] on div "View coverage details" at bounding box center [307, 307] width 82 height 29
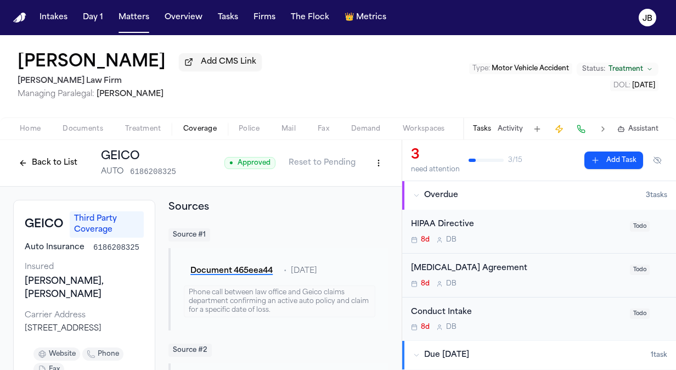
click at [369, 163] on html "Intakes Day 1 Matters Overview Tasks Firms The Flock 👑 Metrics [PERSON_NAME] Ad…" at bounding box center [338, 185] width 676 height 370
click at [341, 183] on div "Edit Coverage" at bounding box center [332, 187] width 92 height 18
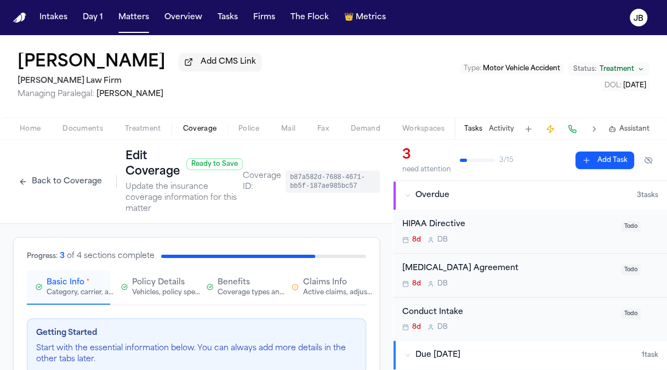
click at [330, 282] on span "Claims Info" at bounding box center [325, 282] width 44 height 11
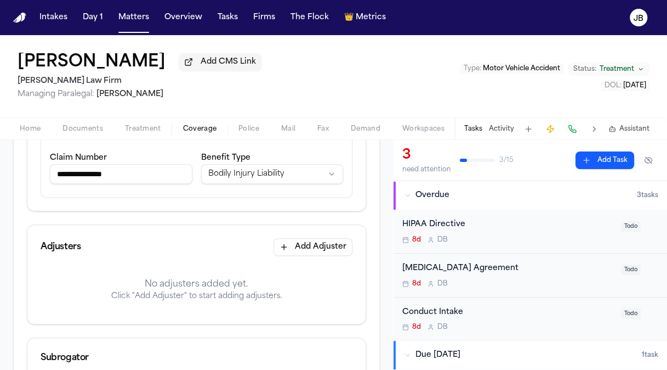
scroll to position [216, 0]
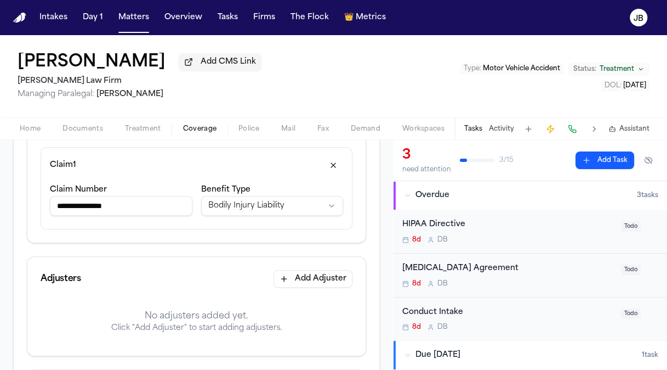
click at [323, 274] on button "Add Adjuster" at bounding box center [313, 279] width 79 height 18
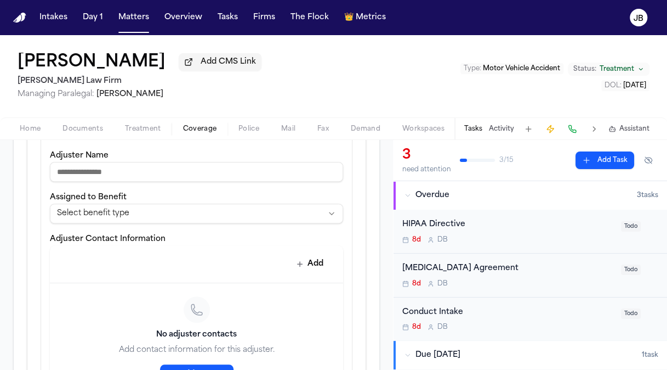
scroll to position [405, 0]
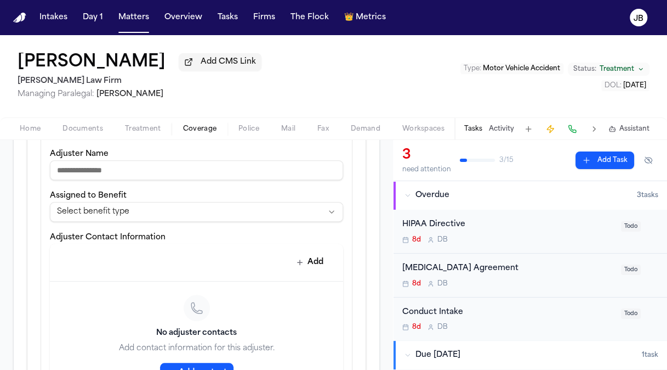
click at [152, 167] on input "Adjuster Name" at bounding box center [196, 170] width 293 height 20
click at [307, 263] on button "Add" at bounding box center [310, 262] width 40 height 20
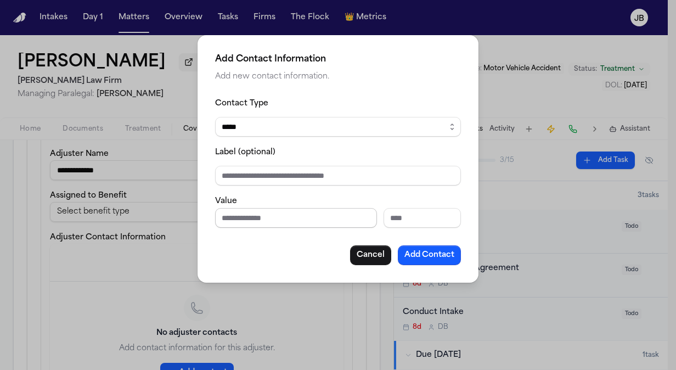
click at [244, 215] on input "Phone number" at bounding box center [296, 218] width 162 height 20
click at [302, 183] on input "Label (optional)" at bounding box center [338, 176] width 246 height 20
click at [278, 229] on div "**********" at bounding box center [338, 181] width 246 height 168
drag, startPoint x: 291, startPoint y: 217, endPoint x: 152, endPoint y: 217, distance: 139.3
click at [152, 217] on div "**********" at bounding box center [338, 185] width 676 height 370
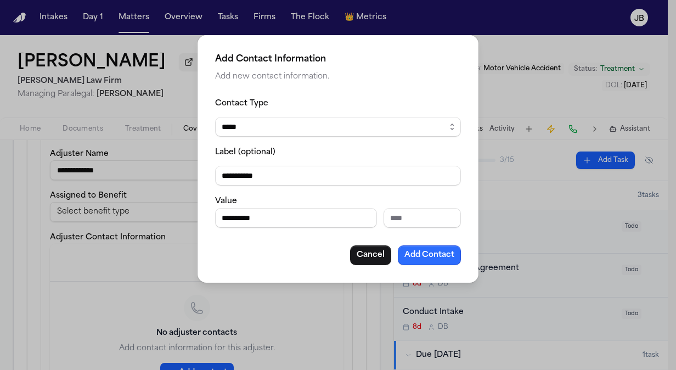
click at [418, 251] on button "Add Contact" at bounding box center [429, 255] width 63 height 20
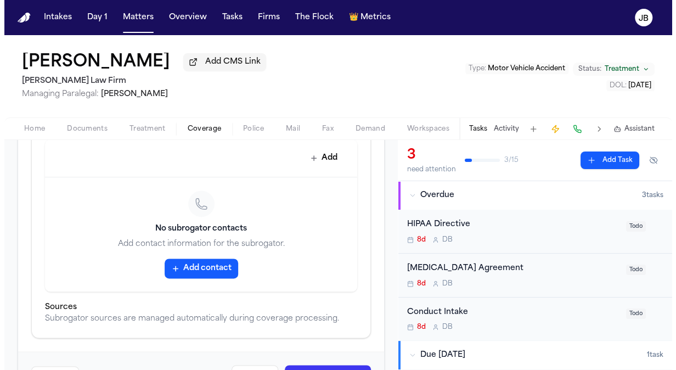
scroll to position [748, 0]
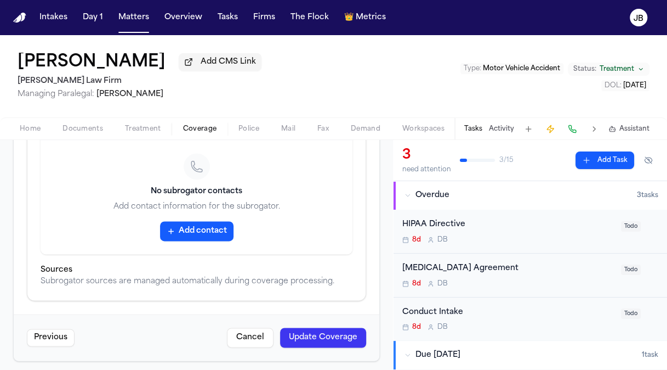
click at [324, 329] on button "Update Coverage" at bounding box center [323, 337] width 86 height 20
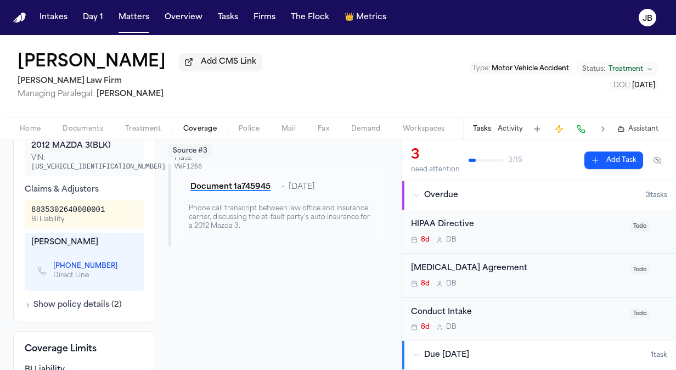
scroll to position [412, 0]
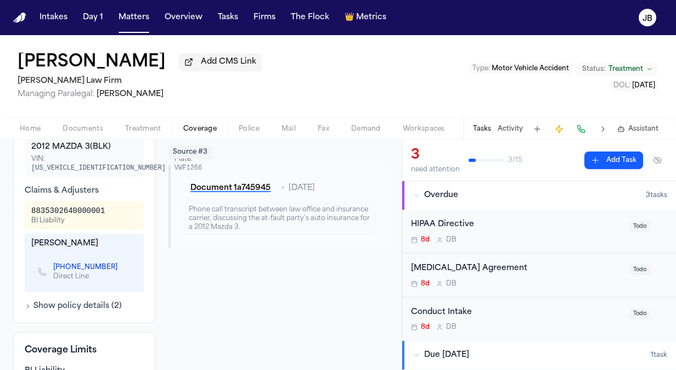
click at [34, 127] on span "Home" at bounding box center [30, 129] width 21 height 9
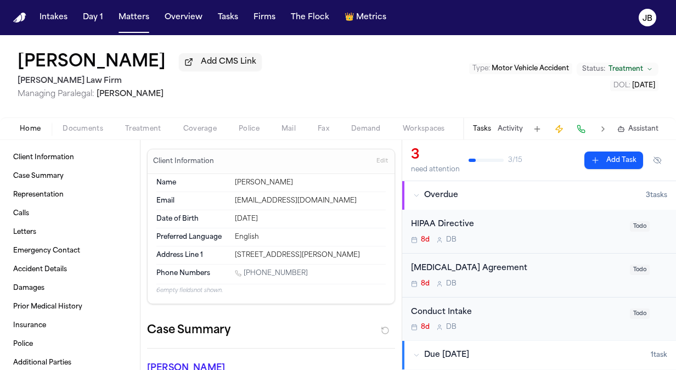
click at [519, 133] on div "Tasks Activity Assistant" at bounding box center [565, 128] width 204 height 21
click at [519, 126] on button "Activity" at bounding box center [509, 129] width 25 height 9
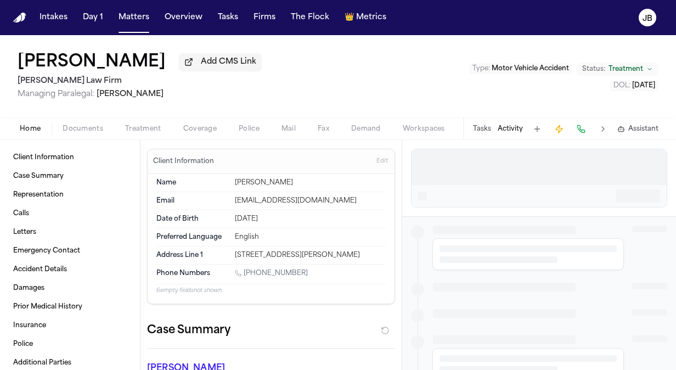
click at [471, 172] on div at bounding box center [538, 166] width 255 height 35
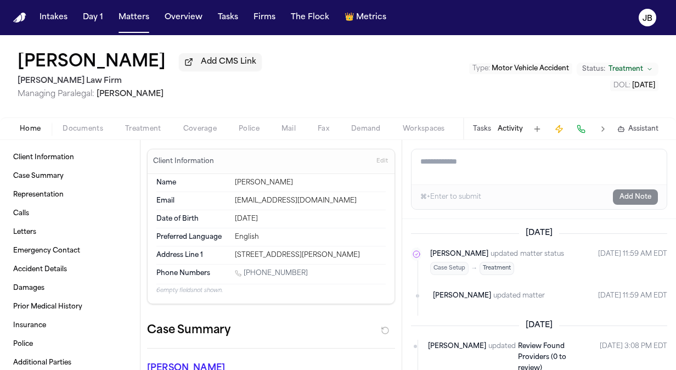
click at [471, 172] on textarea "Add a note to this matter" at bounding box center [538, 166] width 255 height 35
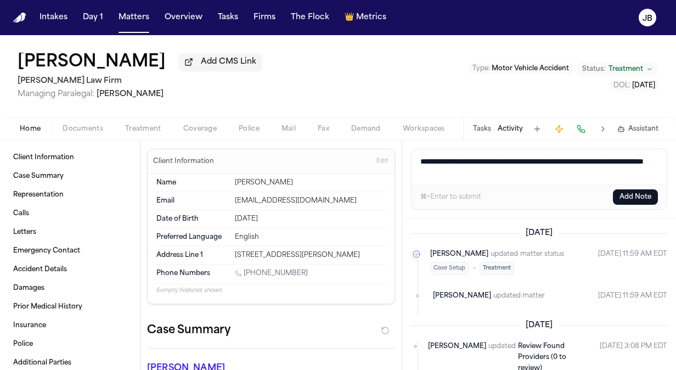
click at [622, 197] on button "Add Note" at bounding box center [635, 196] width 45 height 15
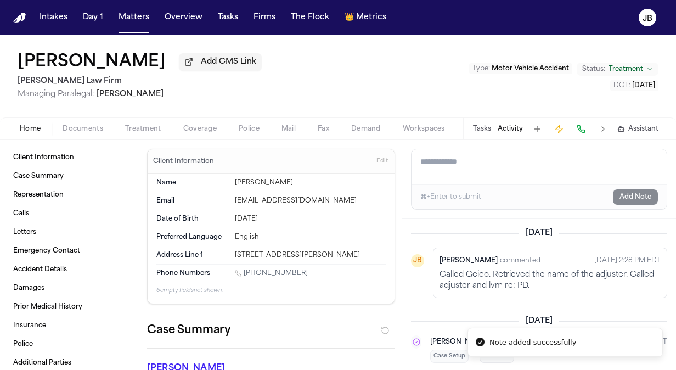
click at [123, 7] on nav "Intakes Day 1 Matters Overview Tasks Firms The Flock 👑 Metrics JB" at bounding box center [338, 17] width 676 height 35
click at [128, 20] on button "Matters" at bounding box center [133, 18] width 39 height 20
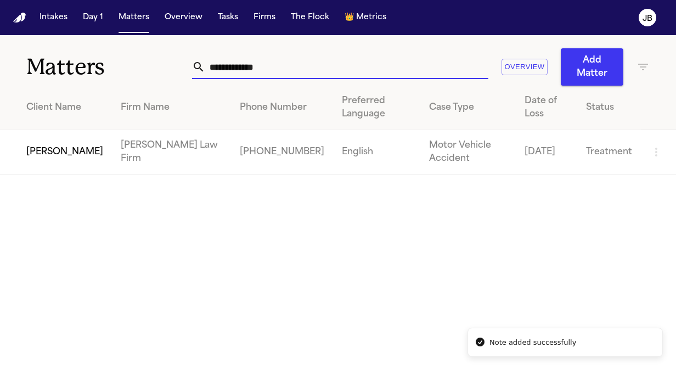
drag, startPoint x: 264, startPoint y: 64, endPoint x: 103, endPoint y: 90, distance: 163.4
click at [103, 90] on div "**********" at bounding box center [338, 104] width 676 height 139
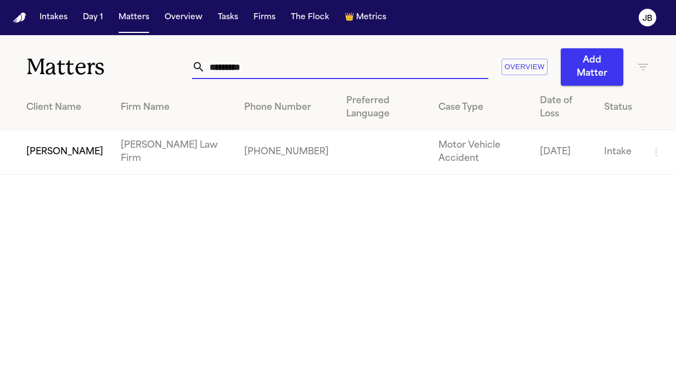
click at [33, 136] on td "[PERSON_NAME]" at bounding box center [56, 152] width 112 height 44
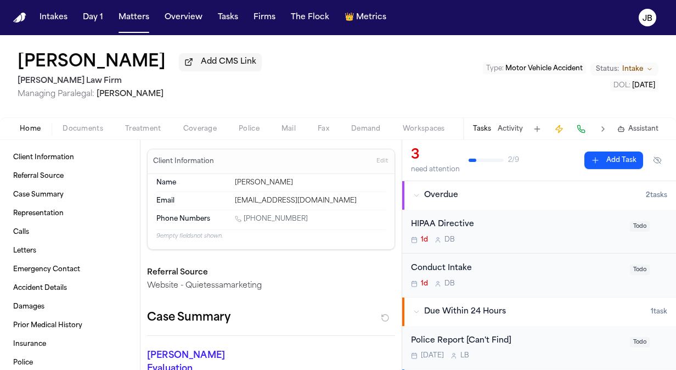
click at [84, 117] on div "Home Documents Treatment Coverage Police Mail Fax Demand Workspaces Artifacts T…" at bounding box center [338, 128] width 676 height 22
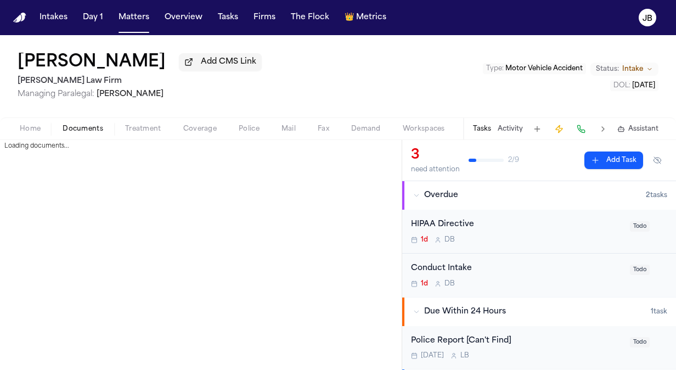
click at [81, 127] on span "Documents" at bounding box center [83, 129] width 41 height 9
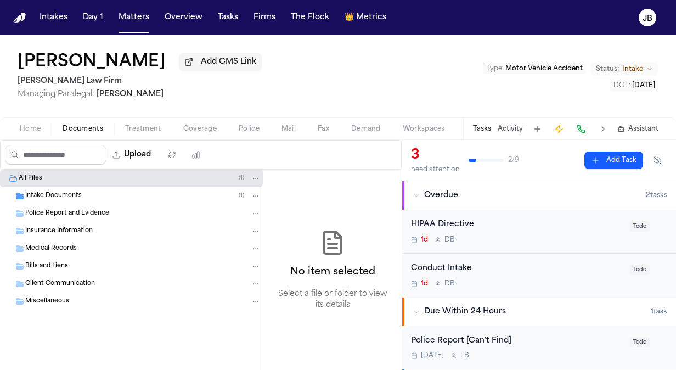
click at [67, 188] on div "Intake Documents ( 1 )" at bounding box center [131, 196] width 263 height 18
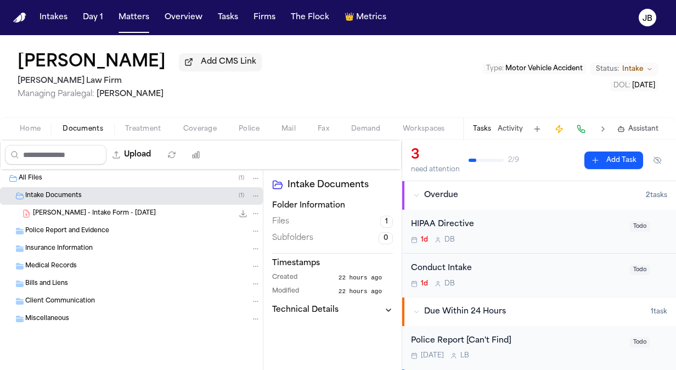
click at [84, 212] on span "[PERSON_NAME] - Intake Form - [DATE]" at bounding box center [94, 213] width 123 height 9
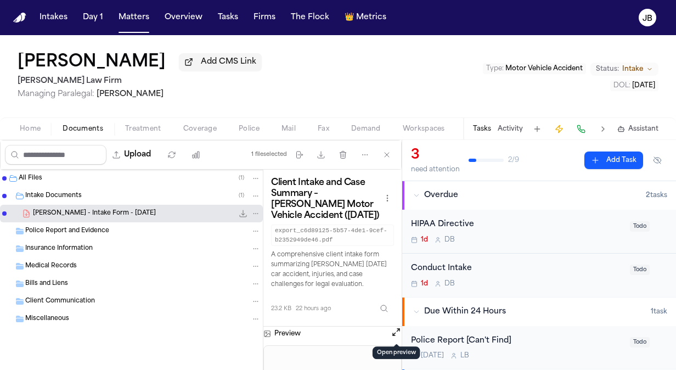
click at [396, 331] on button "Open preview" at bounding box center [396, 331] width 11 height 11
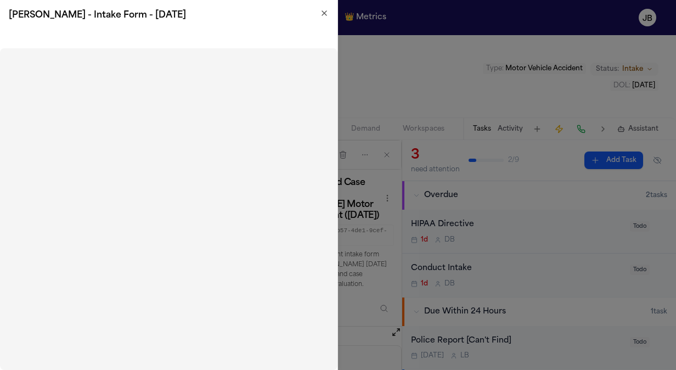
click at [325, 16] on icon "button" at bounding box center [324, 13] width 9 height 9
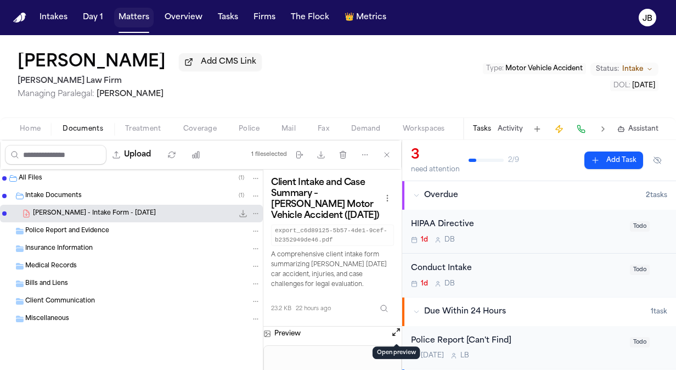
click at [114, 11] on button "Matters" at bounding box center [133, 18] width 39 height 20
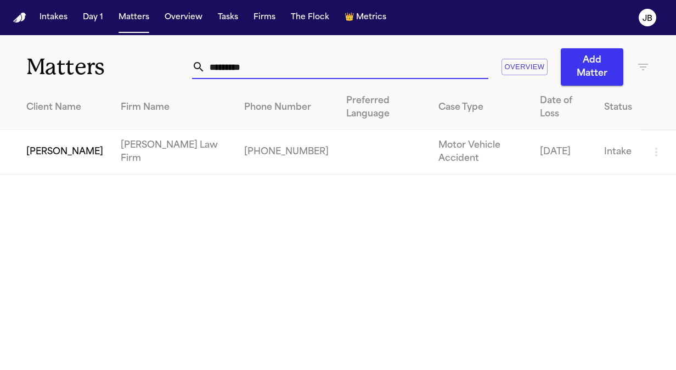
drag, startPoint x: 137, startPoint y: 71, endPoint x: 73, endPoint y: 76, distance: 63.2
click at [73, 76] on div "Matters ********* Overview Add Matter" at bounding box center [338, 60] width 676 height 50
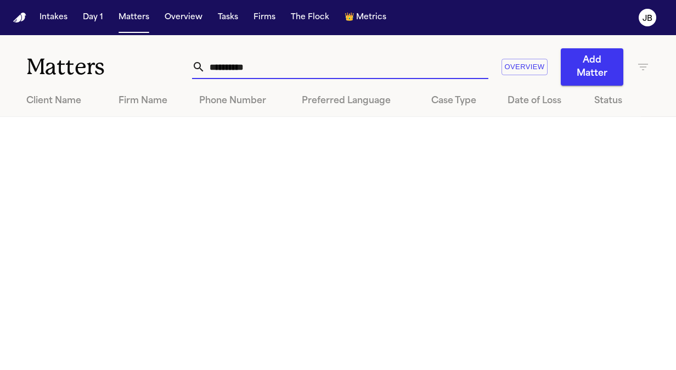
drag, startPoint x: 260, startPoint y: 77, endPoint x: 139, endPoint y: 59, distance: 122.0
click at [139, 59] on div "**********" at bounding box center [338, 60] width 676 height 50
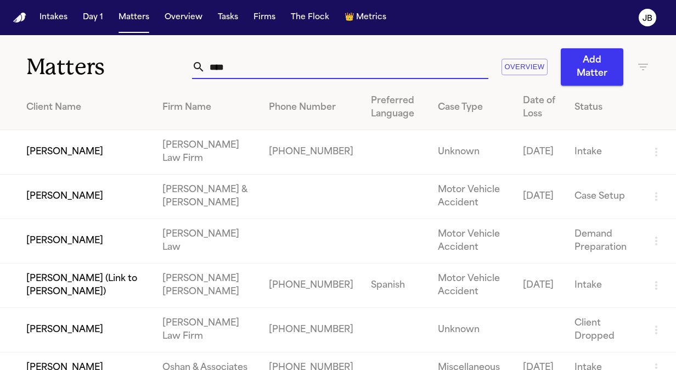
click at [99, 142] on td "[PERSON_NAME]" at bounding box center [77, 152] width 154 height 44
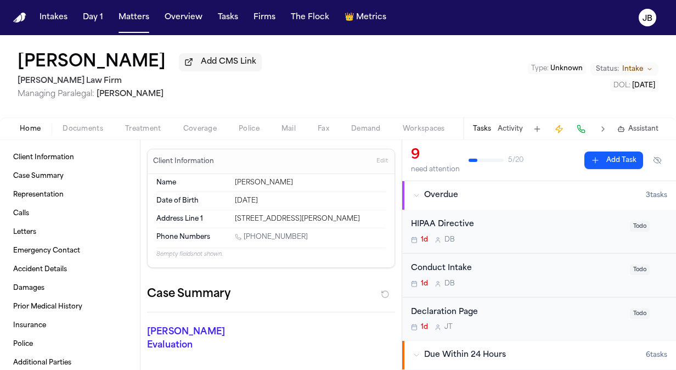
click at [61, 120] on div "Home Documents Treatment Coverage Police Mail Fax Demand Workspaces Artifacts T…" at bounding box center [338, 128] width 676 height 22
click at [66, 126] on span "Documents" at bounding box center [83, 129] width 41 height 9
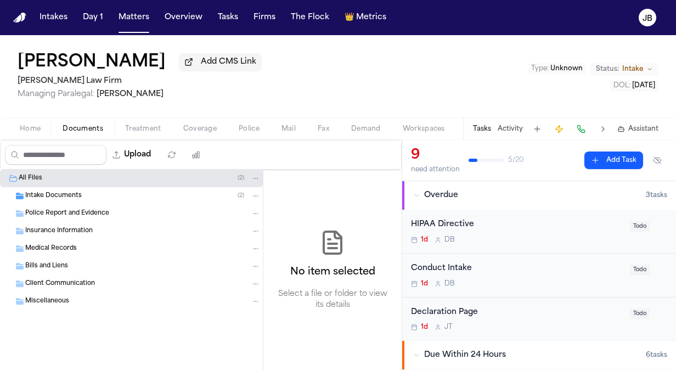
click at [71, 195] on span "Intake Documents" at bounding box center [53, 195] width 56 height 9
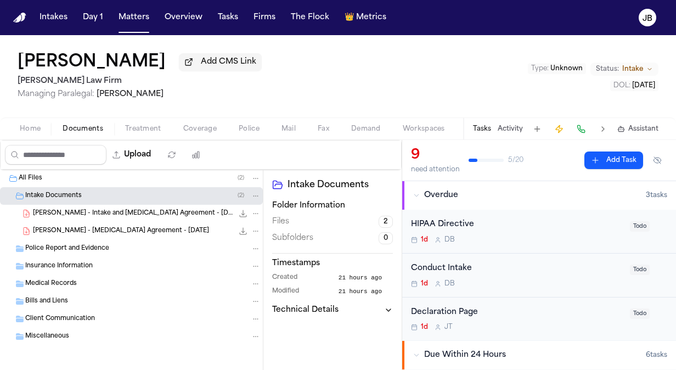
click at [206, 127] on span "Coverage" at bounding box center [199, 129] width 33 height 9
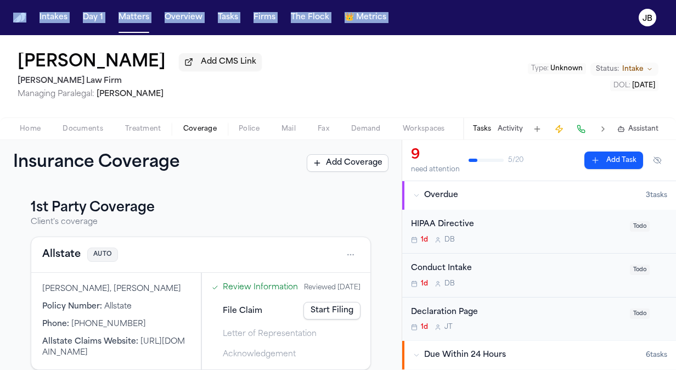
click at [0, 70] on html "Intakes Day 1 Matters Overview Tasks Firms The Flock 👑 Metrics [PERSON_NAME] Ad…" at bounding box center [338, 185] width 676 height 370
drag, startPoint x: 191, startPoint y: 62, endPoint x: 9, endPoint y: 58, distance: 181.6
click at [9, 58] on div "[PERSON_NAME] Add CMS Link [PERSON_NAME] Law Firm Managing Paralegal: [PERSON_N…" at bounding box center [338, 76] width 676 height 82
copy h1 "[PERSON_NAME]"
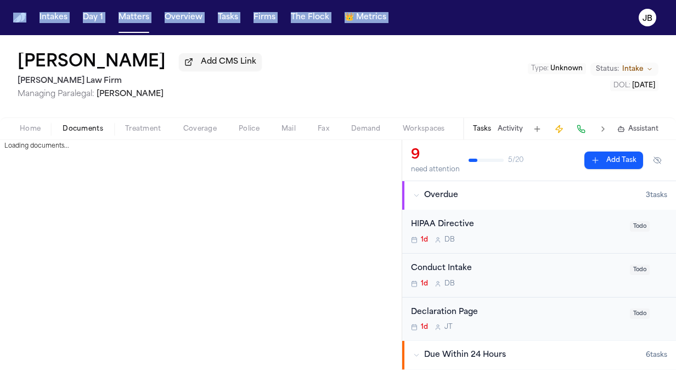
click at [72, 126] on span "Documents" at bounding box center [83, 129] width 41 height 9
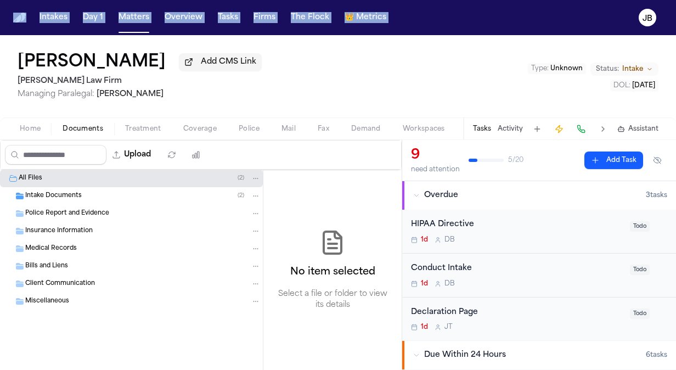
click at [71, 229] on span "Insurance Information" at bounding box center [58, 231] width 67 height 9
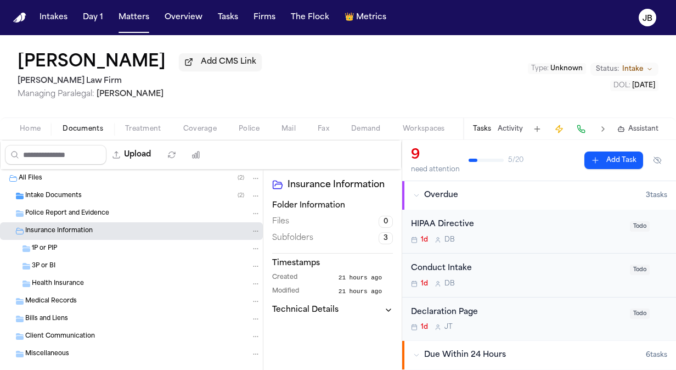
click at [71, 264] on div "3P or BI" at bounding box center [146, 266] width 229 height 10
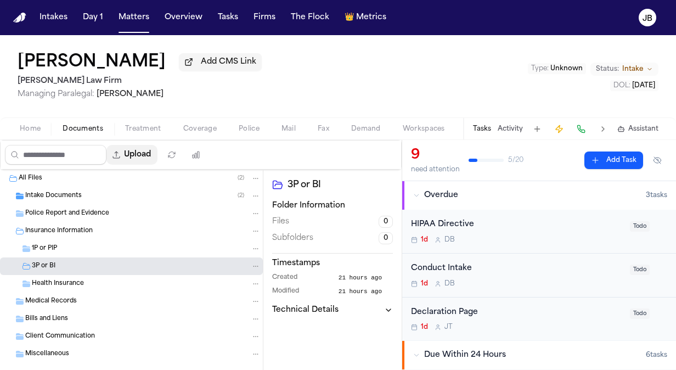
click at [138, 154] on button "Upload" at bounding box center [131, 155] width 51 height 20
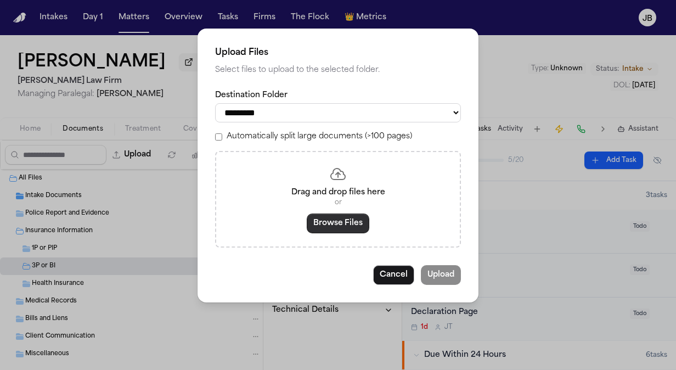
click at [320, 225] on button "Browse Files" at bounding box center [338, 223] width 63 height 20
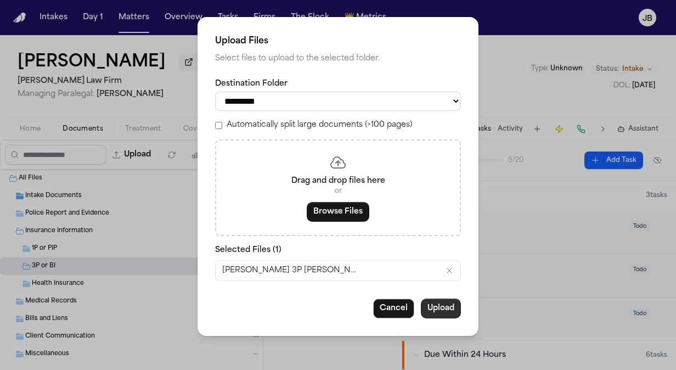
click at [446, 307] on button "Upload" at bounding box center [441, 308] width 40 height 20
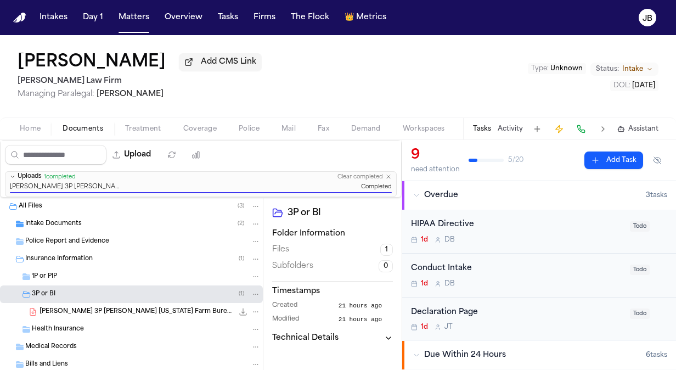
click at [30, 122] on button "Home" at bounding box center [30, 128] width 43 height 13
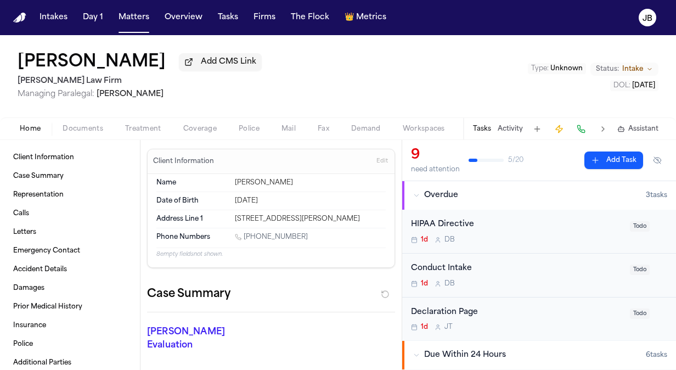
drag, startPoint x: 296, startPoint y: 231, endPoint x: 245, endPoint y: 236, distance: 51.8
click at [245, 236] on div "[PHONE_NUMBER]" at bounding box center [310, 238] width 151 height 10
copy link "[PHONE_NUMBER]"
click at [512, 135] on div "Tasks Activity Assistant" at bounding box center [565, 128] width 204 height 21
click at [142, 125] on span "Treatment" at bounding box center [143, 129] width 36 height 9
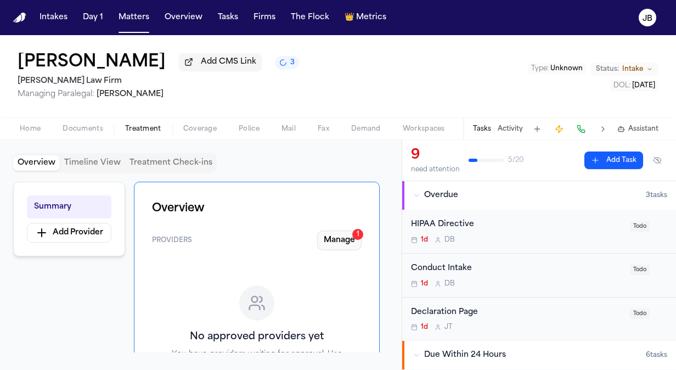
click at [341, 240] on button "Manage 1" at bounding box center [339, 240] width 44 height 20
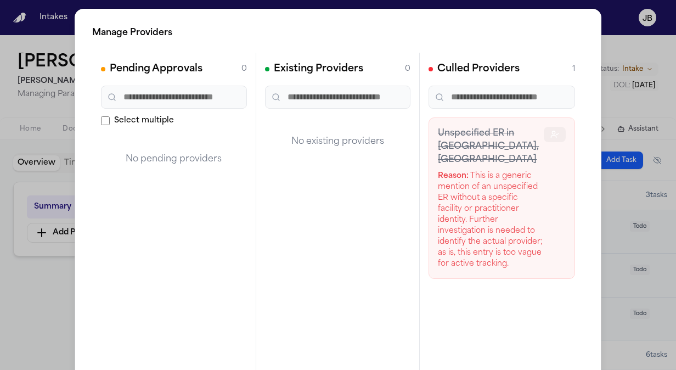
click at [552, 133] on circle "button" at bounding box center [553, 132] width 3 height 3
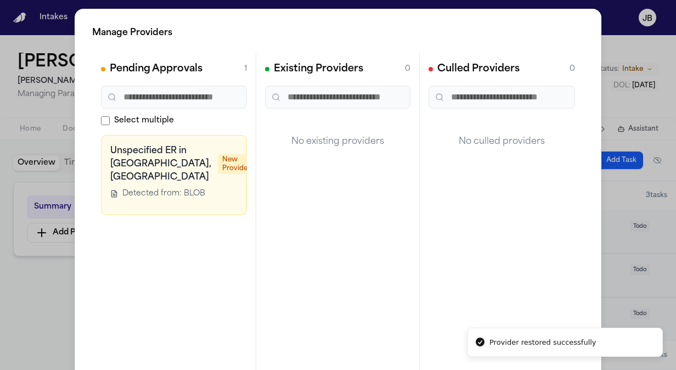
click at [281, 151] on button "button" at bounding box center [292, 151] width 22 height 15
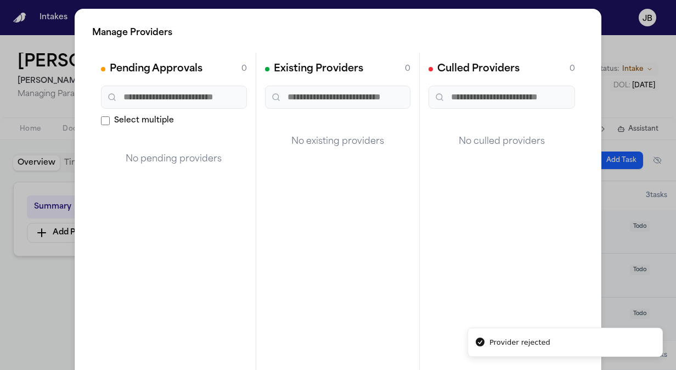
click at [5, 320] on div "Manage Providers Pending Approvals 0 Select multiple No pending providers Exist…" at bounding box center [338, 222] width 676 height 445
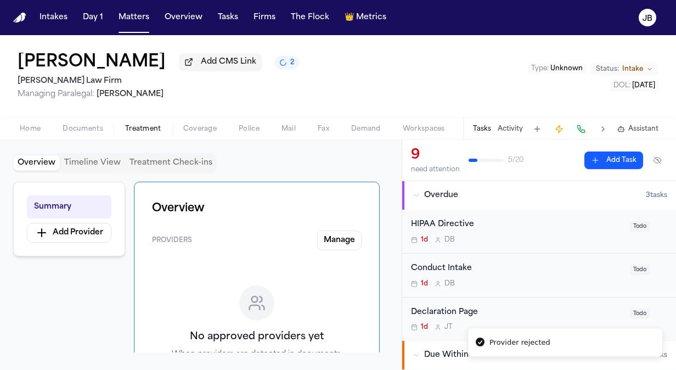
click at [518, 129] on button "Activity" at bounding box center [509, 129] width 25 height 9
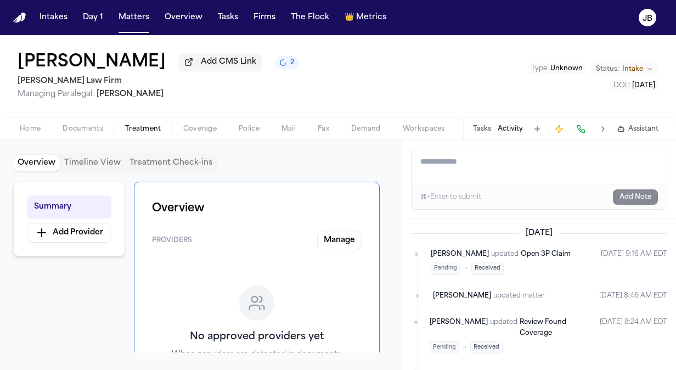
click at [456, 173] on textarea "Add a note to this matter" at bounding box center [538, 166] width 255 height 35
click at [631, 153] on textarea "**********" at bounding box center [539, 166] width 256 height 35
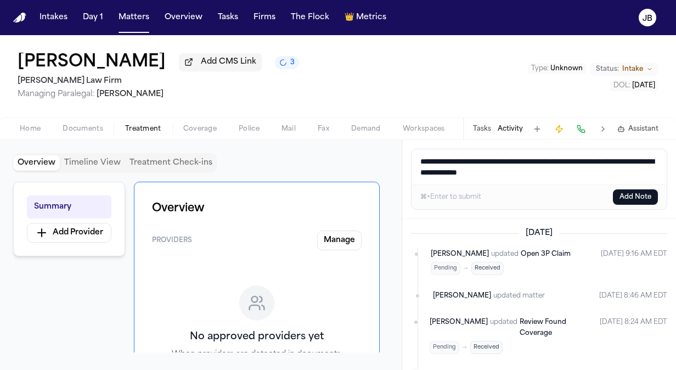
click at [652, 195] on button "Add Note" at bounding box center [635, 196] width 45 height 15
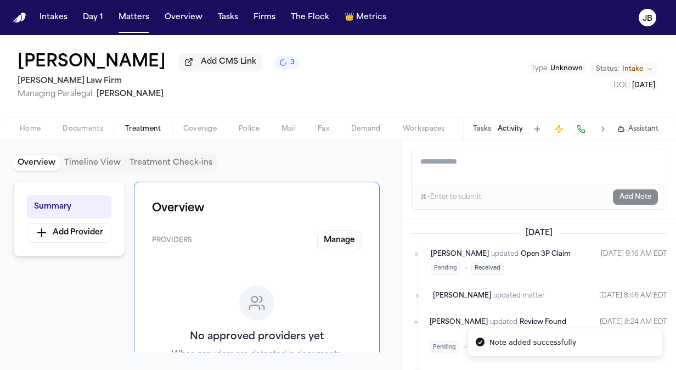
click at [27, 134] on span "button" at bounding box center [30, 134] width 34 height 1
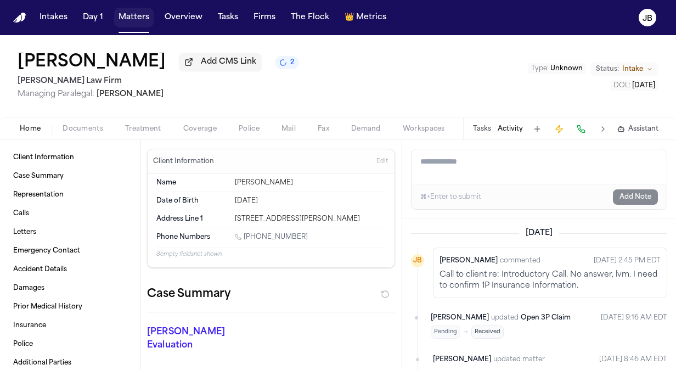
click at [146, 19] on button "Matters" at bounding box center [133, 18] width 39 height 20
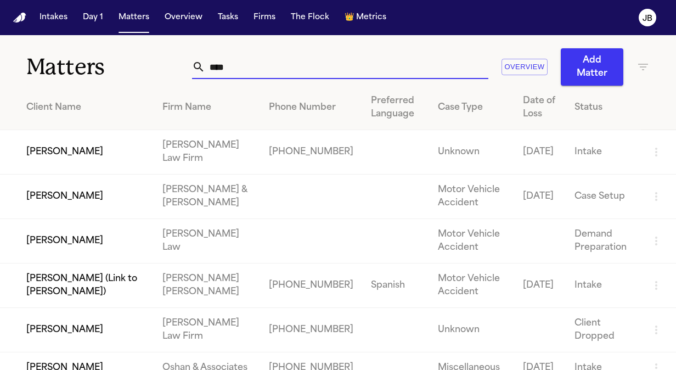
drag, startPoint x: 226, startPoint y: 67, endPoint x: 110, endPoint y: 55, distance: 116.9
click at [110, 55] on div "Matters **** Overview Add Matter" at bounding box center [338, 60] width 676 height 50
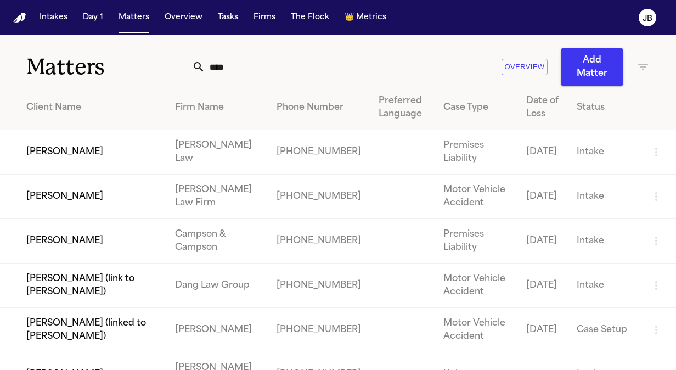
click at [52, 210] on td "[PERSON_NAME]" at bounding box center [83, 196] width 166 height 44
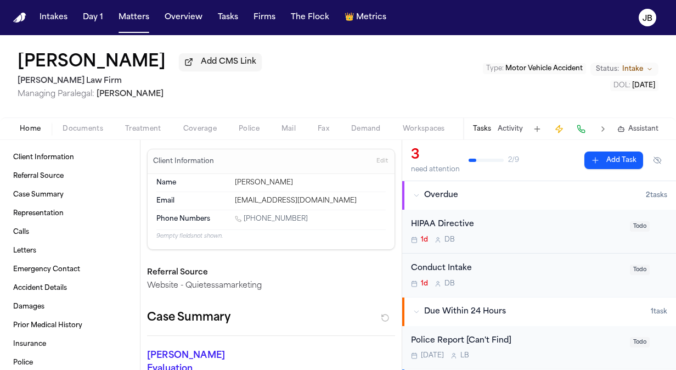
click at [80, 121] on div "Home Documents Treatment Coverage Police Mail Fax Demand Workspaces Artifacts T…" at bounding box center [338, 128] width 676 height 22
click at [82, 131] on span "Documents" at bounding box center [83, 129] width 41 height 9
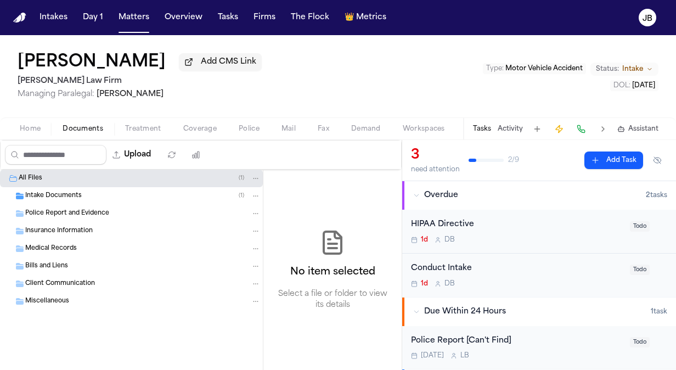
click at [72, 199] on span "Intake Documents" at bounding box center [53, 195] width 56 height 9
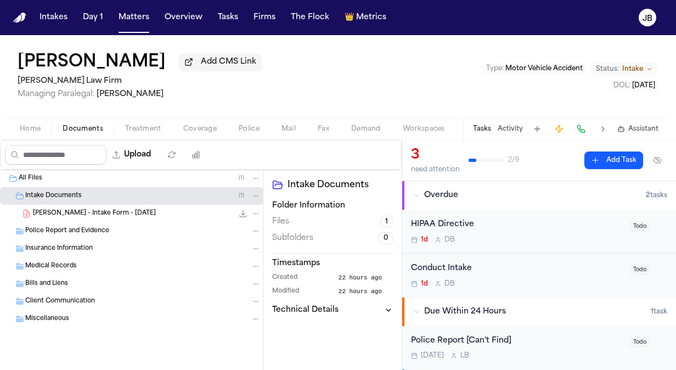
click at [103, 214] on span "[PERSON_NAME] - Intake Form - [DATE]" at bounding box center [94, 213] width 123 height 9
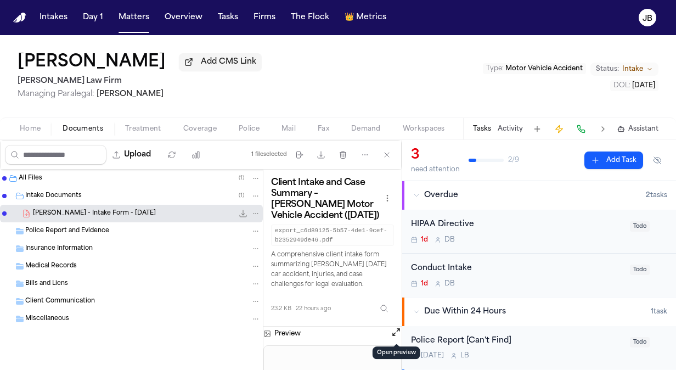
click at [393, 328] on button "Open preview" at bounding box center [396, 331] width 11 height 11
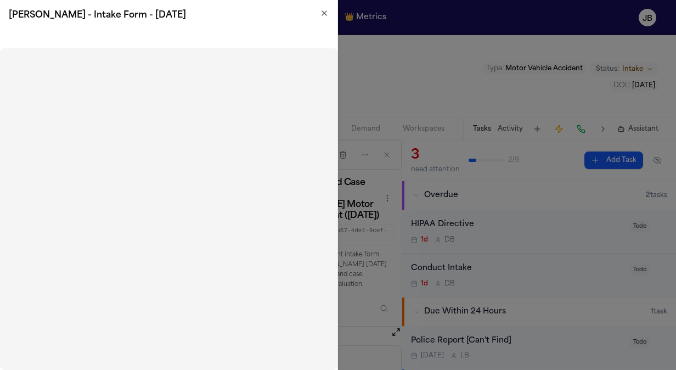
click at [322, 18] on h2 "[PERSON_NAME] - Intake Form - [DATE]" at bounding box center [169, 15] width 320 height 13
click at [325, 8] on div "[PERSON_NAME] - Intake Form - [DATE]" at bounding box center [168, 15] width 337 height 31
click at [327, 14] on icon "button" at bounding box center [324, 13] width 9 height 9
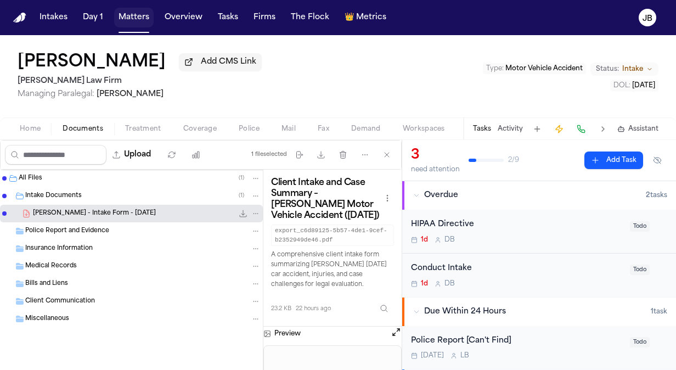
click at [127, 21] on button "Matters" at bounding box center [133, 18] width 39 height 20
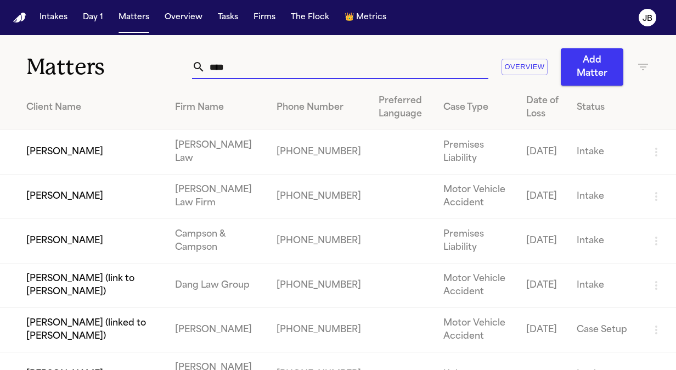
drag, startPoint x: 239, startPoint y: 71, endPoint x: 115, endPoint y: 70, distance: 124.0
click at [115, 70] on div "Matters **** Overview Add Matter" at bounding box center [338, 60] width 676 height 50
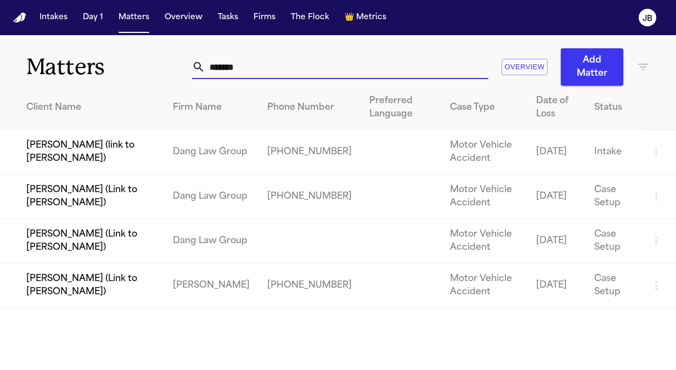
drag, startPoint x: 247, startPoint y: 73, endPoint x: 84, endPoint y: 61, distance: 162.8
click at [84, 61] on div "Matters ******* Overview Add Matter" at bounding box center [338, 60] width 676 height 50
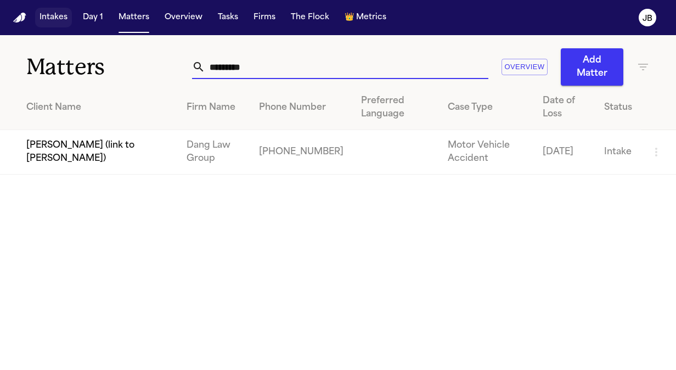
click at [45, 19] on button "Intakes" at bounding box center [53, 18] width 37 height 20
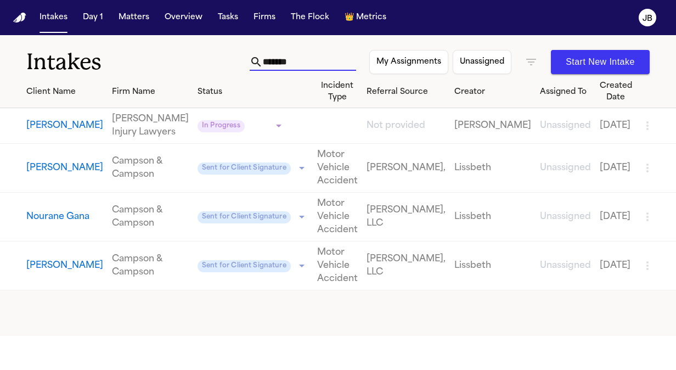
drag, startPoint x: 295, startPoint y: 57, endPoint x: 207, endPoint y: 66, distance: 87.6
click at [207, 66] on div "Intakes ******* My Assignments Unassigned Start New Intake" at bounding box center [338, 55] width 676 height 41
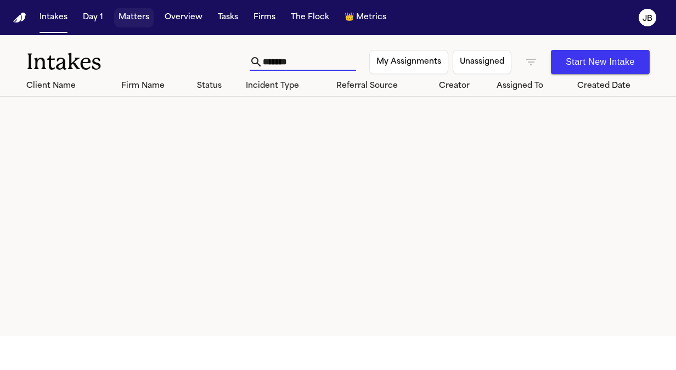
click at [138, 10] on button "Matters" at bounding box center [133, 18] width 39 height 20
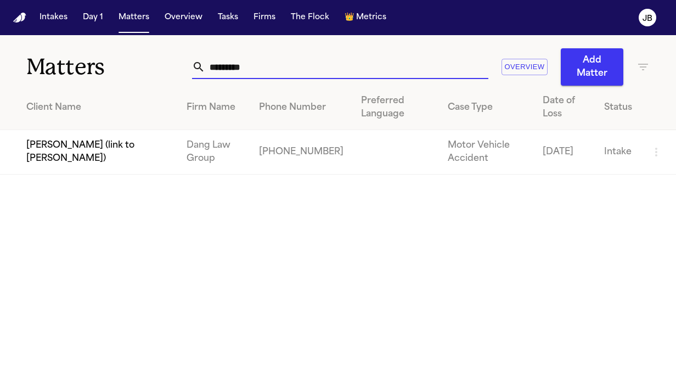
drag, startPoint x: 116, startPoint y: 73, endPoint x: 83, endPoint y: 73, distance: 32.9
click at [83, 73] on div "Matters ********* Overview Add Matter" at bounding box center [338, 60] width 676 height 50
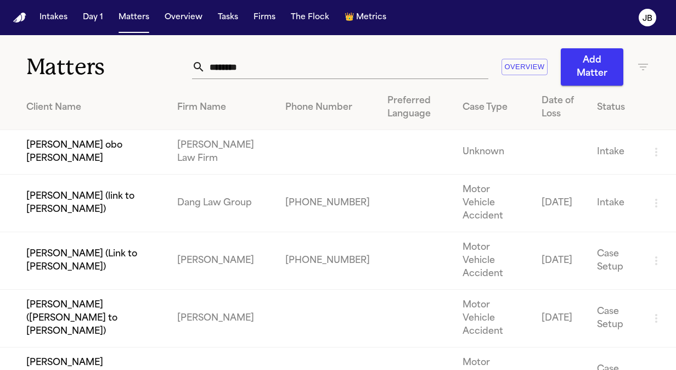
click at [254, 67] on input "*******" at bounding box center [346, 67] width 283 height 24
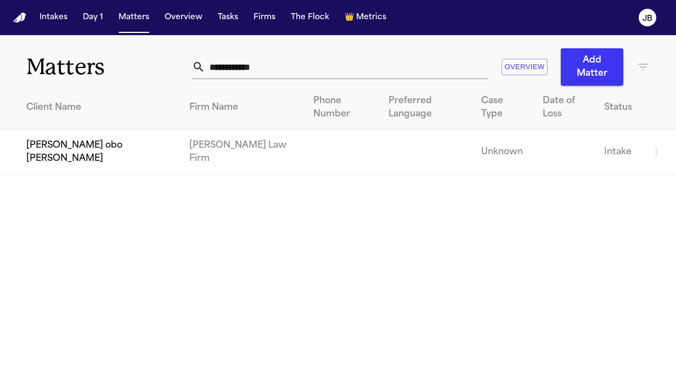
click at [36, 153] on td "[PERSON_NAME] obo [PERSON_NAME]" at bounding box center [90, 152] width 180 height 44
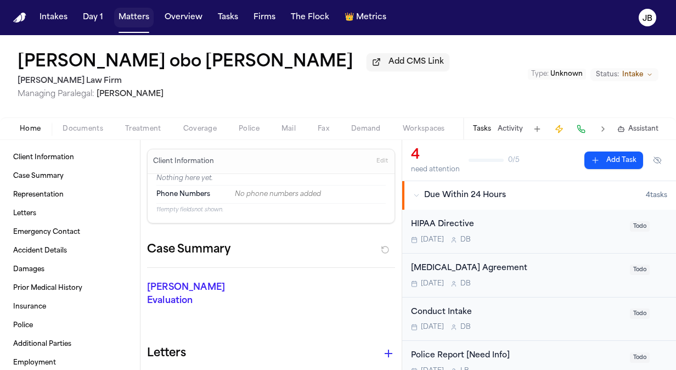
click at [114, 21] on button "Matters" at bounding box center [133, 18] width 39 height 20
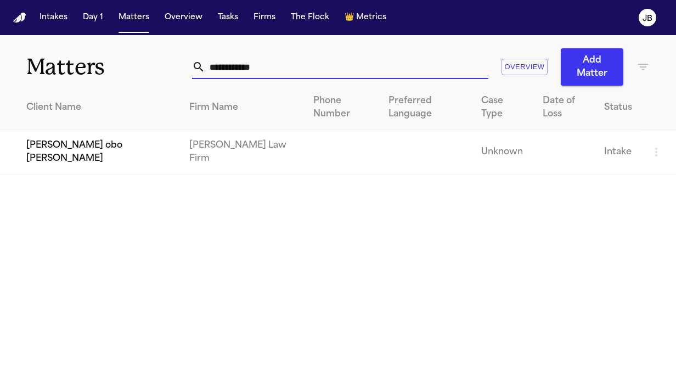
drag, startPoint x: 275, startPoint y: 67, endPoint x: 113, endPoint y: 60, distance: 161.9
click at [113, 60] on div "**********" at bounding box center [338, 60] width 676 height 50
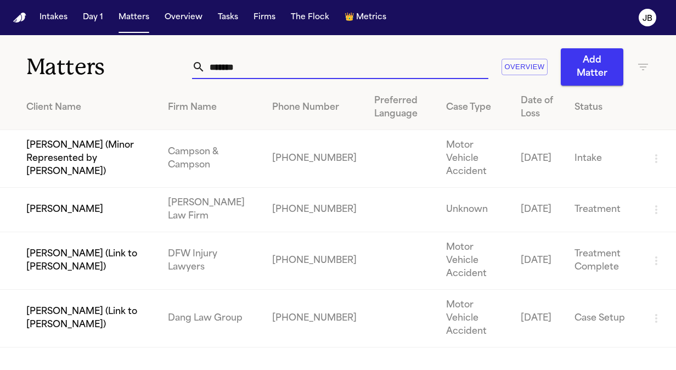
click at [68, 193] on td "[PERSON_NAME]" at bounding box center [79, 210] width 159 height 44
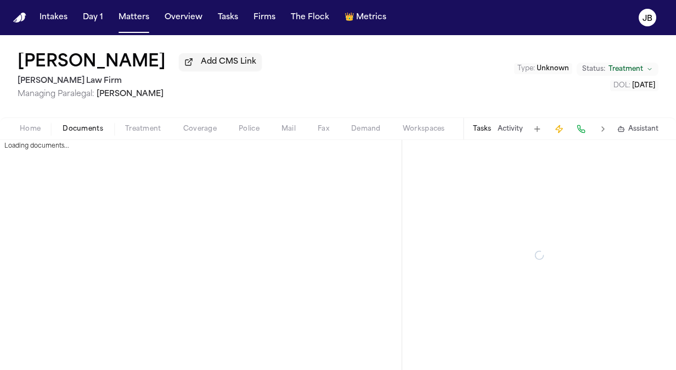
click at [80, 127] on span "Documents" at bounding box center [83, 129] width 41 height 9
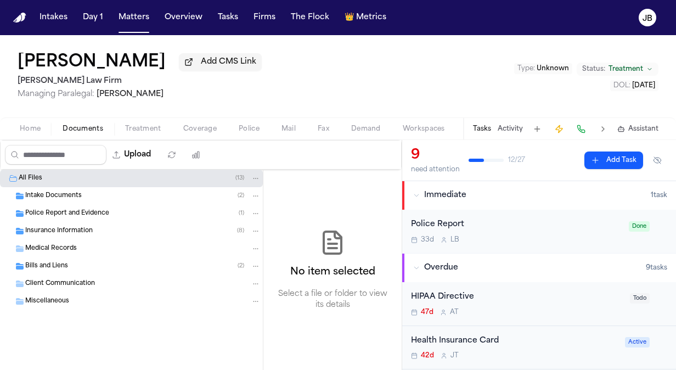
click at [58, 232] on span "Insurance Information" at bounding box center [58, 231] width 67 height 9
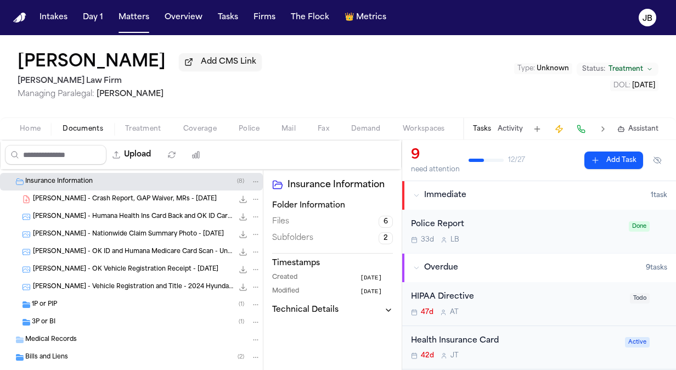
scroll to position [53, 0]
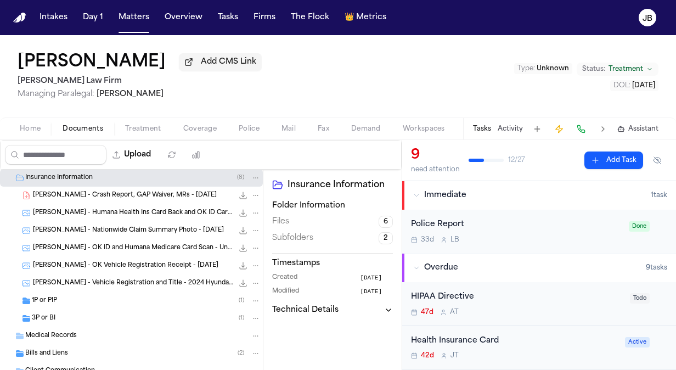
click at [70, 316] on div "3P or BI ( 1 )" at bounding box center [146, 318] width 229 height 10
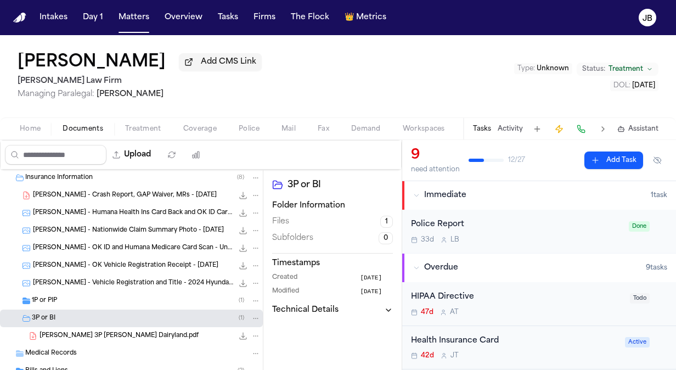
click at [100, 330] on div "[PERSON_NAME] 3P [PERSON_NAME] Dairyland.pdf 217.1 KB • PDF" at bounding box center [149, 335] width 221 height 11
